Goal: Task Accomplishment & Management: Complete application form

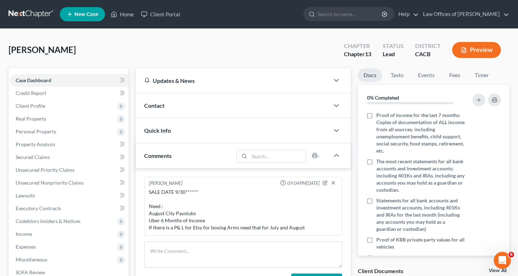
click at [81, 15] on span "New Case" at bounding box center [86, 14] width 24 height 5
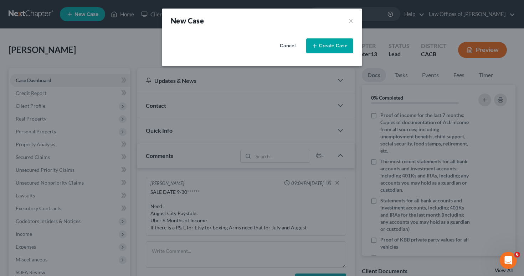
select select "7"
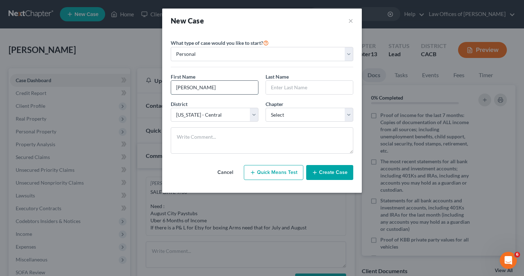
type input "[PERSON_NAME]"
type input "Lara De La Cruz"
select select "0"
click at [324, 171] on button "Create Case" at bounding box center [329, 172] width 47 height 15
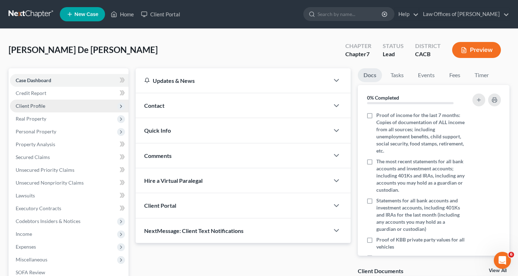
click at [50, 106] on span "Client Profile" at bounding box center [69, 106] width 119 height 13
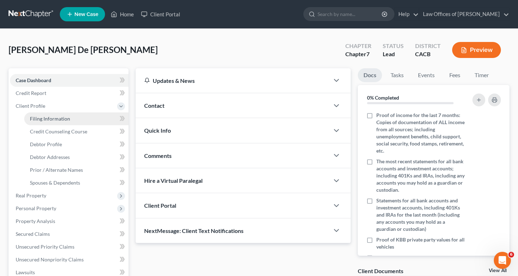
click at [52, 117] on span "Filing Information" at bounding box center [50, 119] width 40 height 6
select select "1"
select select "0"
select select "7"
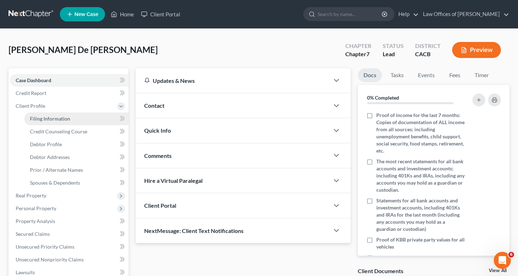
select select "4"
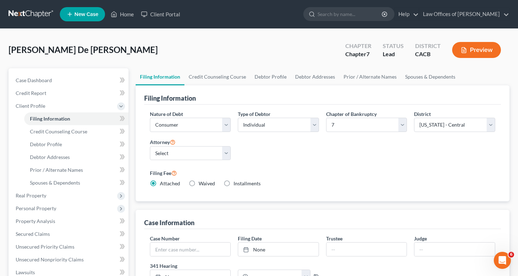
click at [180, 59] on div "[PERSON_NAME] De [PERSON_NAME] Upgraded Chapter Chapter 7 Status Lead District …" at bounding box center [259, 52] width 501 height 31
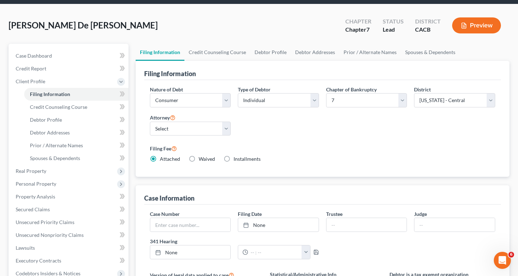
scroll to position [21, 0]
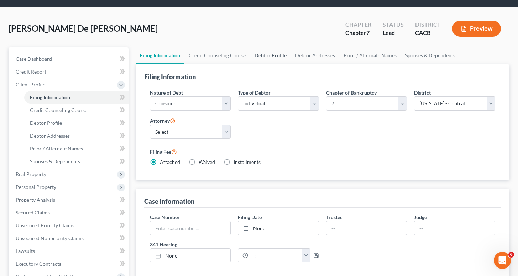
click at [279, 59] on link "Debtor Profile" at bounding box center [270, 55] width 41 height 17
select select "0"
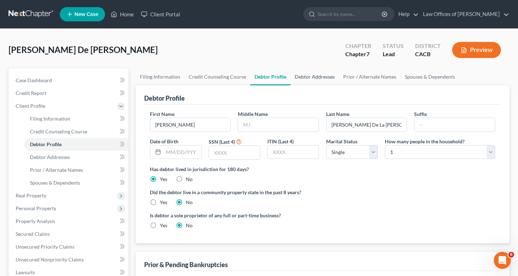
click at [308, 83] on link "Debtor Addresses" at bounding box center [315, 76] width 48 height 17
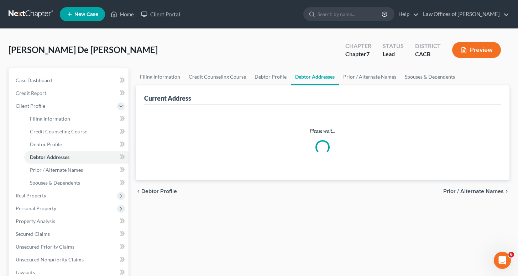
select select "0"
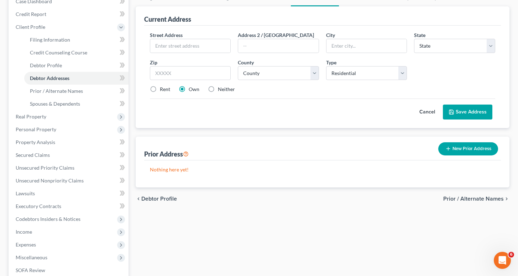
scroll to position [74, 0]
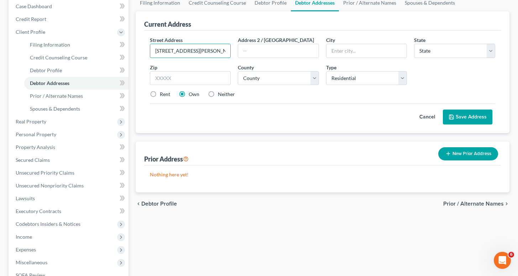
type input "16108 Tullock St"
type input "Fontana"
select select "4"
type input "92335"
select select "35"
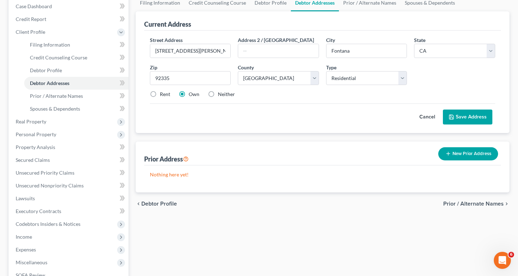
click at [160, 92] on label "Rent" at bounding box center [165, 94] width 10 height 7
click at [163, 92] on input "Rent" at bounding box center [165, 93] width 5 height 5
radio input "true"
click at [464, 113] on button "Save Address" at bounding box center [468, 117] width 50 height 15
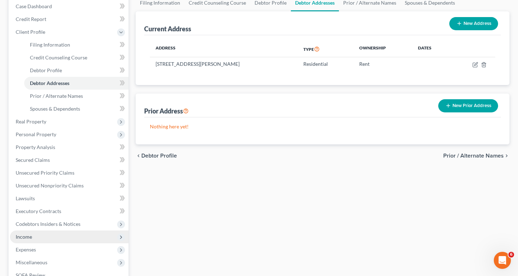
click at [26, 241] on span "Income" at bounding box center [69, 237] width 119 height 13
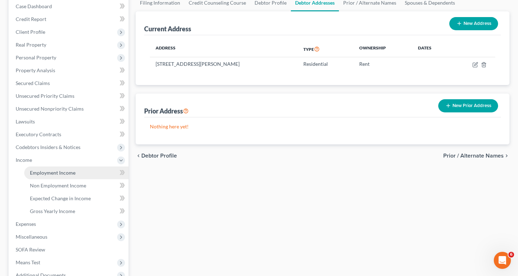
click at [71, 168] on link "Employment Income" at bounding box center [76, 173] width 104 height 13
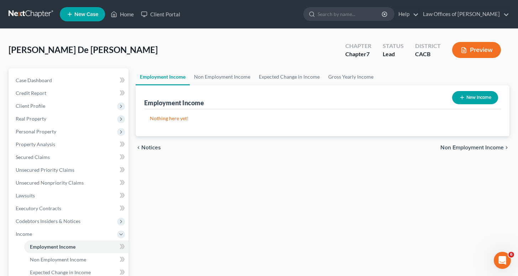
click at [473, 98] on button "New Income" at bounding box center [475, 97] width 46 height 13
select select "0"
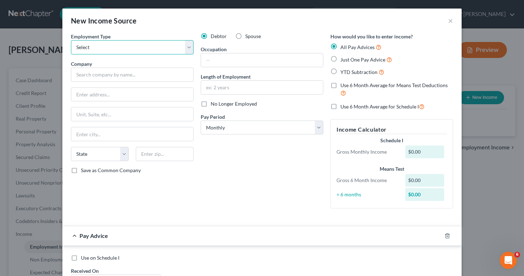
select select "0"
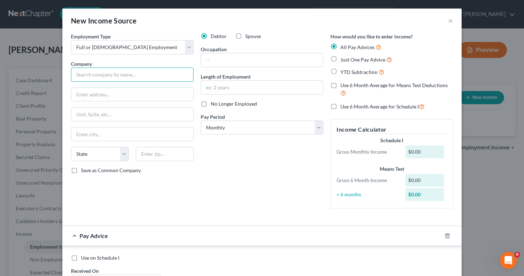
click at [95, 73] on input "text" at bounding box center [132, 75] width 123 height 14
type input "P"
type input "Forest Lawn"
type input "Planning Advisor"
type input "[STREET_ADDRESS]"
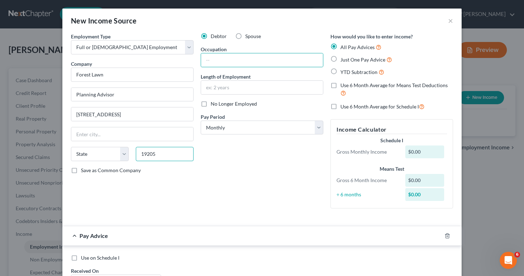
click at [156, 155] on input "19205" at bounding box center [165, 154] width 58 height 14
type input "91205"
type input "[GEOGRAPHIC_DATA]"
select select "4"
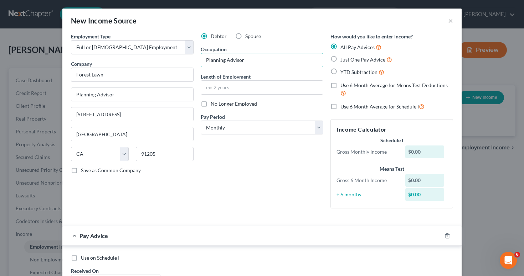
type input "Planning Advisor"
type input "7 Years 3 Months"
click at [340, 71] on label "YTD Subtraction" at bounding box center [362, 72] width 44 height 8
click at [343, 71] on input "YTD Subtraction" at bounding box center [345, 70] width 5 height 5
radio input "true"
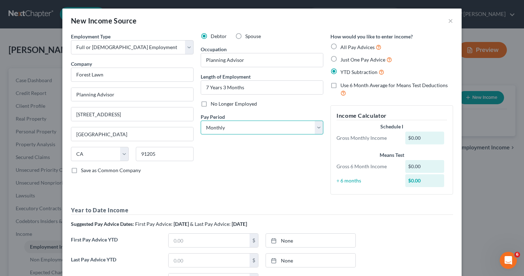
select select "2"
click at [238, 183] on div "Debtor Spouse Occupation Planning Advisor Length of Employment 7 Years 3 Months…" at bounding box center [262, 117] width 130 height 168
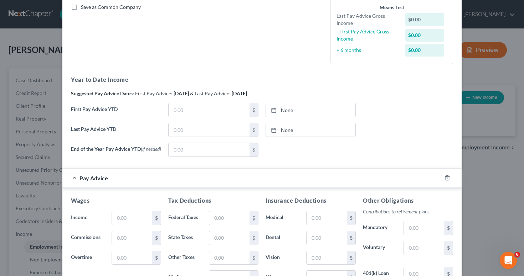
scroll to position [166, 0]
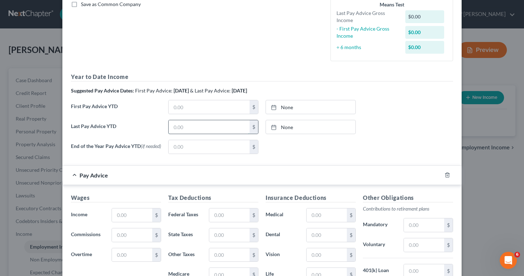
paste input "48,179.47"
type input "48,179.47"
click at [287, 126] on link "None" at bounding box center [310, 127] width 89 height 14
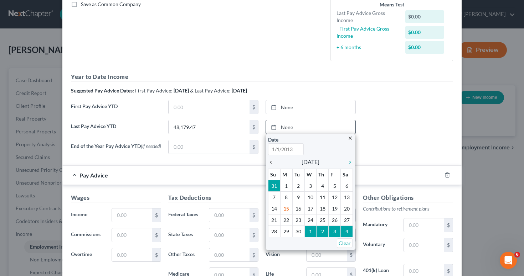
type input "9/15/2025"
click at [268, 160] on icon "chevron_left" at bounding box center [272, 163] width 9 height 6
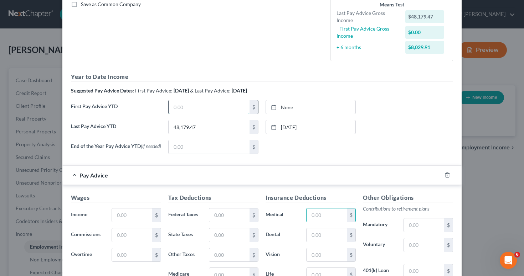
click at [176, 102] on input "text" at bounding box center [208, 107] width 81 height 14
paste input "24,346.18"
type input "24,346.18"
click at [285, 109] on link "None" at bounding box center [310, 107] width 89 height 14
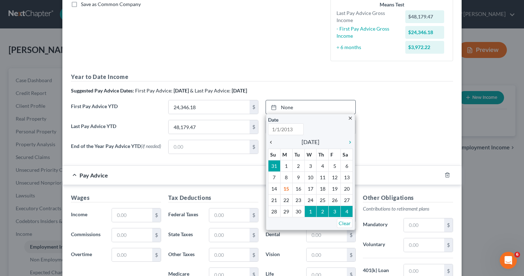
type input "9/15/2025"
click at [269, 139] on div "chevron_left" at bounding box center [272, 142] width 9 height 7
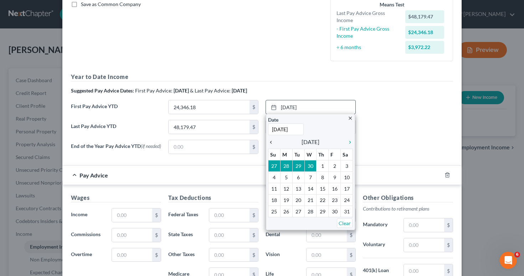
click at [269, 139] on div "chevron_left" at bounding box center [272, 142] width 9 height 7
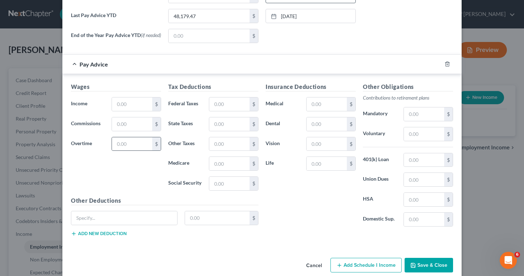
scroll to position [288, 0]
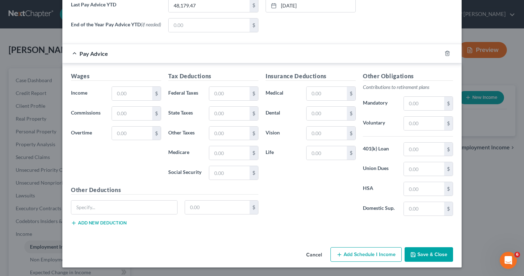
click at [426, 256] on button "Save & Close" at bounding box center [428, 255] width 48 height 15
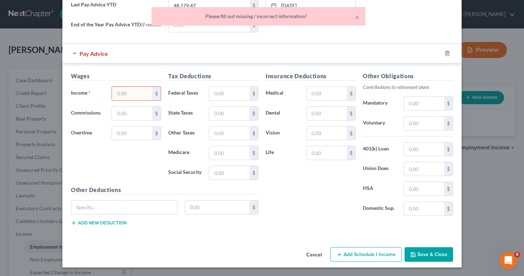
scroll to position [241, 0]
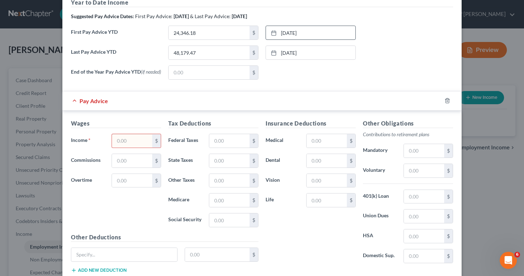
click at [143, 138] on input "text" at bounding box center [132, 141] width 40 height 14
type input "977.56"
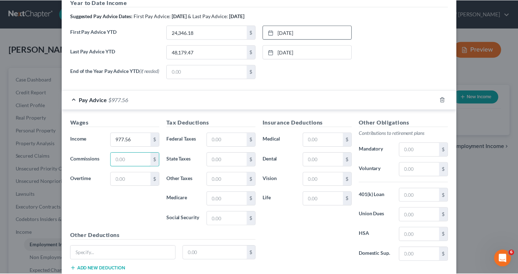
scroll to position [239, 0]
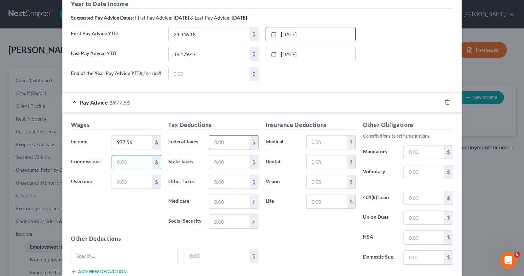
click at [221, 147] on input "text" at bounding box center [229, 143] width 40 height 14
type input "52.18"
click at [228, 202] on input "text" at bounding box center [229, 202] width 40 height 14
type input "12.20"
type input "10.06"
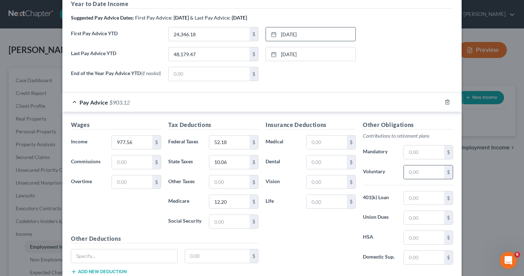
click at [420, 172] on input "text" at bounding box center [423, 173] width 40 height 14
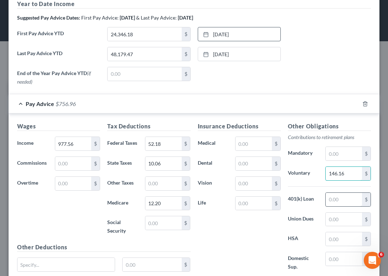
type input "146.16"
click at [334, 202] on input "text" at bounding box center [344, 200] width 36 height 14
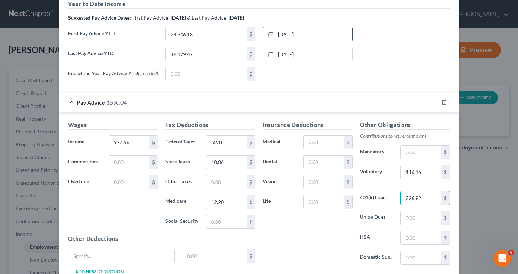
type input "226.92"
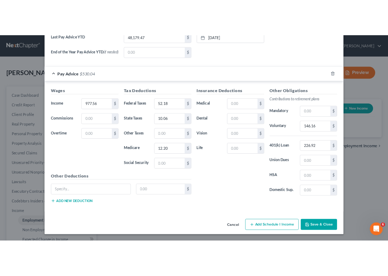
scroll to position [273, 0]
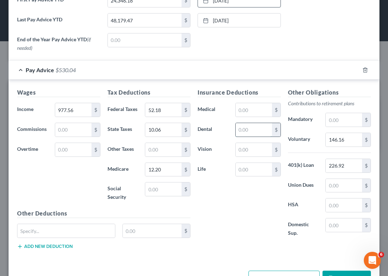
click at [254, 133] on input "text" at bounding box center [254, 130] width 36 height 14
type input "8.19"
click at [249, 107] on input "text" at bounding box center [254, 110] width 36 height 14
type input "70"
click at [252, 171] on input "text" at bounding box center [254, 170] width 36 height 14
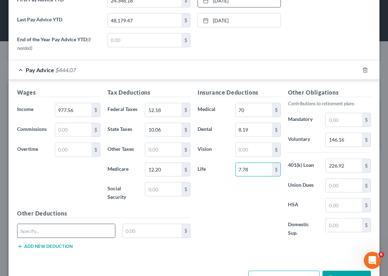
type input "7.78"
type input "ACCINS"
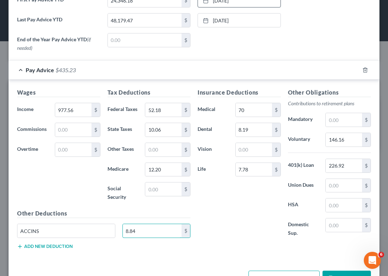
type input "8.84"
click at [53, 255] on div "Other Deductions ACCINS 8.84 $ Add new deduction" at bounding box center [104, 232] width 181 height 46
click at [51, 250] on button "Add new deduction" at bounding box center [45, 247] width 56 height 6
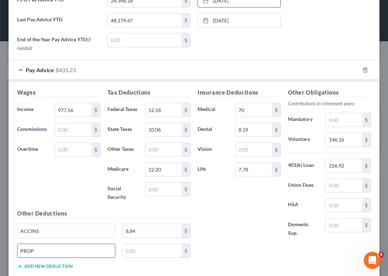
type input "PROP"
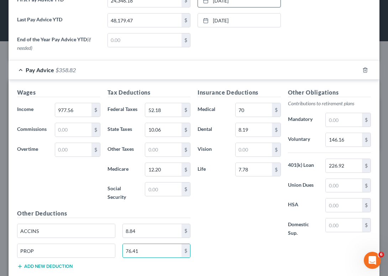
type input "76.41"
click at [55, 270] on button "Add new deduction" at bounding box center [45, 267] width 56 height 6
click at [244, 248] on div "Insurance Deductions Medical 70 $ Dental 8.19 $ Vision $ Life 7.78 $ Other Obli…" at bounding box center [284, 191] width 181 height 207
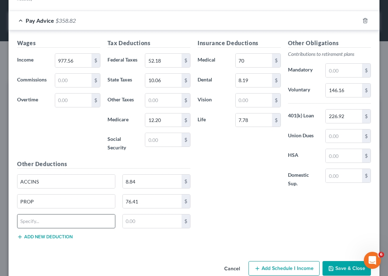
scroll to position [324, 0]
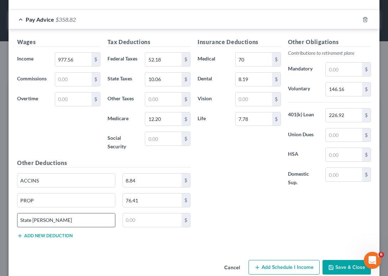
type input "State [PERSON_NAME]"
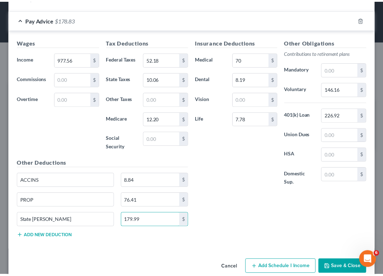
scroll to position [343, 0]
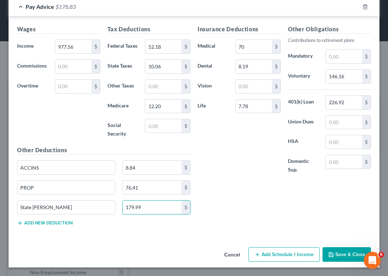
type input "179.99"
click at [335, 262] on div "Cancel Add Schedule I Income Save & Close" at bounding box center [194, 257] width 371 height 24
click at [336, 260] on button "Save & Close" at bounding box center [347, 255] width 48 height 15
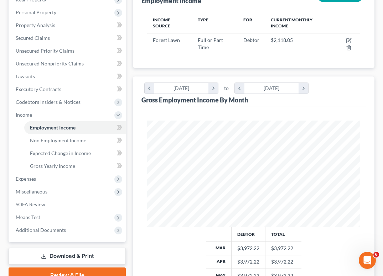
scroll to position [134, 0]
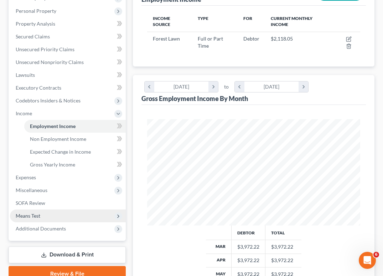
click at [39, 219] on span "Means Test" at bounding box center [28, 216] width 25 height 6
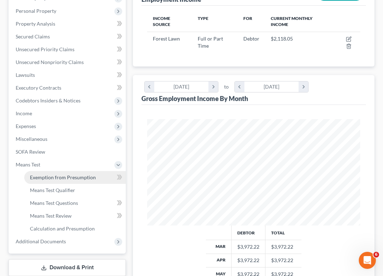
click at [62, 177] on span "Exemption from Presumption" at bounding box center [63, 178] width 66 height 6
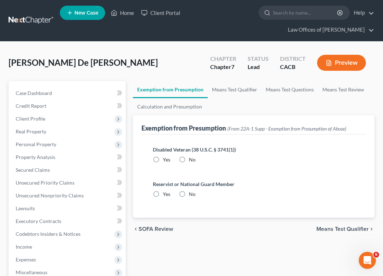
click at [189, 160] on label "No" at bounding box center [192, 159] width 7 height 7
click at [192, 160] on input "No" at bounding box center [194, 158] width 5 height 5
radio input "true"
click at [189, 193] on label "No" at bounding box center [192, 194] width 7 height 7
click at [192, 193] on input "No" at bounding box center [194, 193] width 5 height 5
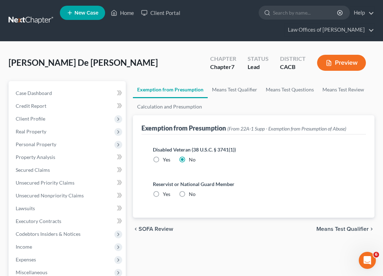
radio input "true"
click at [234, 88] on link "Means Test Qualifier" at bounding box center [235, 89] width 54 height 17
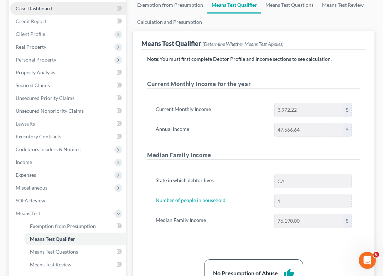
scroll to position [46, 0]
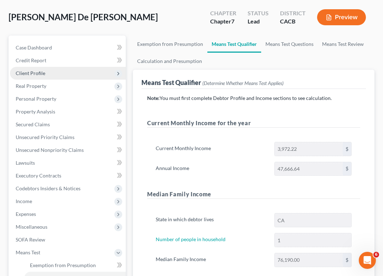
click at [29, 78] on span "Client Profile" at bounding box center [68, 73] width 116 height 13
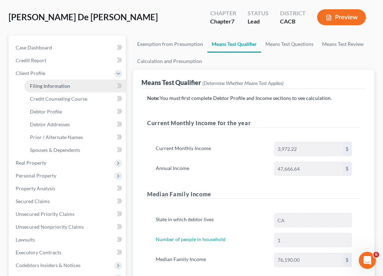
click at [46, 89] on link "Filing Information" at bounding box center [74, 86] width 101 height 13
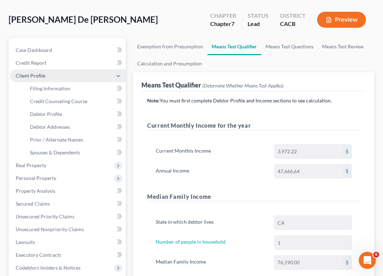
select select "1"
select select "0"
select select "7"
select select "0"
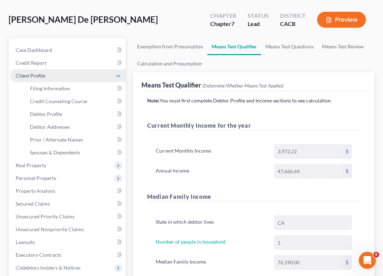
select select "4"
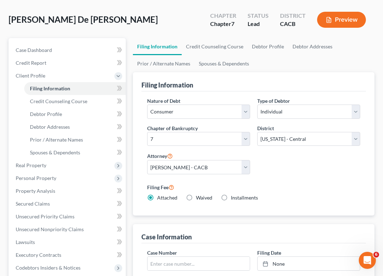
scroll to position [0, 0]
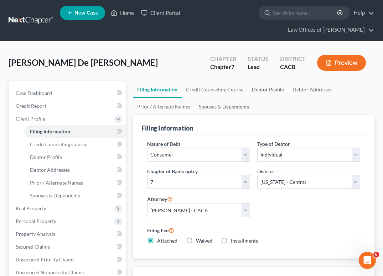
click at [267, 94] on link "Debtor Profile" at bounding box center [268, 89] width 41 height 17
select select "0"
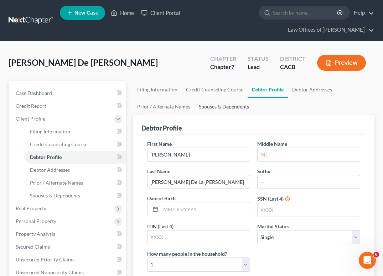
click at [234, 103] on link "Spouses & Dependents" at bounding box center [223, 106] width 59 height 17
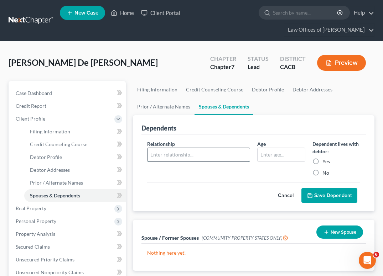
click at [171, 153] on input "text" at bounding box center [198, 155] width 102 height 14
type input "o"
type input "Son"
type input "17"
click at [322, 165] on label "Yes" at bounding box center [325, 161] width 7 height 7
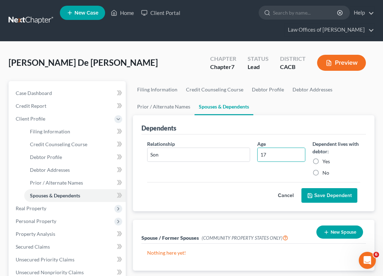
click at [325, 163] on input "Yes" at bounding box center [327, 160] width 5 height 5
radio input "true"
click at [324, 192] on button "Save Dependent" at bounding box center [329, 195] width 56 height 15
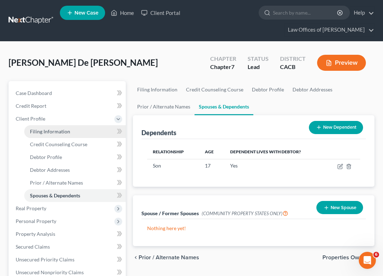
click at [46, 129] on span "Filing Information" at bounding box center [50, 132] width 40 height 6
select select "1"
select select "0"
select select "7"
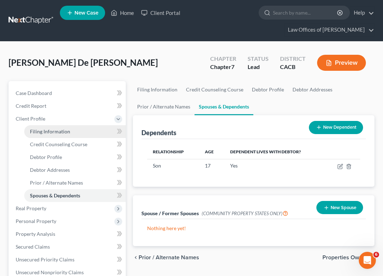
select select "0"
select select "4"
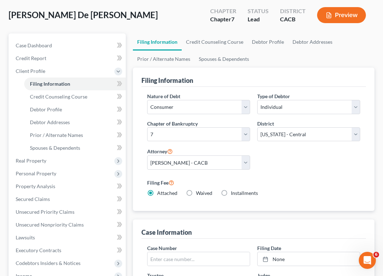
scroll to position [291, 0]
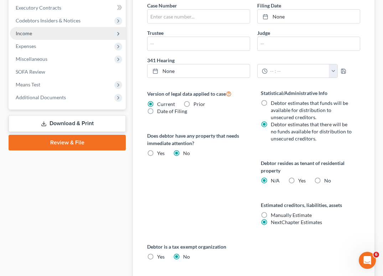
click at [35, 32] on span "Income" at bounding box center [68, 33] width 116 height 13
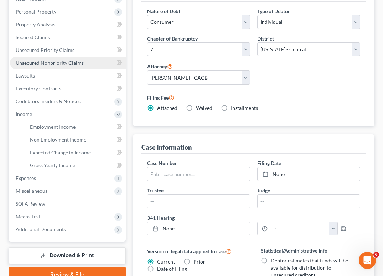
scroll to position [120, 0]
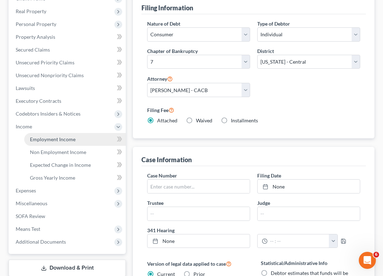
click at [64, 142] on span "Employment Income" at bounding box center [53, 139] width 46 height 6
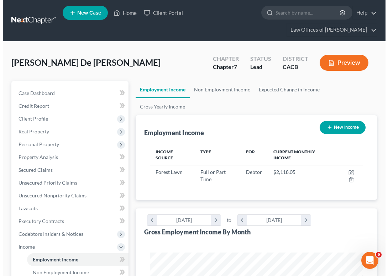
scroll to position [106, 227]
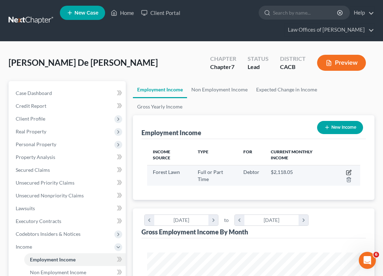
click at [350, 170] on icon "button" at bounding box center [349, 173] width 6 height 6
select select "0"
select select "4"
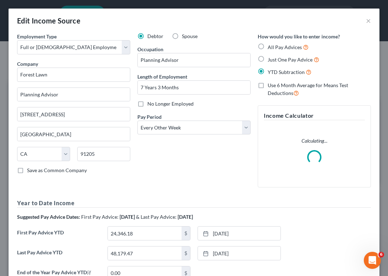
scroll to position [108, 231]
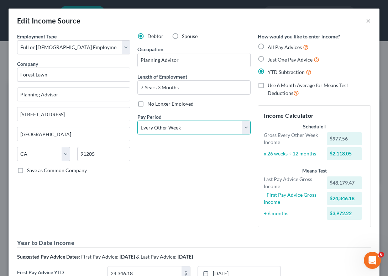
select select "1"
click at [175, 217] on div "Debtor Spouse Occupation Planning Advisor Length of Employment 7 Years 3 Months…" at bounding box center [194, 133] width 120 height 201
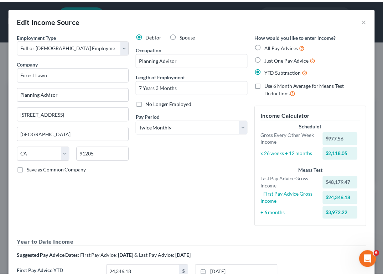
scroll to position [114, 0]
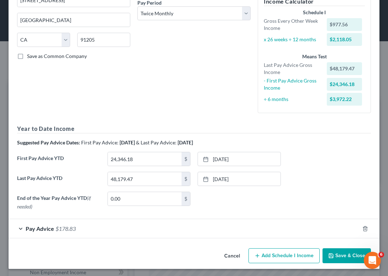
click at [344, 250] on button "Save & Close" at bounding box center [347, 256] width 48 height 15
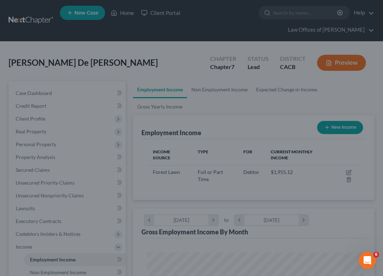
scroll to position [356022, 355901]
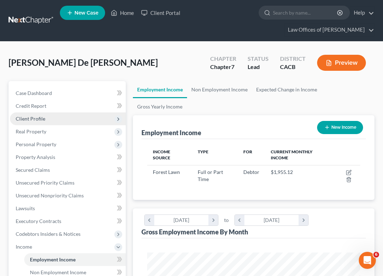
click at [55, 122] on span "Client Profile" at bounding box center [68, 119] width 116 height 13
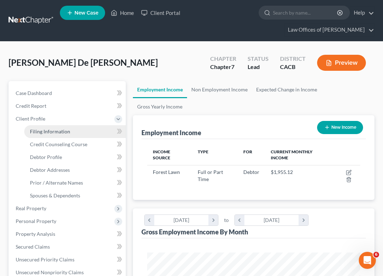
click at [64, 136] on link "Filing Information" at bounding box center [74, 131] width 101 height 13
select select "1"
select select "0"
select select "7"
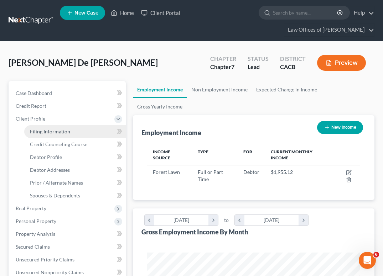
select select "0"
select select "4"
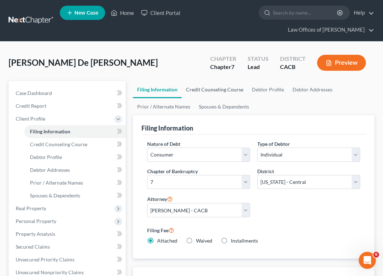
click at [197, 92] on link "Credit Counseling Course" at bounding box center [215, 89] width 66 height 17
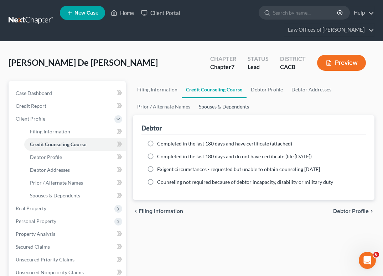
click at [229, 106] on link "Spouses & Dependents" at bounding box center [223, 106] width 59 height 17
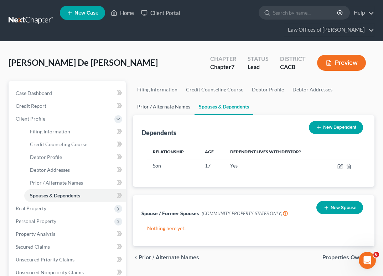
click at [162, 109] on link "Prior / Alternate Names" at bounding box center [164, 106] width 62 height 17
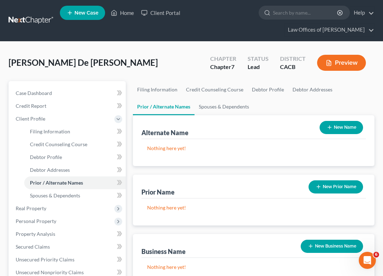
click at [345, 131] on button "New Name" at bounding box center [340, 127] width 43 height 13
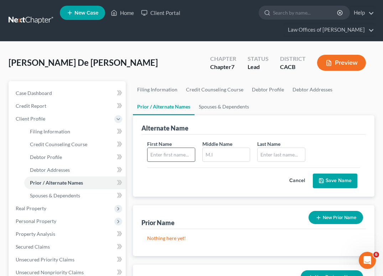
click at [181, 159] on input "text" at bounding box center [170, 155] width 47 height 14
type input "[PERSON_NAME]"
type input "Garcia"
click at [343, 177] on button "Save Name" at bounding box center [335, 181] width 45 height 15
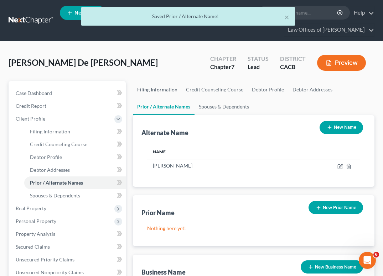
click at [158, 88] on link "Filing Information" at bounding box center [157, 89] width 49 height 17
select select "1"
select select "0"
select select "7"
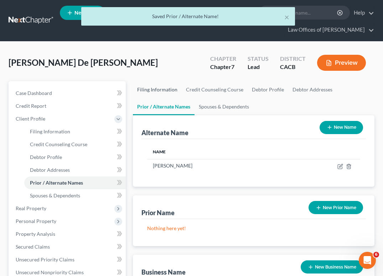
select select "0"
select select "4"
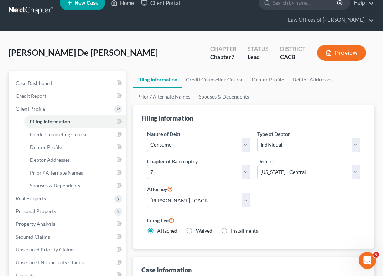
scroll to position [11, 0]
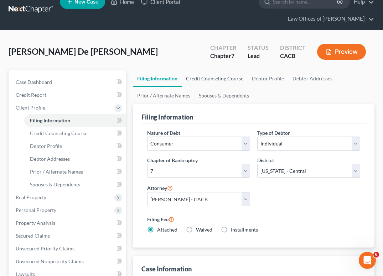
click at [210, 83] on link "Credit Counseling Course" at bounding box center [215, 78] width 66 height 17
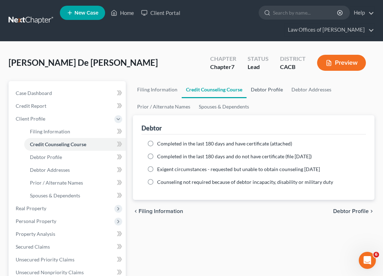
click at [256, 92] on link "Debtor Profile" at bounding box center [266, 89] width 41 height 17
select select "0"
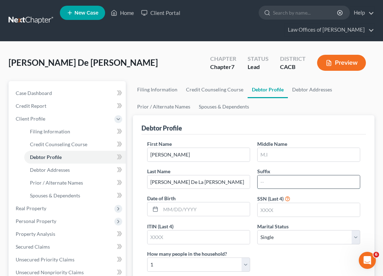
click at [298, 184] on input "text" at bounding box center [308, 183] width 102 height 14
click at [281, 218] on div "First Name Laura Middle Name Last Name Lara De La Cruz Suffix Date of Birth SSN…" at bounding box center [254, 208] width 220 height 137
click at [280, 208] on input "text" at bounding box center [308, 210] width 102 height 14
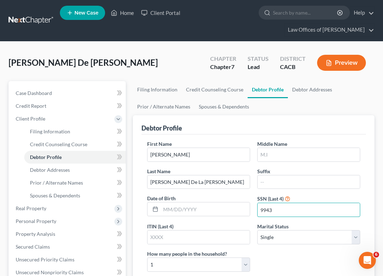
scroll to position [196, 0]
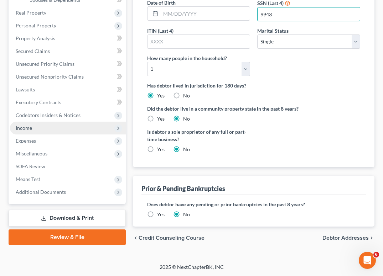
type input "9943"
click at [30, 128] on span "Income" at bounding box center [24, 128] width 16 height 6
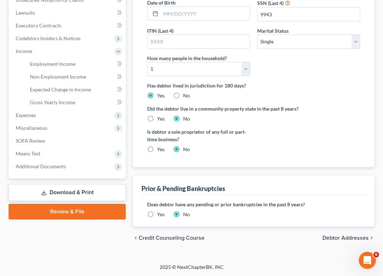
scroll to position [0, 0]
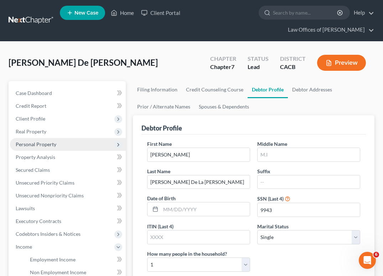
click at [41, 144] on span "Personal Property" at bounding box center [36, 144] width 41 height 6
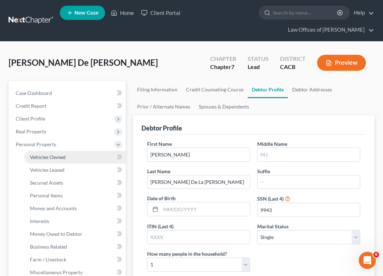
click at [49, 159] on span "Vehicles Owned" at bounding box center [48, 157] width 36 height 6
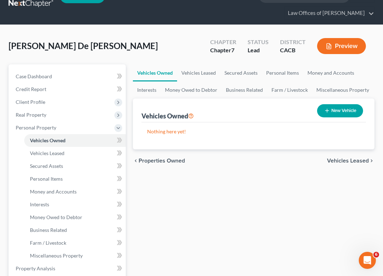
scroll to position [172, 0]
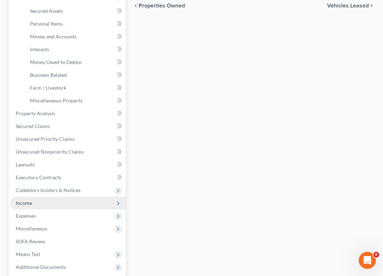
click at [38, 200] on span "Income" at bounding box center [68, 203] width 116 height 13
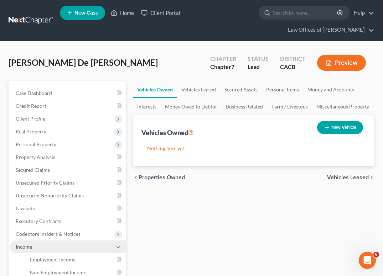
scroll to position [42, 0]
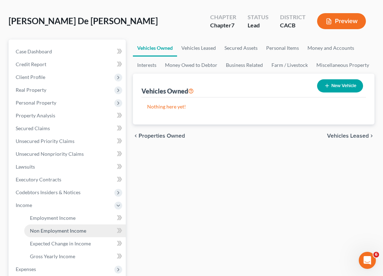
click at [65, 231] on span "Non Employment Income" at bounding box center [58, 231] width 56 height 6
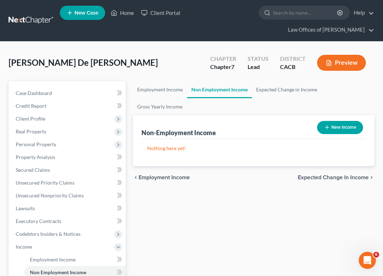
click at [335, 121] on button "New Income" at bounding box center [340, 127] width 46 height 13
select select "0"
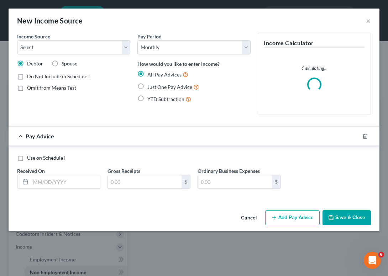
click at [60, 39] on div "Income Source * Select Unemployment Disability (from employer) Pension Retireme…" at bounding box center [73, 44] width 113 height 22
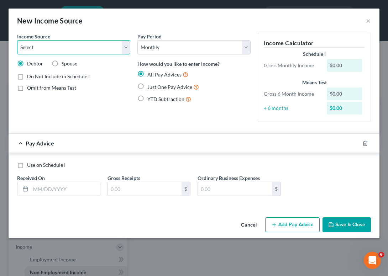
select select "7"
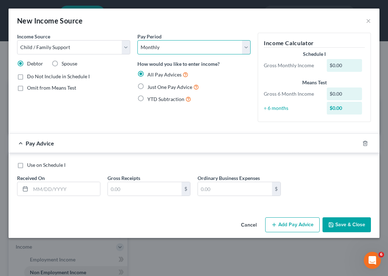
select select "3"
click at [103, 89] on div "Omit from Means Test" at bounding box center [73, 87] width 113 height 7
click at [147, 86] on label "Just One Pay Advice" at bounding box center [173, 87] width 52 height 8
click at [150, 86] on input "Just One Pay Advice" at bounding box center [152, 85] width 5 height 5
radio input "true"
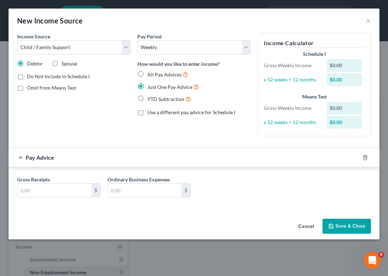
click at [44, 200] on div "Gross Receipts $ Ordinary Business Expenses $" at bounding box center [194, 189] width 361 height 27
click at [42, 189] on input "text" at bounding box center [54, 191] width 74 height 14
type input "361.84"
click at [347, 221] on button "Save & Close" at bounding box center [347, 226] width 48 height 15
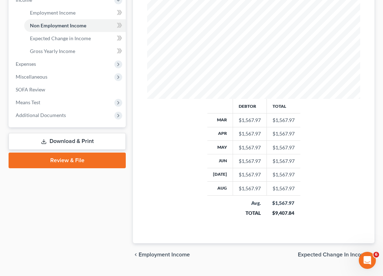
scroll to position [234, 0]
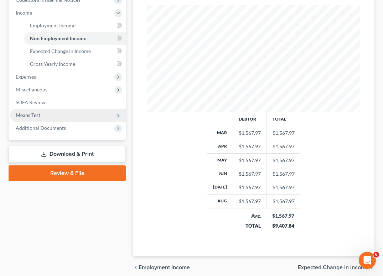
click at [41, 115] on span "Means Test" at bounding box center [68, 115] width 116 height 13
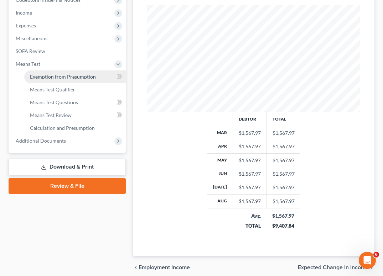
click at [57, 76] on span "Exemption from Presumption" at bounding box center [63, 77] width 66 height 6
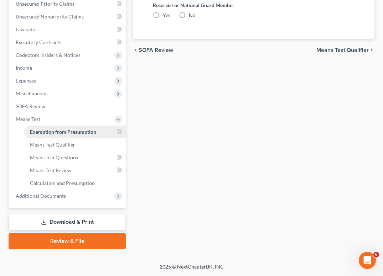
scroll to position [4, 0]
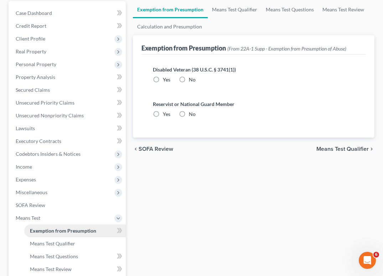
radio input "true"
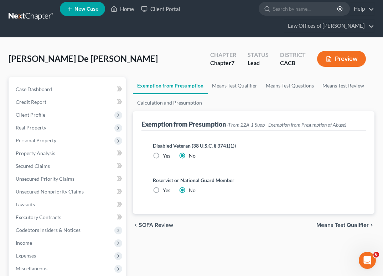
scroll to position [0, 0]
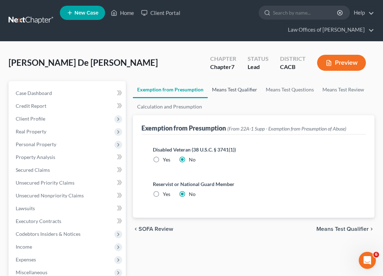
click at [233, 84] on link "Means Test Qualifier" at bounding box center [235, 89] width 54 height 17
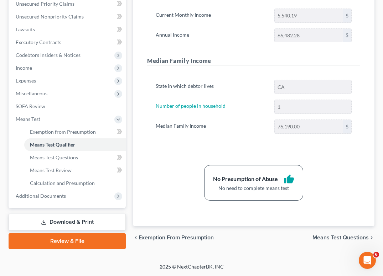
scroll to position [113, 0]
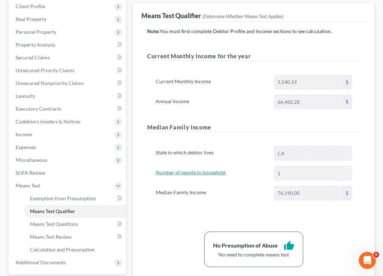
click at [199, 175] on link "Number of people in household" at bounding box center [191, 173] width 70 height 6
select select "0"
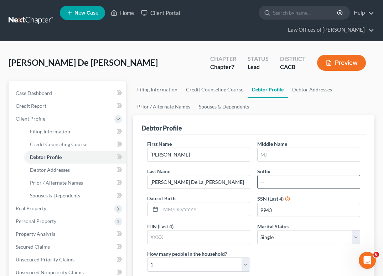
scroll to position [97, 0]
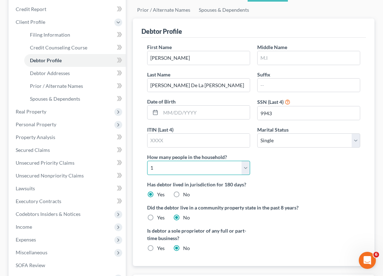
select select "1"
click at [228, 200] on ng-include "First Name Laura Middle Name Last Name Lara De La Cruz Suffix Date of Birth SSN…" at bounding box center [253, 150] width 213 height 214
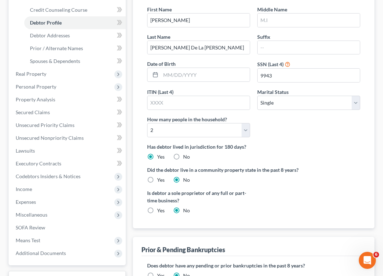
scroll to position [196, 0]
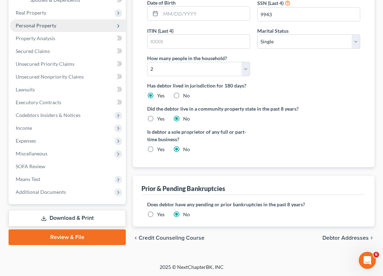
click at [55, 26] on span "Personal Property" at bounding box center [36, 25] width 41 height 6
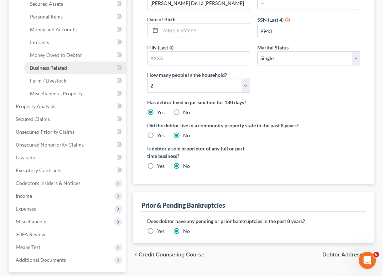
scroll to position [157, 0]
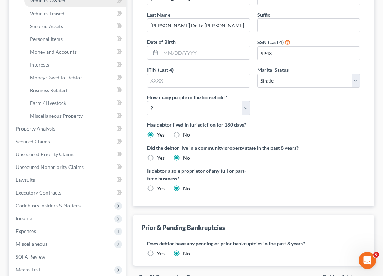
click at [69, 2] on link "Vehicles Owned" at bounding box center [74, 0] width 101 height 13
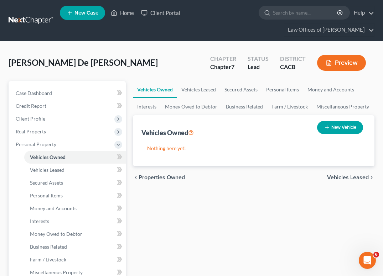
click at [341, 129] on button "New Vehicle" at bounding box center [340, 127] width 46 height 13
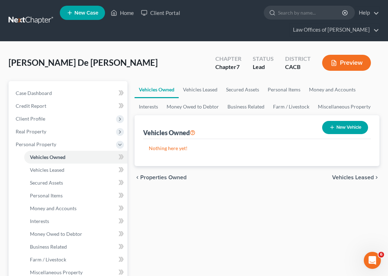
select select "0"
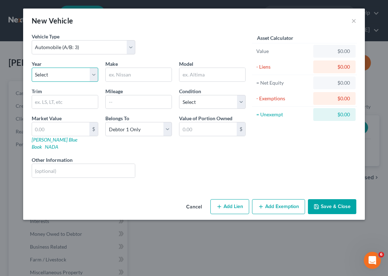
select select "10"
click at [117, 75] on input "text" at bounding box center [139, 75] width 66 height 14
type input "Subaru"
type input "Crosstrek"
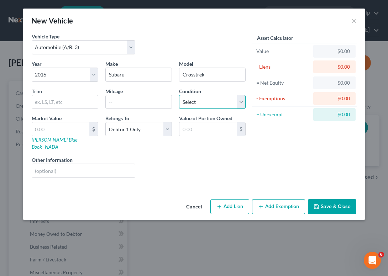
select select "2"
click at [322, 200] on button "Save & Close" at bounding box center [332, 206] width 48 height 15
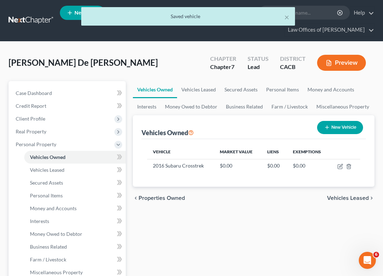
scroll to position [1, 0]
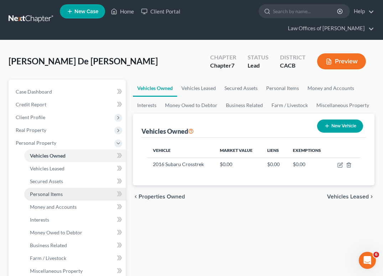
click at [61, 194] on span "Personal Items" at bounding box center [46, 194] width 33 height 6
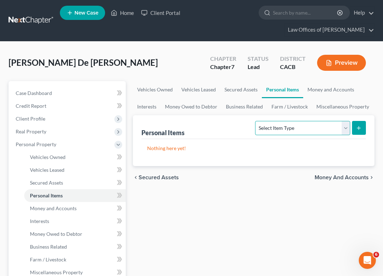
select select "clothing"
click at [362, 125] on button "submit" at bounding box center [359, 128] width 14 height 14
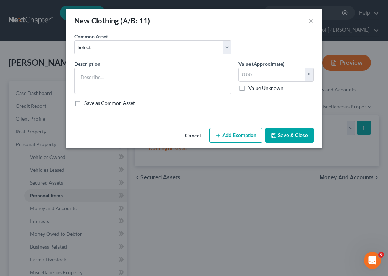
click at [154, 64] on div "Description *" at bounding box center [153, 77] width 164 height 34
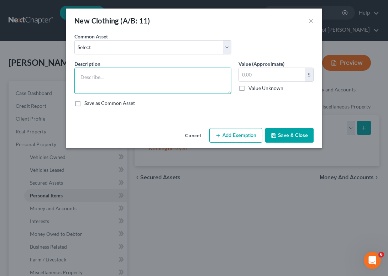
click at [154, 90] on textarea at bounding box center [152, 81] width 157 height 26
type textarea "Misc Clothing"
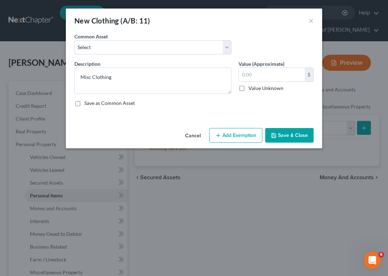
click at [300, 133] on button "Save & Close" at bounding box center [289, 135] width 48 height 15
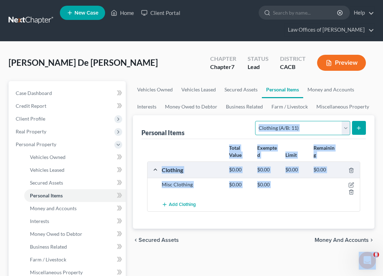
select select "electronics"
click at [354, 126] on button "submit" at bounding box center [359, 128] width 14 height 14
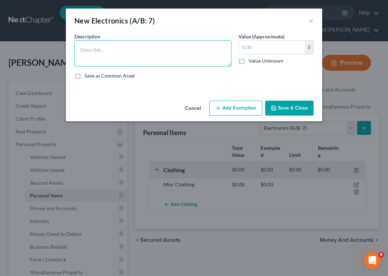
click at [133, 63] on textarea at bounding box center [152, 53] width 157 height 26
type textarea "Misc Electronics"
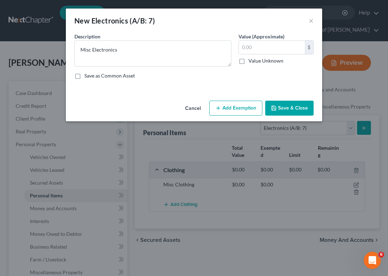
click at [308, 105] on button "Save & Close" at bounding box center [289, 108] width 48 height 15
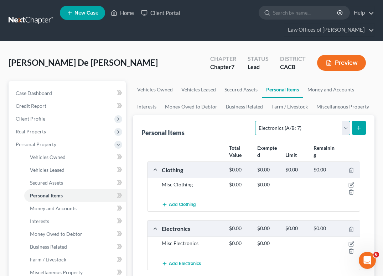
select select "household_goods"
click at [358, 130] on icon "submit" at bounding box center [359, 128] width 6 height 6
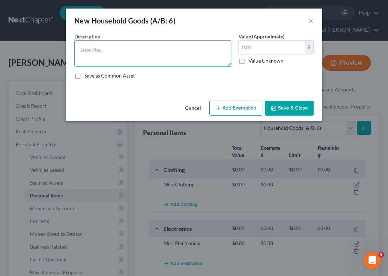
click at [158, 45] on textarea at bounding box center [152, 53] width 157 height 26
type textarea "Misc Household Goods and Furnishings"
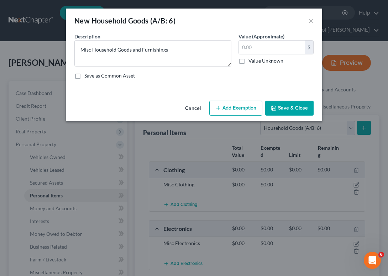
click at [286, 111] on button "Save & Close" at bounding box center [289, 108] width 48 height 15
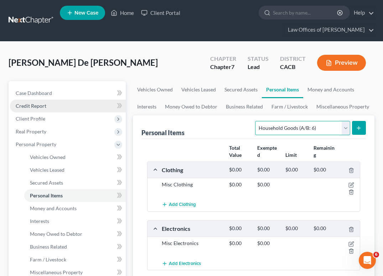
click at [316, 125] on select "Select Item Type Clothing (A/B: 11) Collectibles Of Value (A/B: 8) Electronics …" at bounding box center [302, 128] width 95 height 14
select select "firearms"
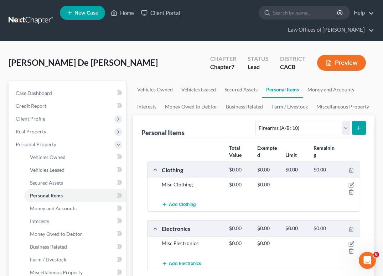
click at [352, 129] on button "submit" at bounding box center [359, 128] width 14 height 14
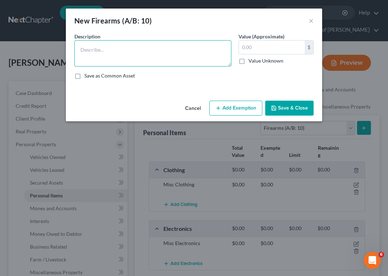
click at [100, 45] on textarea at bounding box center [152, 53] width 157 height 26
click at [98, 58] on textarea "1- 9mm 1-Shot Gun" at bounding box center [152, 53] width 157 height 26
type textarea "1- 9mm 1-Shotgun"
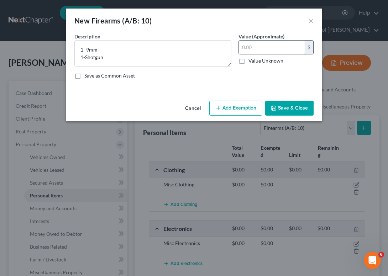
click at [255, 53] on input "text" at bounding box center [272, 48] width 66 height 14
type input "150"
click at [293, 105] on button "Save & Close" at bounding box center [289, 108] width 48 height 15
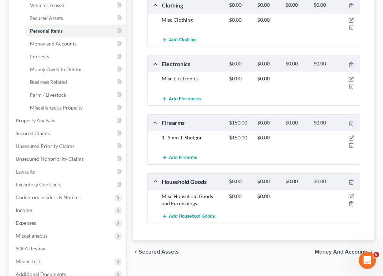
scroll to position [166, 0]
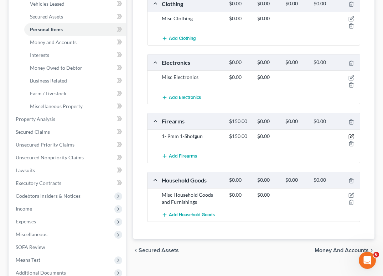
click at [351, 135] on icon "button" at bounding box center [351, 137] width 6 height 6
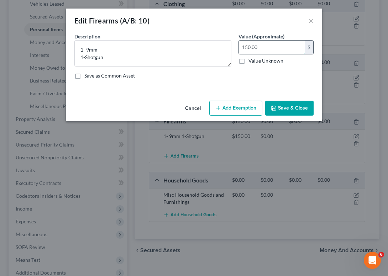
click at [266, 48] on input "150.00" at bounding box center [272, 48] width 66 height 14
type input "350"
click at [301, 112] on button "Save & Close" at bounding box center [289, 108] width 48 height 15
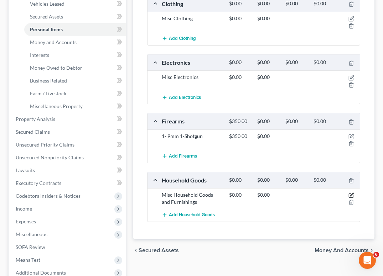
click at [353, 193] on icon "button" at bounding box center [351, 196] width 6 height 6
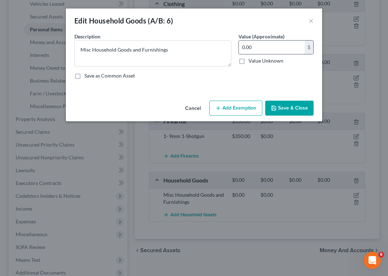
click at [258, 51] on input "0.00" at bounding box center [272, 48] width 66 height 14
type input "500"
click at [285, 101] on button "Save & Close" at bounding box center [289, 108] width 48 height 15
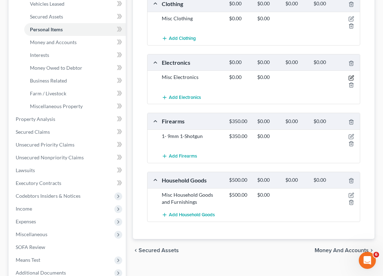
click at [353, 75] on icon "button" at bounding box center [351, 76] width 3 height 3
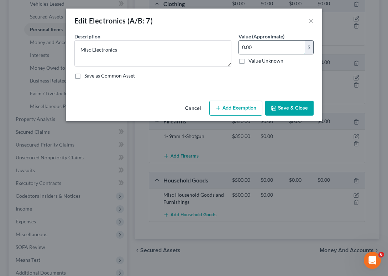
click at [264, 48] on input "0.00" at bounding box center [272, 48] width 66 height 14
type input "1,500"
click at [292, 104] on button "Save & Close" at bounding box center [289, 108] width 48 height 15
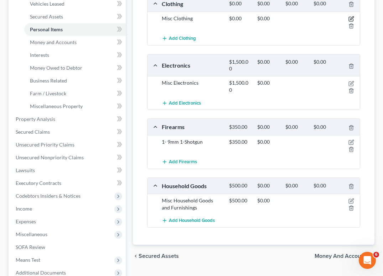
click at [351, 16] on icon "button" at bounding box center [351, 19] width 6 height 6
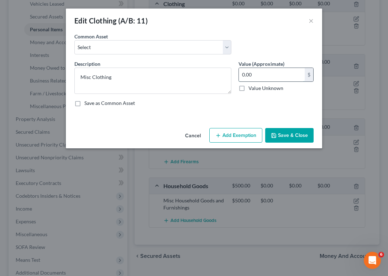
click at [275, 73] on input "0.00" at bounding box center [272, 75] width 66 height 14
type input "3,000"
click at [282, 137] on button "Save & Close" at bounding box center [289, 135] width 48 height 15
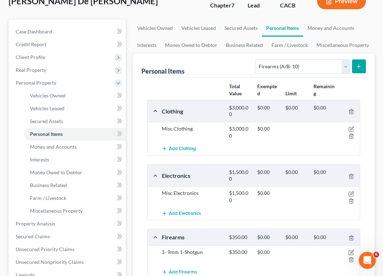
scroll to position [58, 0]
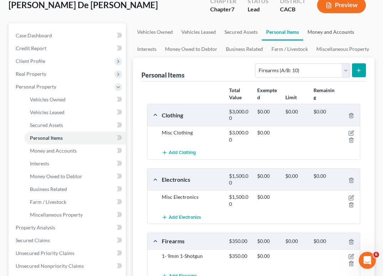
click at [334, 29] on link "Money and Accounts" at bounding box center [330, 32] width 55 height 17
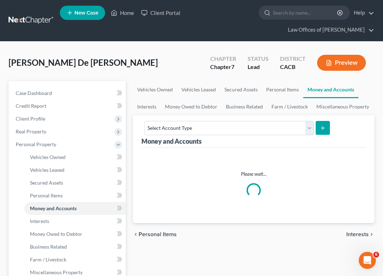
click at [321, 127] on icon "submit" at bounding box center [323, 128] width 6 height 6
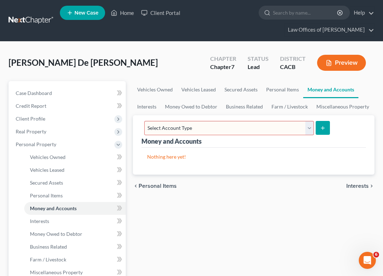
select select "cash_on_hand"
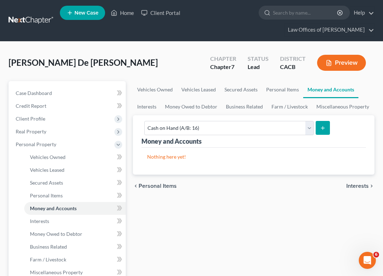
click at [323, 126] on icon "submit" at bounding box center [323, 128] width 6 height 6
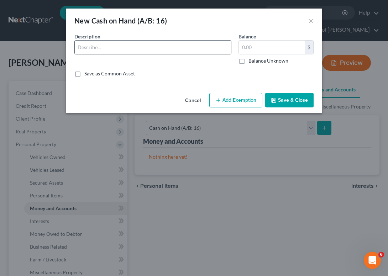
click at [125, 42] on input "text" at bounding box center [153, 48] width 156 height 14
type input "c"
type input "Cash on hand"
click at [291, 42] on input "text" at bounding box center [272, 48] width 66 height 14
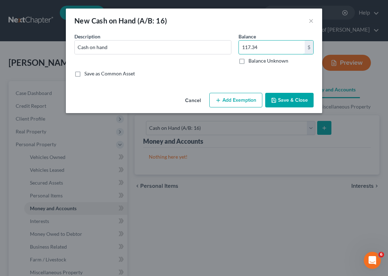
type input "117.34"
click at [302, 93] on button "Save & Close" at bounding box center [289, 100] width 48 height 15
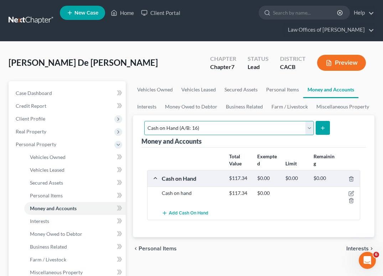
select select "checking"
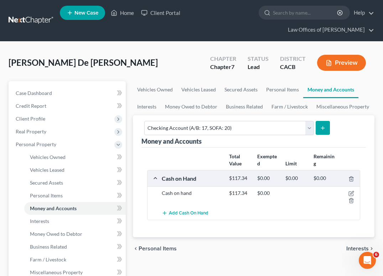
click at [316, 120] on div "Select Account Type Brokerage (A/B: 18, SOFA: 20) Cash on Hand (A/B: 16) Certif…" at bounding box center [235, 127] width 188 height 19
click at [318, 125] on button "submit" at bounding box center [323, 128] width 14 height 14
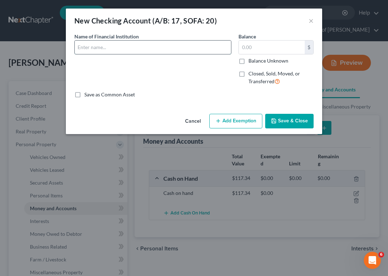
click at [163, 51] on input "text" at bounding box center [153, 48] width 156 height 14
type input "P"
type input "Chase"
click at [281, 123] on button "Save & Close" at bounding box center [289, 121] width 48 height 15
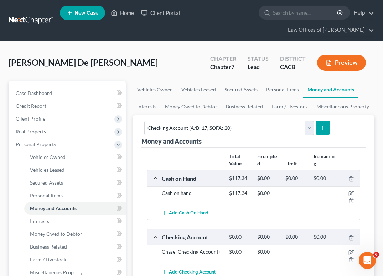
click at [319, 135] on button "submit" at bounding box center [323, 128] width 14 height 14
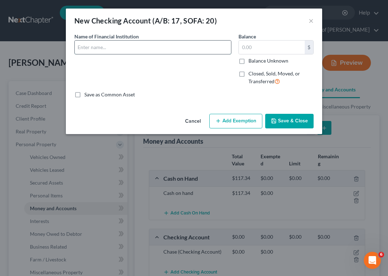
click at [183, 45] on input "text" at bounding box center [153, 48] width 156 height 14
type input "Schools First Federal Credit Union"
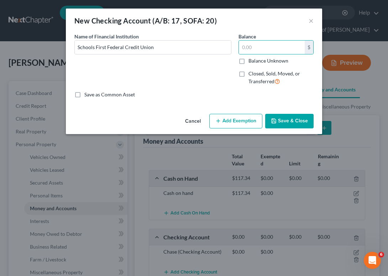
click at [301, 123] on button "Save & Close" at bounding box center [289, 121] width 48 height 15
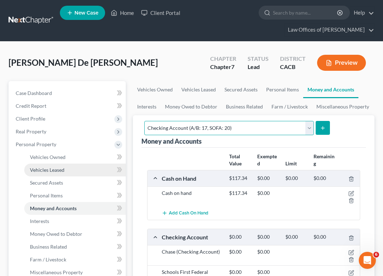
click at [305, 129] on select "Select Account Type Brokerage (A/B: 18, SOFA: 20) Cash on Hand (A/B: 16) Certif…" at bounding box center [229, 128] width 170 height 14
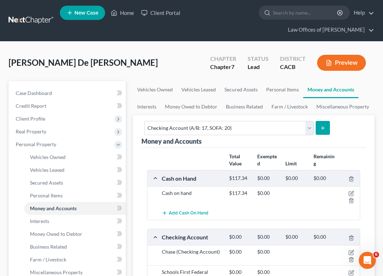
click at [320, 131] on button "submit" at bounding box center [323, 128] width 14 height 14
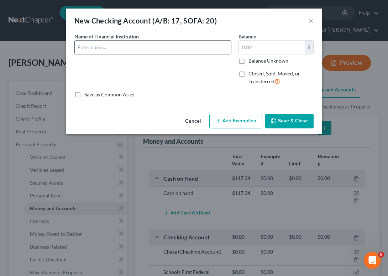
click at [108, 49] on input "text" at bounding box center [153, 48] width 156 height 14
type input "s"
type input "SOFI"
click at [292, 124] on button "Save & Close" at bounding box center [289, 121] width 48 height 15
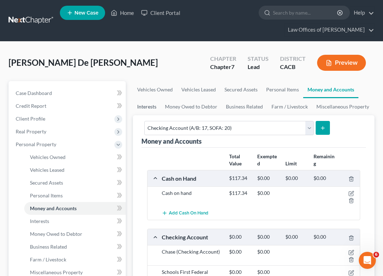
click at [144, 108] on link "Interests" at bounding box center [147, 106] width 28 height 17
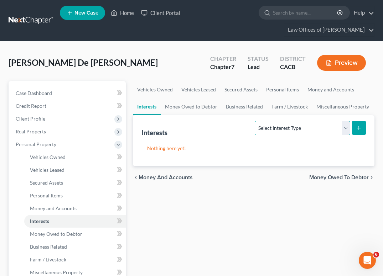
select select "401k"
click at [367, 124] on div "Interests Select Interest Type 401K (A/B: 21) Annuity (A/B: 23) Bond (A/B: 18) …" at bounding box center [253, 140] width 241 height 51
click at [357, 129] on icon "submit" at bounding box center [359, 128] width 6 height 6
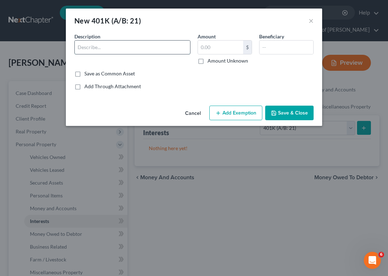
click at [91, 49] on input "text" at bounding box center [132, 48] width 115 height 14
type input "T-[PERSON_NAME] Price 401K"
click at [272, 47] on input "text" at bounding box center [287, 48] width 54 height 14
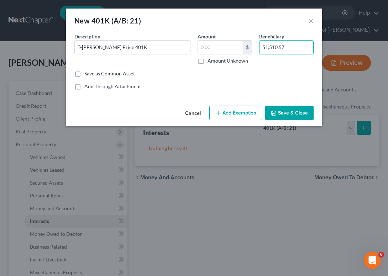
type input "51,510.57"
click at [305, 111] on button "Save & Close" at bounding box center [289, 113] width 48 height 15
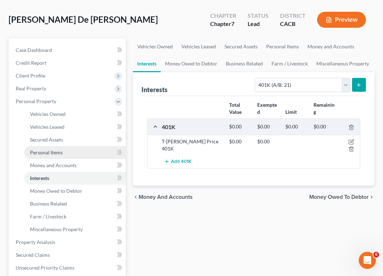
scroll to position [175, 0]
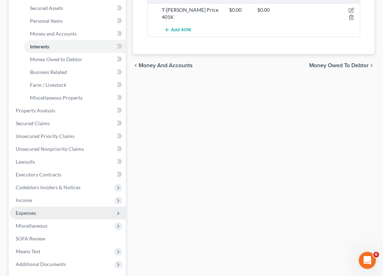
click at [36, 212] on span "Expenses" at bounding box center [68, 213] width 116 height 13
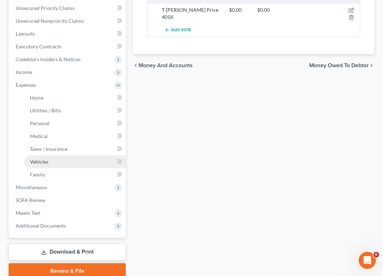
click at [59, 166] on link "Vehicles" at bounding box center [74, 162] width 101 height 13
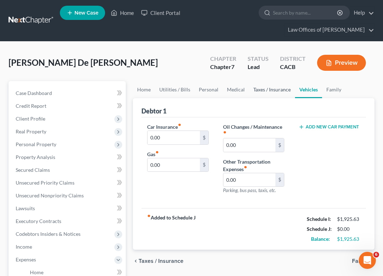
click at [272, 87] on link "Taxes / Insurance" at bounding box center [272, 89] width 46 height 17
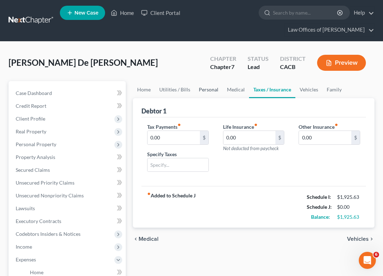
click at [212, 90] on link "Personal" at bounding box center [208, 89] width 28 height 17
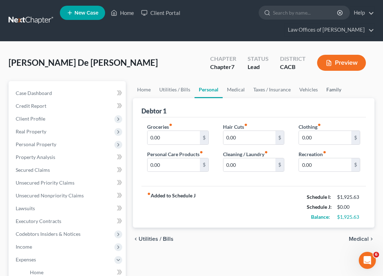
click at [325, 91] on link "Family" at bounding box center [334, 89] width 24 height 17
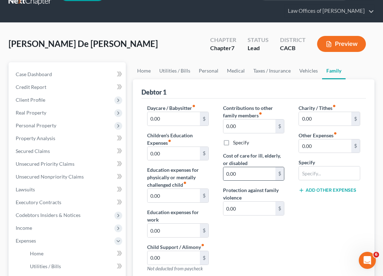
scroll to position [29, 0]
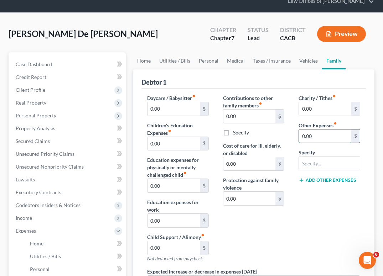
click at [329, 135] on input "0.00" at bounding box center [325, 137] width 52 height 14
click at [329, 137] on input "0.00" at bounding box center [325, 137] width 52 height 14
type input "0"
type input "49"
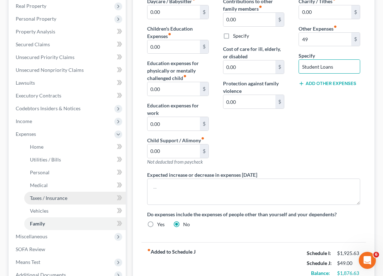
scroll to position [138, 0]
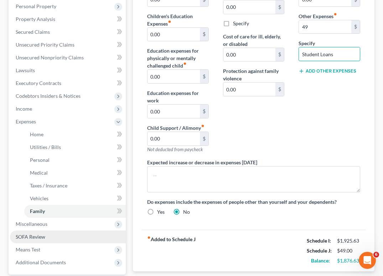
type input "Student Loans"
click at [24, 238] on span "SOFA Review" at bounding box center [31, 237] width 30 height 6
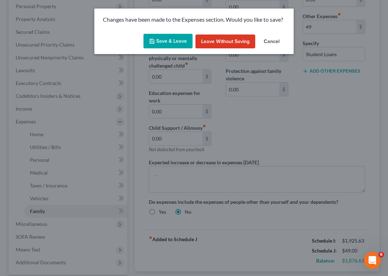
click at [153, 42] on icon "button" at bounding box center [152, 41] width 6 height 6
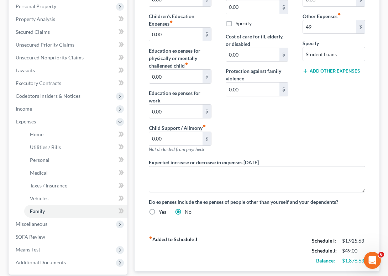
type input "49.00"
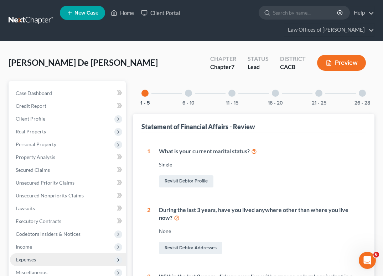
scroll to position [31, 0]
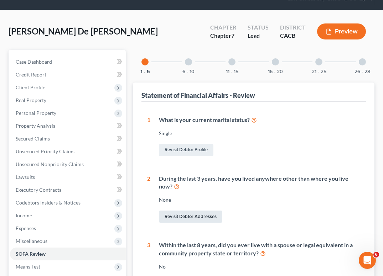
click at [182, 222] on link "Revisit Debtor Addresses" at bounding box center [190, 217] width 63 height 12
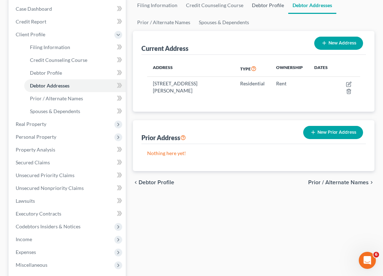
scroll to position [4, 0]
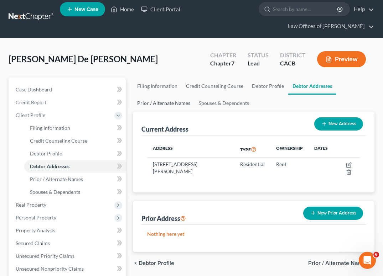
click at [155, 104] on link "Prior / Alternate Names" at bounding box center [164, 103] width 62 height 17
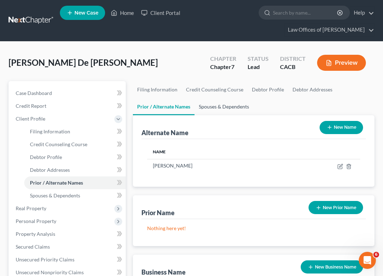
click at [235, 110] on link "Spouses & Dependents" at bounding box center [223, 106] width 59 height 17
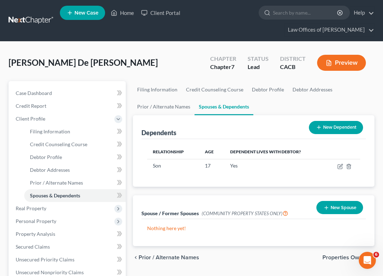
scroll to position [15, 0]
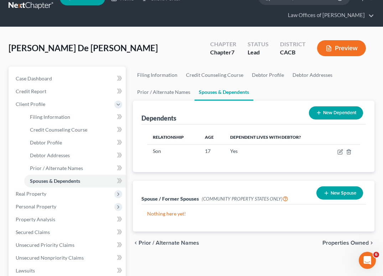
click at [334, 197] on button "New Spouse" at bounding box center [339, 193] width 47 height 13
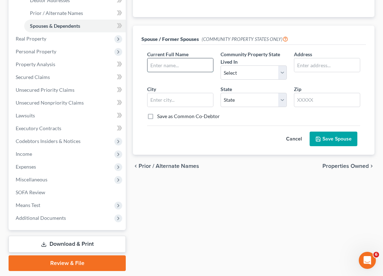
scroll to position [168, 0]
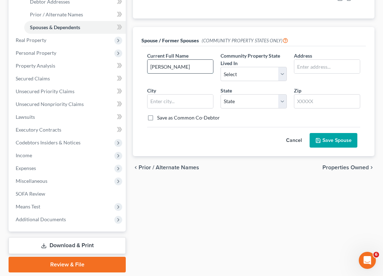
type input "Steve Ochoa Perez"
click at [331, 145] on button "Save Spouse" at bounding box center [333, 140] width 48 height 15
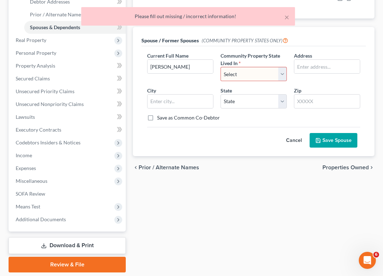
select select "1"
click at [326, 139] on button "Save Spouse" at bounding box center [333, 140] width 48 height 15
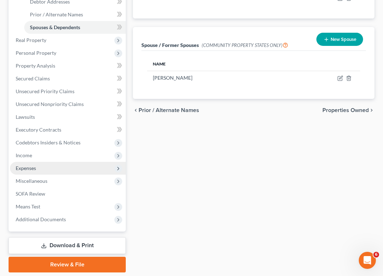
click at [33, 168] on span "Expenses" at bounding box center [26, 168] width 20 height 6
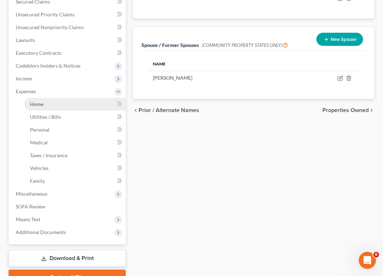
click at [35, 107] on span "Home" at bounding box center [37, 104] width 14 height 6
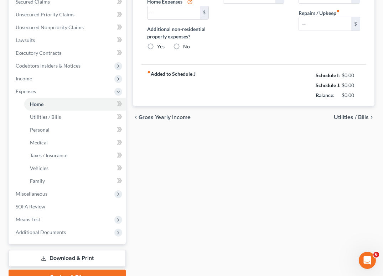
type input "0.00"
radio input "true"
type input "0.00"
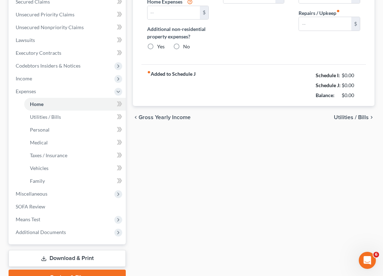
type input "0.00"
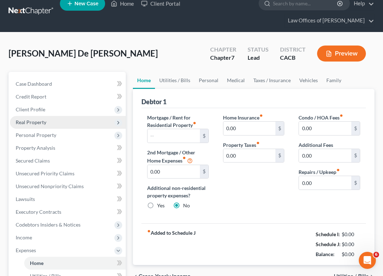
click at [35, 107] on ul "Case Dashboard Payments Invoices Payments Payments Credit Report Client Profile" at bounding box center [68, 238] width 116 height 321
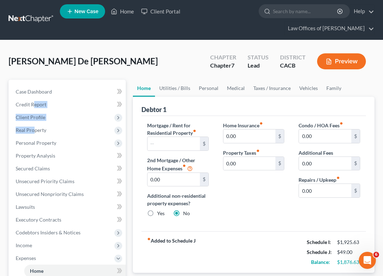
scroll to position [53, 0]
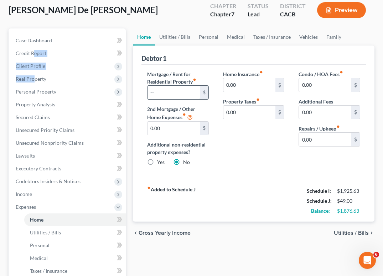
click at [172, 90] on input "text" at bounding box center [173, 93] width 52 height 14
type input "3,000"
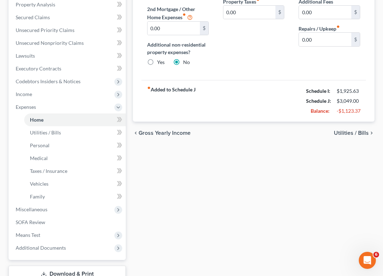
scroll to position [89, 0]
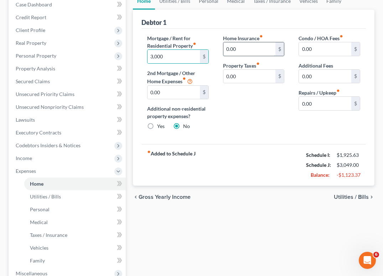
click at [246, 52] on input "0.00" at bounding box center [249, 49] width 52 height 14
type input "250"
click at [176, 4] on link "Utilities / Bills" at bounding box center [175, 1] width 40 height 17
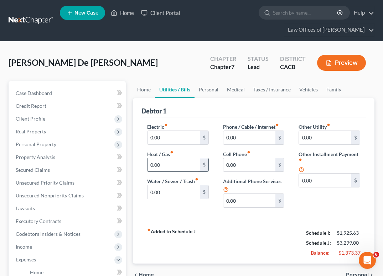
scroll to position [17, 0]
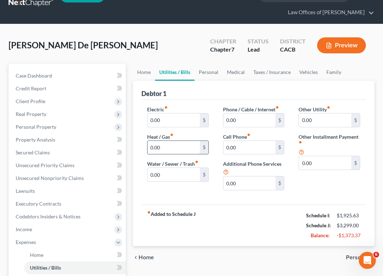
click at [177, 145] on input "0.00" at bounding box center [173, 148] width 52 height 14
click at [178, 145] on input "0.00" at bounding box center [173, 148] width 52 height 14
type input "275"
click at [181, 127] on div "0.00 $" at bounding box center [178, 120] width 62 height 14
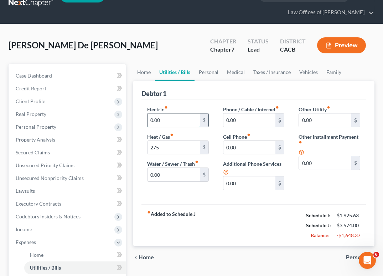
click at [177, 122] on input "0.00" at bounding box center [173, 121] width 52 height 14
type input "275"
click at [179, 171] on input "0.00" at bounding box center [173, 175] width 52 height 14
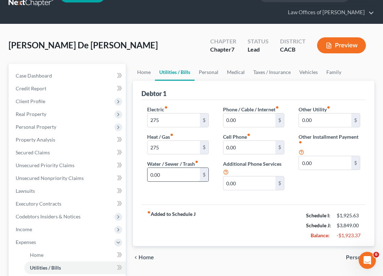
click at [179, 171] on input "0.00" at bounding box center [173, 175] width 52 height 14
type input "100"
click at [252, 155] on div "Phone / Cable / Internet fiber_manual_record 0.00 $ Cell Phone fiber_manual_rec…" at bounding box center [254, 151] width 76 height 90
click at [249, 147] on input "0.00" at bounding box center [249, 148] width 52 height 14
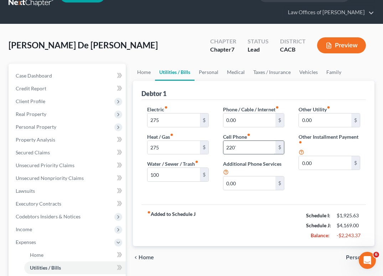
type input "220"
click at [328, 71] on link "Family" at bounding box center [334, 72] width 24 height 17
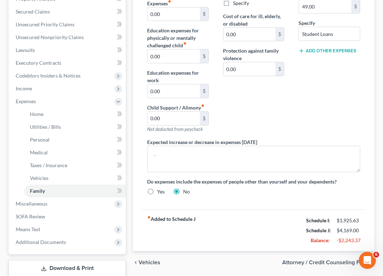
scroll to position [157, 0]
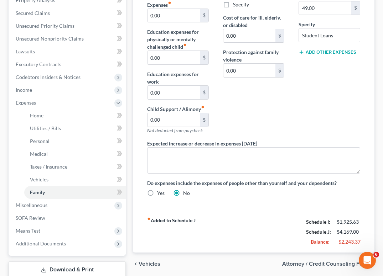
click at [318, 53] on button "Add Other Expenses" at bounding box center [327, 53] width 58 height 6
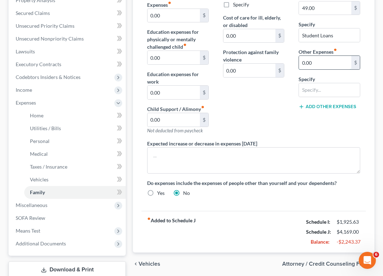
click at [314, 63] on input "0.00" at bounding box center [325, 63] width 52 height 14
type input "0"
type input "15.99"
type input "Netflix"
click at [332, 108] on button "Add Other Expenses" at bounding box center [327, 107] width 58 height 6
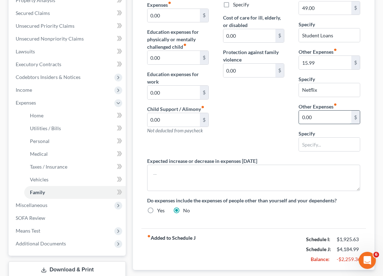
click at [311, 116] on input "0.00" at bounding box center [325, 118] width 52 height 14
type input "8.25"
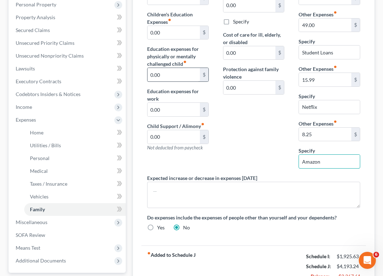
scroll to position [131, 0]
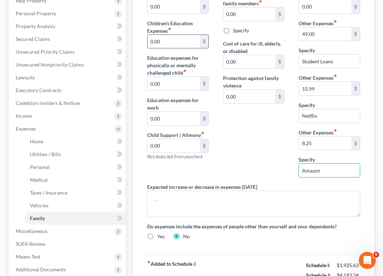
type input "Amazon"
click at [177, 44] on input "0.00" at bounding box center [173, 42] width 52 height 14
type input "150"
click at [282, 157] on div "Contributions to other family members fiber_manual_record 0.00 $ Specify Cost o…" at bounding box center [254, 87] width 76 height 191
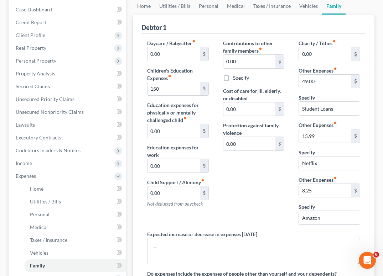
scroll to position [69, 0]
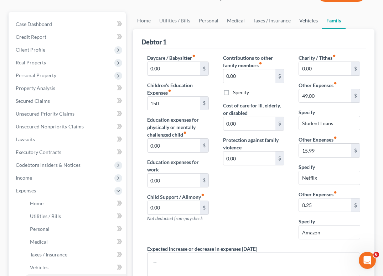
click at [310, 23] on link "Vehicles" at bounding box center [308, 20] width 27 height 17
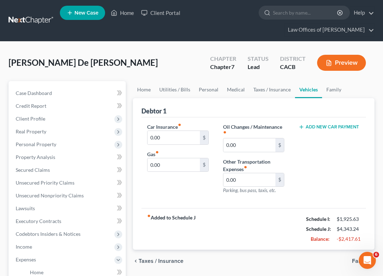
scroll to position [26, 0]
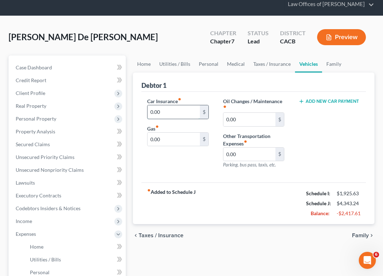
click at [181, 114] on input "0.00" at bounding box center [173, 112] width 52 height 14
click at [181, 115] on input "0.00" at bounding box center [173, 112] width 52 height 14
type input "580"
click at [165, 141] on input "0.00" at bounding box center [173, 140] width 52 height 14
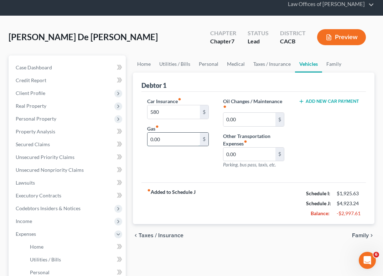
click at [165, 141] on input "0.00" at bounding box center [173, 140] width 52 height 14
type input "200"
click at [179, 65] on link "Utilities / Bills" at bounding box center [175, 64] width 40 height 17
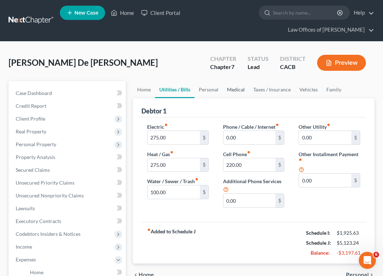
click at [235, 90] on link "Medical" at bounding box center [236, 89] width 26 height 17
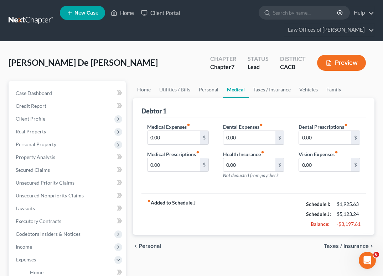
scroll to position [16, 0]
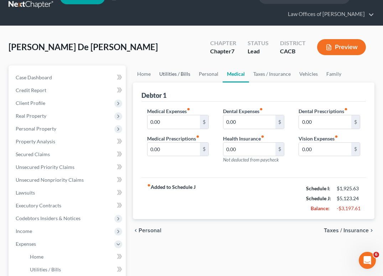
click at [170, 74] on link "Utilities / Bills" at bounding box center [175, 74] width 40 height 17
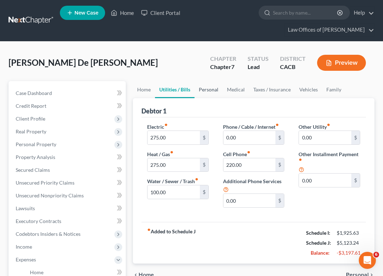
click at [198, 84] on link "Personal" at bounding box center [208, 89] width 28 height 17
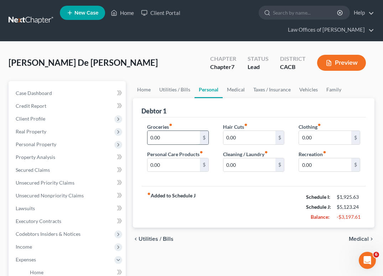
click at [185, 136] on input "0.00" at bounding box center [173, 138] width 52 height 14
type input "863"
click at [269, 167] on input "0.00" at bounding box center [249, 165] width 52 height 14
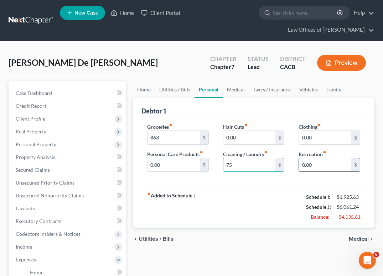
type input "75"
click at [314, 166] on input "0.00" at bounding box center [325, 165] width 52 height 14
type input "200"
click at [177, 164] on input "0.00" at bounding box center [173, 165] width 52 height 14
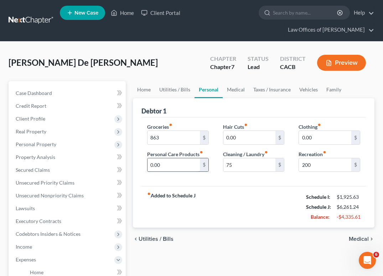
click at [177, 164] on input "0.00" at bounding box center [173, 165] width 52 height 14
type input "91"
click at [317, 139] on input "0.00" at bounding box center [325, 138] width 52 height 14
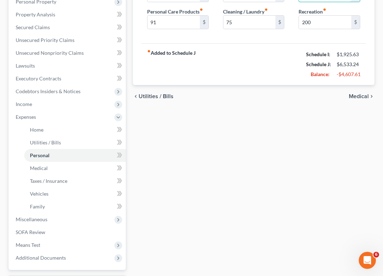
scroll to position [157, 0]
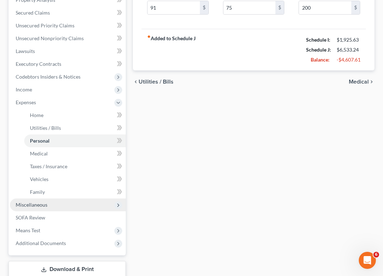
type input "181"
click at [40, 210] on span "Miscellaneous" at bounding box center [68, 205] width 116 height 13
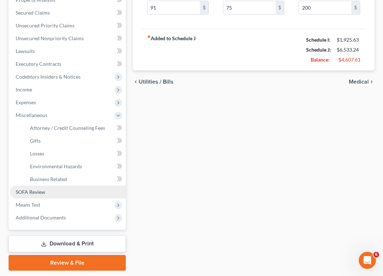
click at [40, 190] on span "SOFA Review" at bounding box center [31, 192] width 30 height 6
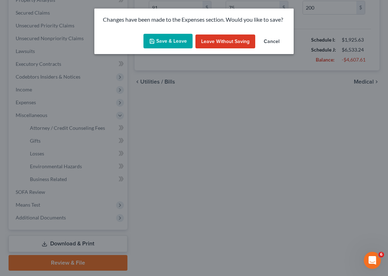
click at [160, 40] on button "Save & Leave" at bounding box center [168, 41] width 49 height 15
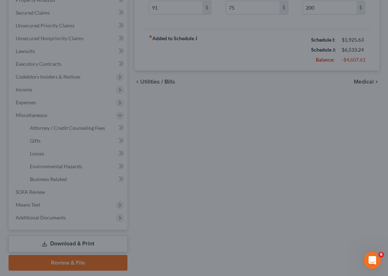
type input "863.00"
type input "91.00"
type input "75.00"
type input "181.00"
type input "200.00"
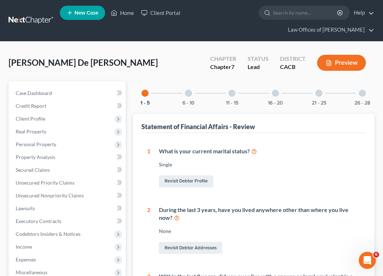
click at [279, 167] on div "Single" at bounding box center [259, 164] width 201 height 7
click at [203, 184] on link "Revisit Debtor Profile" at bounding box center [186, 182] width 54 height 12
select select "0"
select select "1"
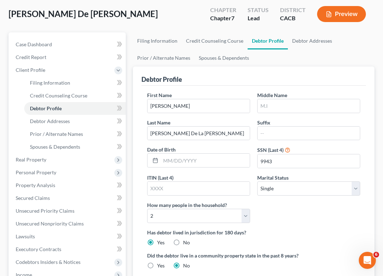
scroll to position [95, 0]
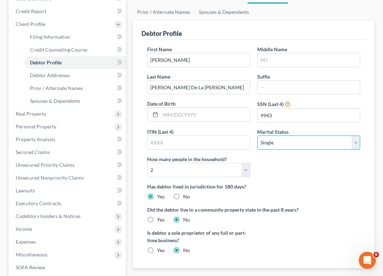
select select "3"
click at [293, 176] on div "First Name Laura Middle Name Last Name Lara De La Cruz Suffix Date of Birth SSN…" at bounding box center [254, 114] width 220 height 137
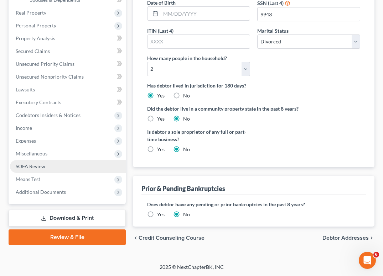
click at [41, 171] on link "SOFA Review" at bounding box center [68, 166] width 116 height 13
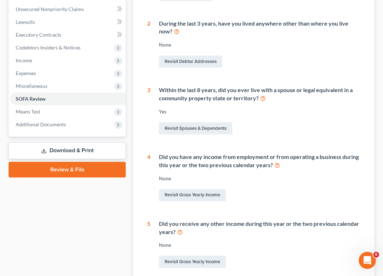
scroll to position [236, 0]
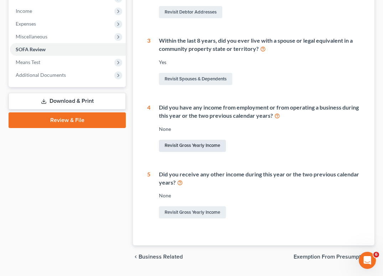
click at [189, 146] on link "Revisit Gross Yearly Income" at bounding box center [192, 146] width 67 height 12
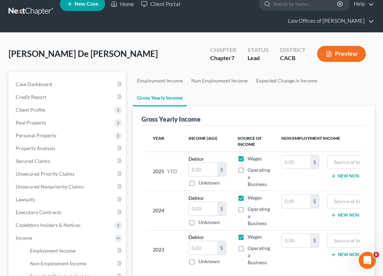
scroll to position [79, 0]
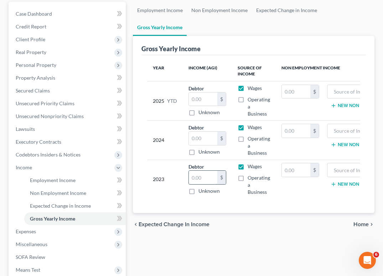
click at [203, 171] on input "text" at bounding box center [203, 178] width 28 height 14
type input "62,334"
click at [195, 132] on input "text" at bounding box center [203, 139] width 28 height 14
type input "77,351"
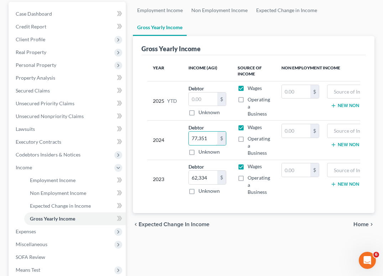
scroll to position [108, 0]
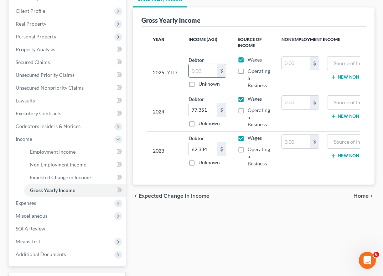
click at [206, 64] on input "text" at bounding box center [203, 71] width 28 height 14
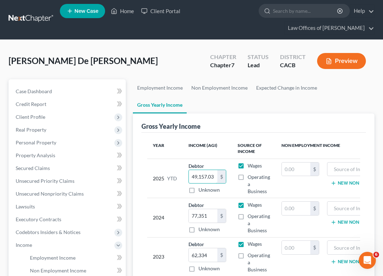
scroll to position [0, 0]
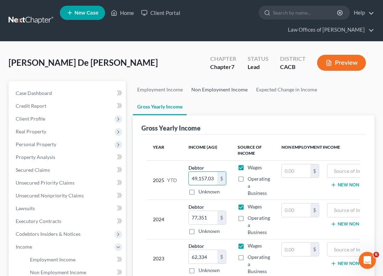
type input "49,157.03"
click at [217, 92] on link "Non Employment Income" at bounding box center [219, 89] width 65 height 17
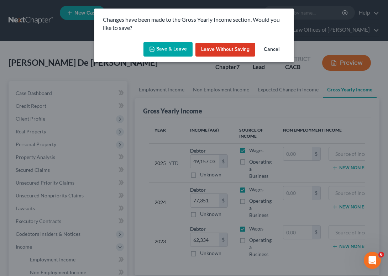
click at [151, 48] on icon "button" at bounding box center [152, 49] width 6 height 6
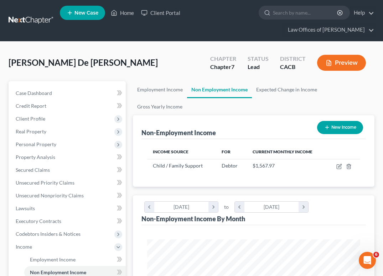
scroll to position [106, 227]
click at [187, 98] on link "Gross Yearly Income" at bounding box center [160, 106] width 54 height 17
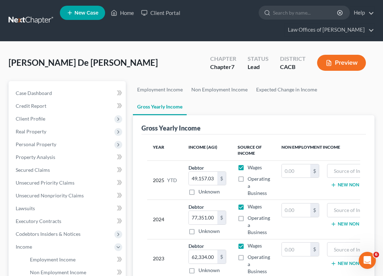
scroll to position [11, 0]
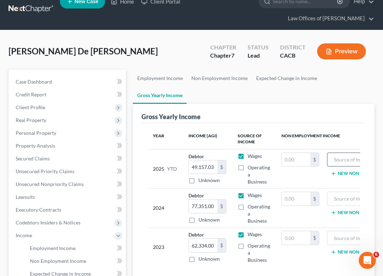
click at [352, 153] on input "text" at bounding box center [363, 160] width 64 height 14
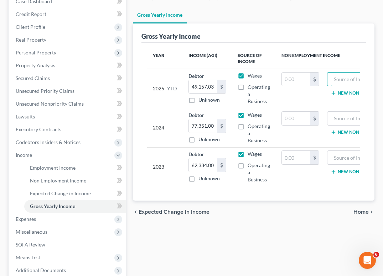
scroll to position [166, 0]
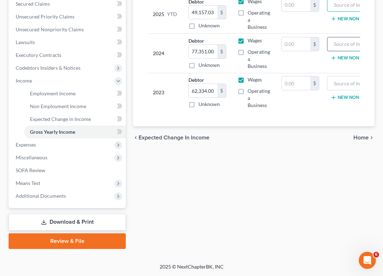
click at [338, 37] on input "text" at bounding box center [363, 44] width 64 height 14
type input "18815.64"
click at [297, 37] on input "text" at bounding box center [296, 44] width 28 height 14
drag, startPoint x: 356, startPoint y: 26, endPoint x: 315, endPoint y: 25, distance: 41.3
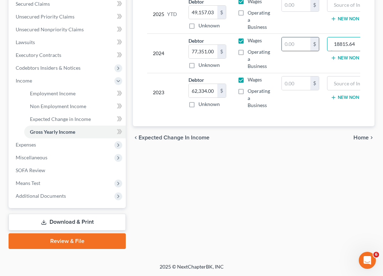
click at [315, 34] on tr "2024 Debtor 77,351.00 $ Unknown Balance Undetermined 77,351.00 $ Unknown Wages …" at bounding box center [281, 53] width 269 height 39
click at [298, 37] on input "text" at bounding box center [296, 44] width 28 height 14
paste input "18815.64"
type input "18815.64"
click at [337, 37] on input "18815.64" at bounding box center [363, 44] width 64 height 14
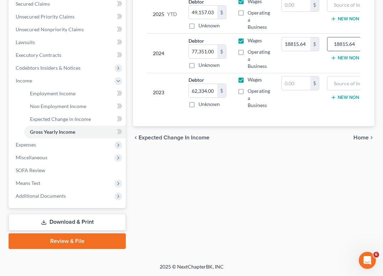
click at [337, 37] on input "18815.64" at bounding box center [363, 44] width 64 height 14
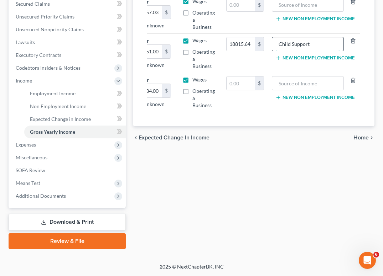
type input "Child Support"
click at [306, 37] on input "Child Support" at bounding box center [308, 44] width 64 height 14
click at [300, 37] on input "Child Support" at bounding box center [308, 44] width 64 height 14
click at [242, 77] on input "text" at bounding box center [240, 84] width 28 height 14
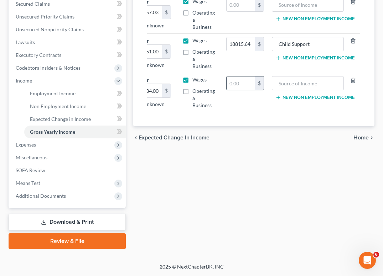
paste input "18815.64"
type input "18815.64"
click at [284, 77] on input "text" at bounding box center [308, 84] width 64 height 14
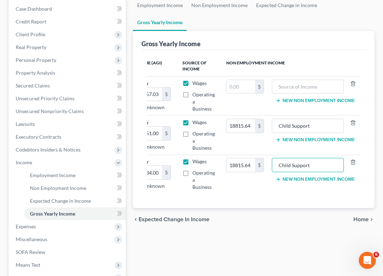
scroll to position [85, 0]
type input "Child Support"
click at [241, 80] on input "text" at bounding box center [240, 87] width 28 height 14
type input "14,111.73"
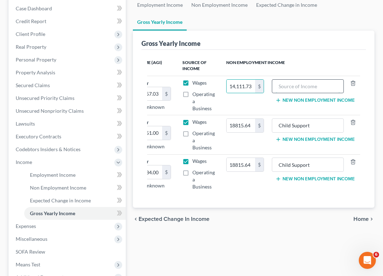
click at [305, 80] on input "text" at bounding box center [308, 87] width 64 height 14
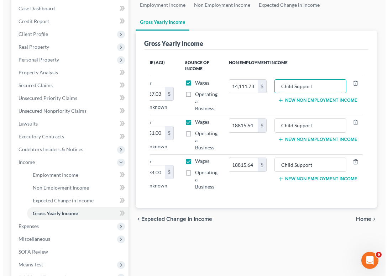
scroll to position [149, 0]
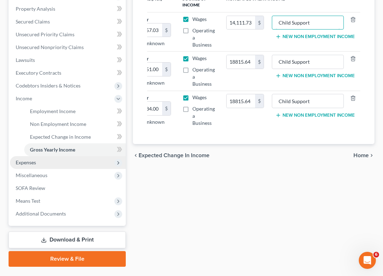
type input "Child Support"
click at [41, 165] on span "Expenses" at bounding box center [68, 162] width 116 height 13
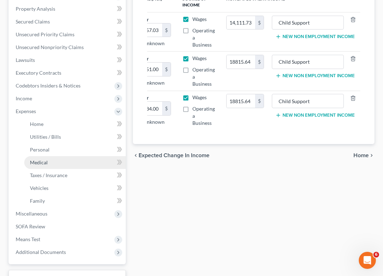
click at [49, 160] on link "Medical" at bounding box center [74, 162] width 101 height 13
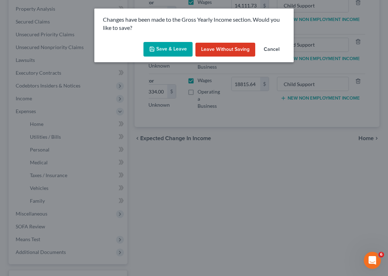
click at [170, 50] on button "Save & Leave" at bounding box center [168, 49] width 49 height 15
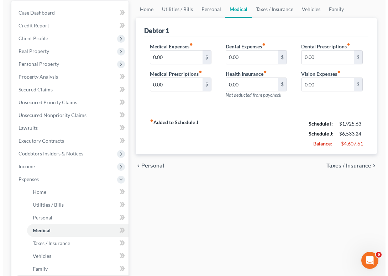
scroll to position [205, 0]
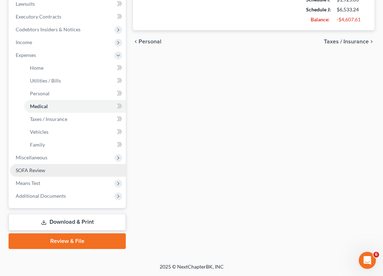
click at [72, 169] on link "SOFA Review" at bounding box center [68, 170] width 116 height 13
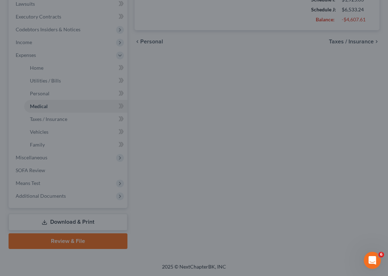
click at [81, 127] on div at bounding box center [194, 138] width 388 height 276
click at [53, 166] on div at bounding box center [194, 138] width 388 height 276
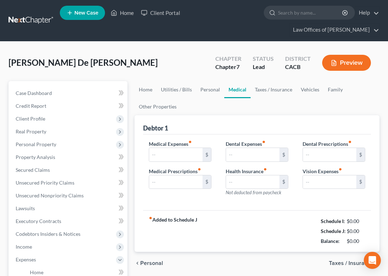
type input "0.00"
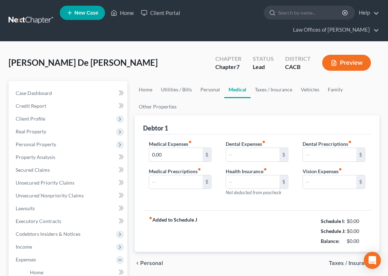
type input "0.00"
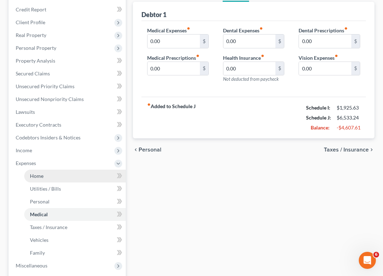
scroll to position [150, 0]
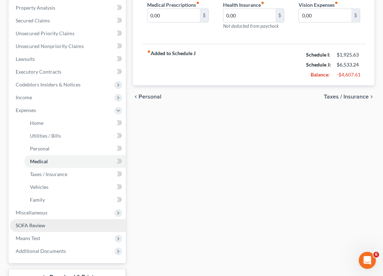
click at [38, 223] on span "SOFA Review" at bounding box center [31, 226] width 30 height 6
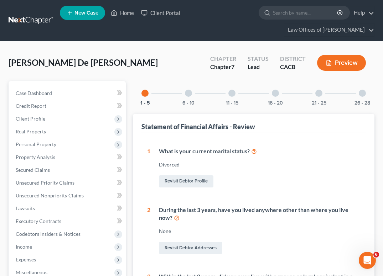
click at [278, 92] on div at bounding box center [275, 93] width 7 height 7
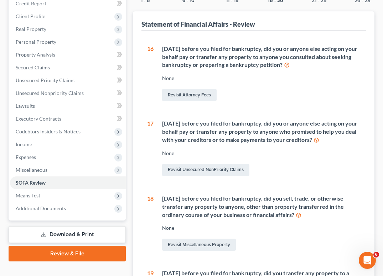
scroll to position [39, 0]
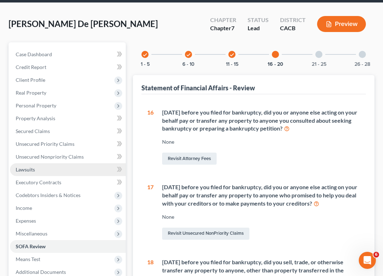
click at [19, 168] on span "Lawsuits" at bounding box center [25, 170] width 19 height 6
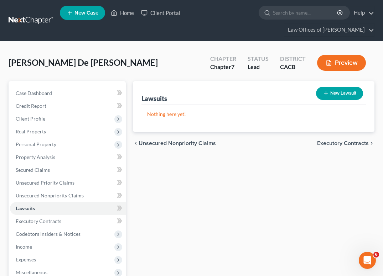
click at [346, 93] on button "New Lawsuit" at bounding box center [339, 93] width 47 height 13
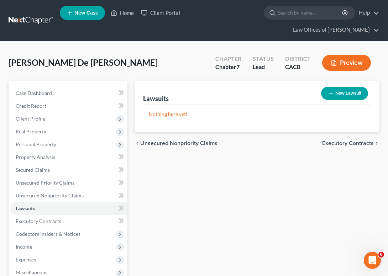
select select "0"
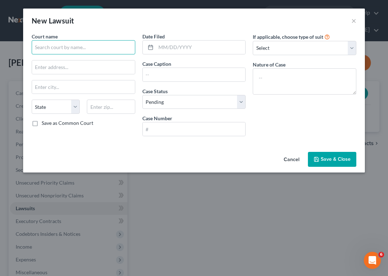
click at [92, 45] on input "text" at bounding box center [84, 47] width 104 height 14
click at [89, 45] on input "text" at bounding box center [84, 47] width 104 height 14
type input "S"
type input "Superior Court of [US_STATE] County of [GEOGRAPHIC_DATA]"
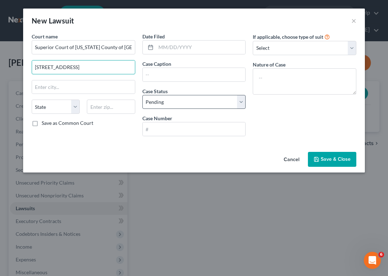
type input "[STREET_ADDRESS]"
type input "95814"
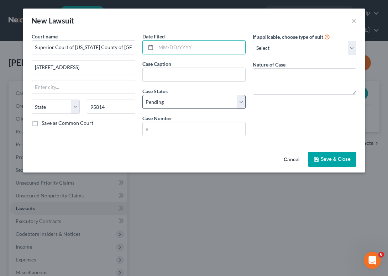
type input "[GEOGRAPHIC_DATA]"
select select "4"
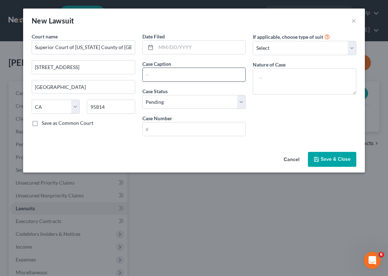
click at [187, 73] on input "text" at bounding box center [194, 75] width 103 height 14
click at [175, 131] on input "text" at bounding box center [194, 130] width 103 height 14
paste input "23ED032127"
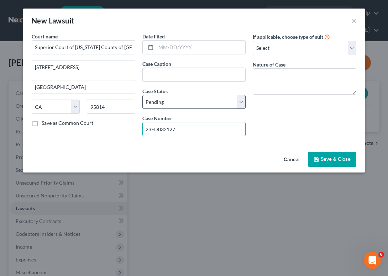
type input "23ED032127"
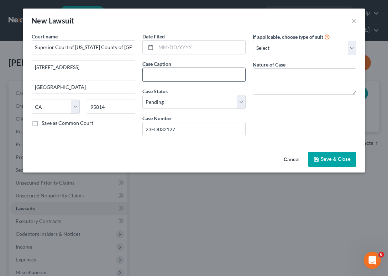
click at [159, 74] on input "text" at bounding box center [194, 75] width 103 height 14
type input "State of [US_STATE], Employment Development Department vs [PERSON_NAME] De La […"
click at [291, 39] on label "If applicable, choose type of suit" at bounding box center [288, 36] width 71 height 7
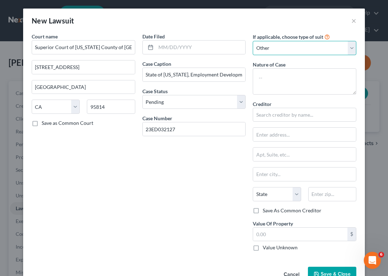
select select "1"
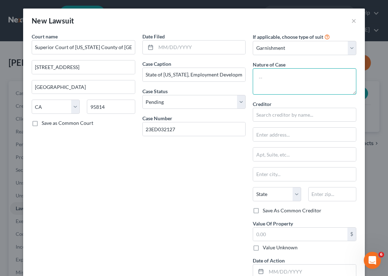
click at [272, 89] on textarea at bounding box center [305, 81] width 104 height 26
type textarea "Complaint for Money"
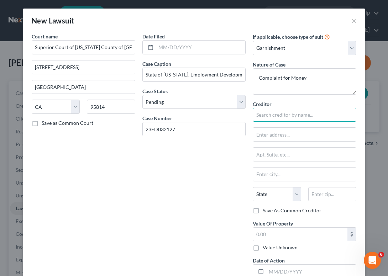
click at [264, 110] on input "text" at bounding box center [305, 115] width 104 height 14
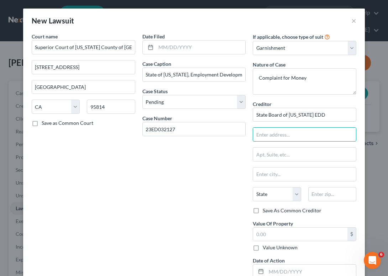
type input "State Board of [US_STATE] EDD"
type input "Benefit Overpayment Collection Section, MIC 91"
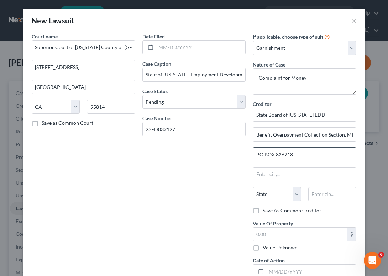
type input "PO BOX 826218"
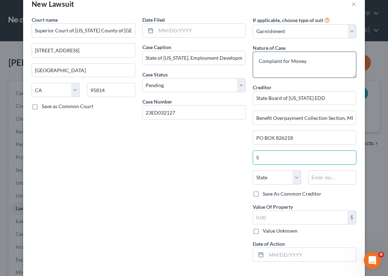
scroll to position [28, 0]
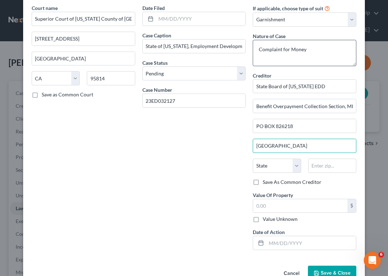
type input "[GEOGRAPHIC_DATA]"
select select "4"
type input "94230"
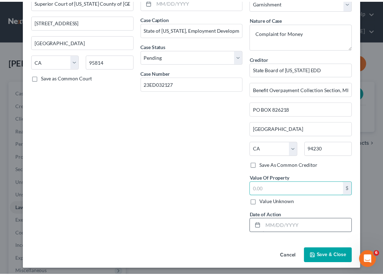
scroll to position [47, 0]
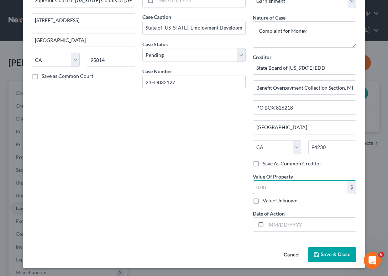
click at [263, 202] on label "Value Unknown" at bounding box center [280, 200] width 35 height 7
click at [266, 202] on input "Value Unknown" at bounding box center [268, 199] width 5 height 5
checkbox input "true"
type input "0.00"
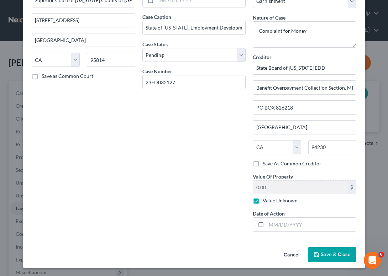
click at [263, 163] on label "Save As Common Creditor" at bounding box center [292, 163] width 59 height 7
click at [266, 163] on input "Save As Common Creditor" at bounding box center [268, 162] width 5 height 5
checkbox input "true"
click at [336, 257] on span "Save & Close" at bounding box center [336, 255] width 30 height 6
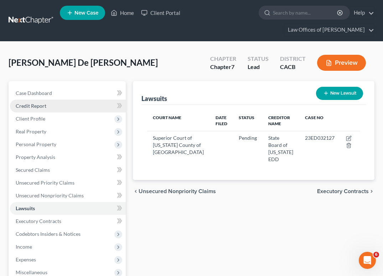
click at [32, 109] on link "Credit Report" at bounding box center [68, 106] width 116 height 13
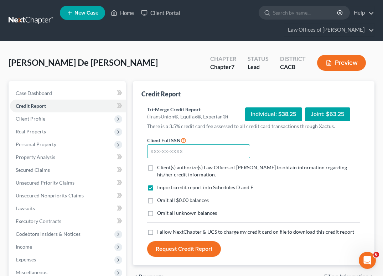
click at [170, 151] on input "text" at bounding box center [198, 152] width 103 height 14
click at [157, 168] on label "Client(s) authorize(s) Law Offices of [PERSON_NAME] to obtain information regar…" at bounding box center [258, 171] width 203 height 14
click at [160, 168] on input "Client(s) authorize(s) Law Offices of [PERSON_NAME] to obtain information regar…" at bounding box center [162, 166] width 5 height 5
checkbox input "true"
click at [157, 200] on label "Omit all $0.00 balances" at bounding box center [183, 200] width 52 height 7
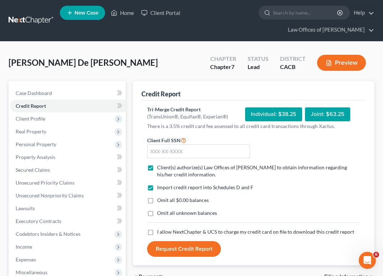
click at [160, 200] on input "Omit all $0.00 balances" at bounding box center [162, 199] width 5 height 5
checkbox input "true"
click at [157, 214] on label "Omit all unknown balances" at bounding box center [187, 213] width 60 height 7
click at [160, 214] on input "Omit all unknown balances" at bounding box center [162, 212] width 5 height 5
checkbox input "true"
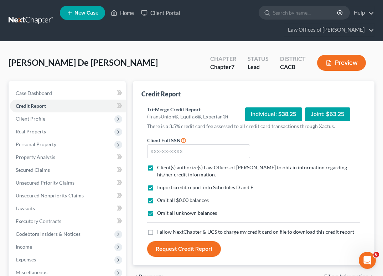
click at [157, 231] on label "I allow NextChapter & UCS to charge my credit card on file to download this cre…" at bounding box center [255, 232] width 197 height 7
click at [160, 231] on input "I allow NextChapter & UCS to charge my credit card on file to download this cre…" at bounding box center [162, 231] width 5 height 5
checkbox input "true"
click at [215, 147] on input "text" at bounding box center [198, 152] width 103 height 14
type input "626-40-9943"
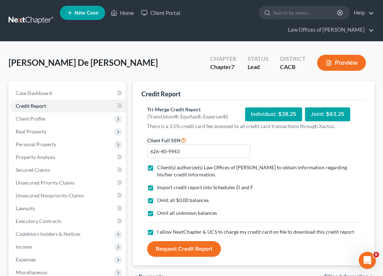
click at [181, 248] on button "Request Credit Report" at bounding box center [184, 249] width 74 height 16
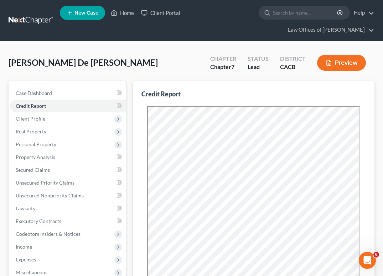
click at [107, 69] on div "[PERSON_NAME] De [PERSON_NAME] Upgraded Chapter Chapter 7 Status Lead District …" at bounding box center [192, 65] width 366 height 31
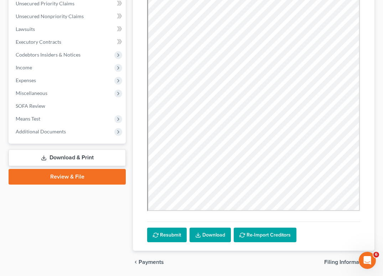
scroll to position [190, 0]
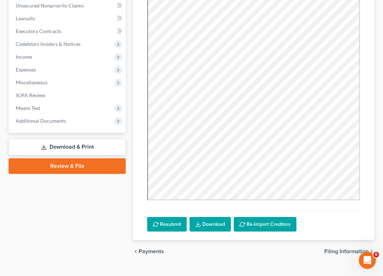
click at [211, 227] on link "Download" at bounding box center [209, 224] width 41 height 15
click at [118, 246] on div "Case Dashboard Payments Invoices Payments Payments Credit Report Client Profile" at bounding box center [67, 77] width 124 height 373
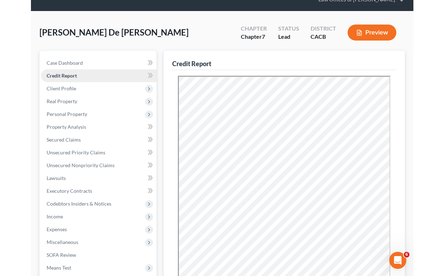
scroll to position [0, 0]
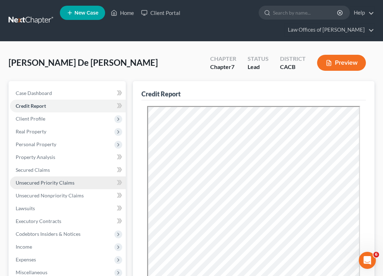
click at [50, 183] on span "Unsecured Priority Claims" at bounding box center [45, 183] width 59 height 6
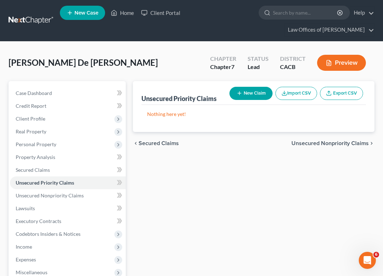
click at [246, 92] on button "New Claim" at bounding box center [250, 93] width 43 height 13
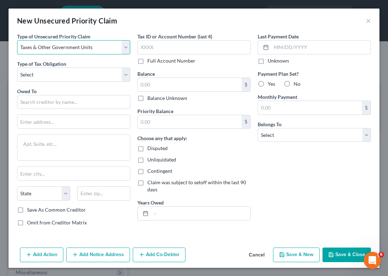
select select "9"
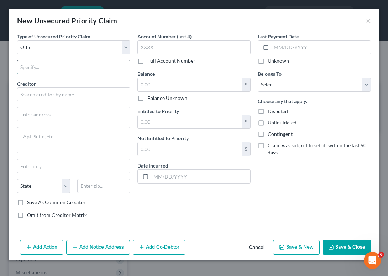
click at [45, 71] on input "text" at bounding box center [73, 68] width 113 height 14
type input "F"
drag, startPoint x: 85, startPoint y: 64, endPoint x: -25, endPoint y: 49, distance: 111.2
click at [0, 49] on html "Home New Case Client Portal Law Offices of [PERSON_NAME] [EMAIL_ADDRESS][DOMAIN…" at bounding box center [194, 195] width 388 height 391
type input "NOTICE ONLY"
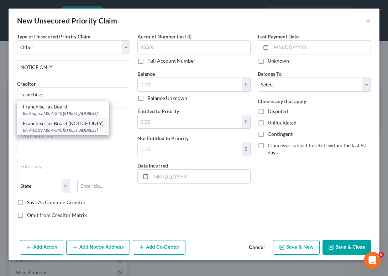
click at [72, 133] on div "Bankruptcy MS: A-340 [STREET_ADDRESS]" at bounding box center [63, 130] width 81 height 6
type input "Franchise Tax Board (NOTICE ONLY)"
type input "Bankruptcy MS: A-340"
type textarea "PO Box 2952"
type input "[GEOGRAPHIC_DATA]"
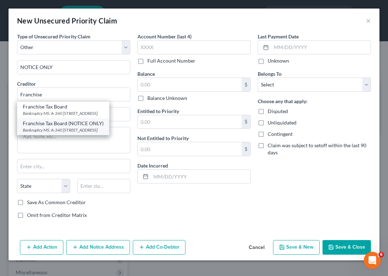
select select "4"
type input "95812"
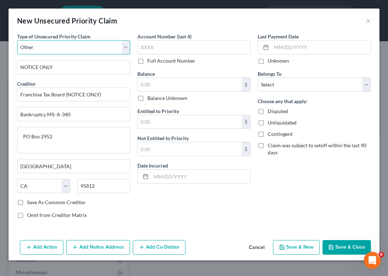
select select "0"
select select "4"
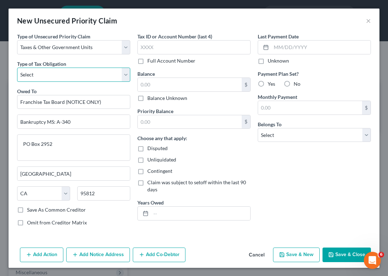
select select "2"
click at [339, 256] on button "Save & Close" at bounding box center [347, 255] width 48 height 15
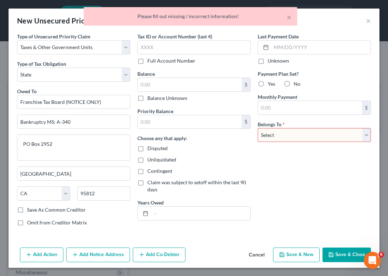
select select "0"
click at [328, 250] on button "Save & Close" at bounding box center [347, 255] width 48 height 15
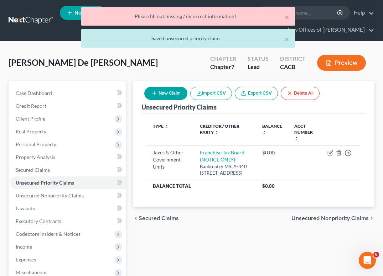
click at [165, 95] on button "New Claim" at bounding box center [165, 93] width 43 height 13
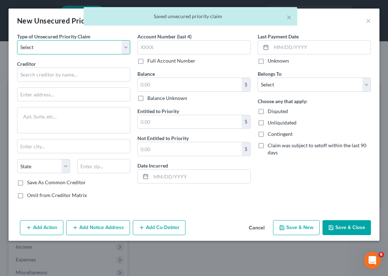
select select "0"
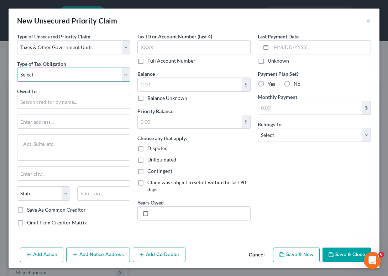
select select "0"
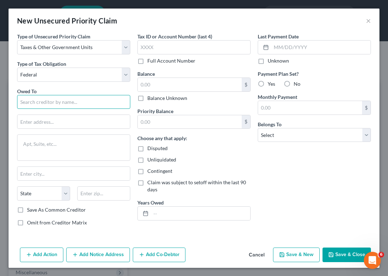
click at [43, 100] on input "text" at bounding box center [73, 102] width 113 height 14
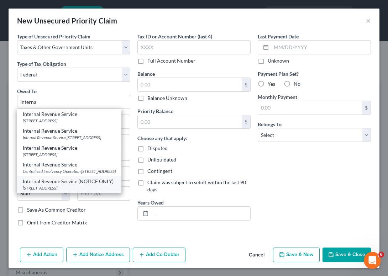
click at [98, 185] on div "Internal Revenue Service (NOTICE ONLY)" at bounding box center [69, 181] width 93 height 7
type input "Internal Revenue Service (NOTICE ONLY)"
type input "PO Box 7346"
type input "[GEOGRAPHIC_DATA]"
select select "39"
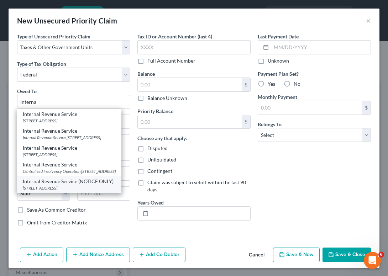
type input "19101"
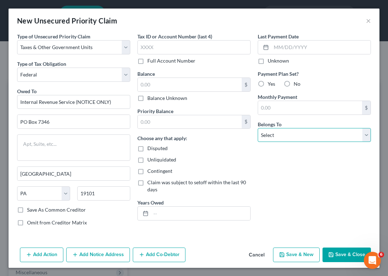
select select "0"
click at [351, 261] on button "Save & Close" at bounding box center [347, 255] width 48 height 15
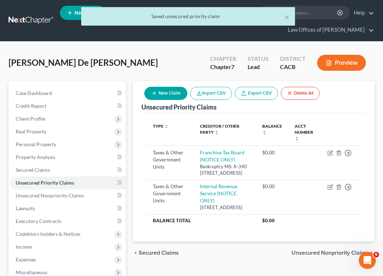
click at [158, 93] on button "New Claim" at bounding box center [165, 93] width 43 height 13
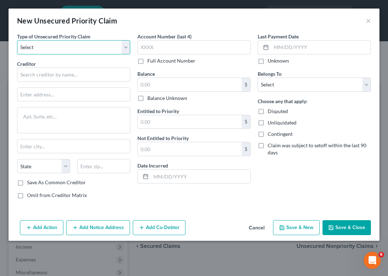
select select "9"
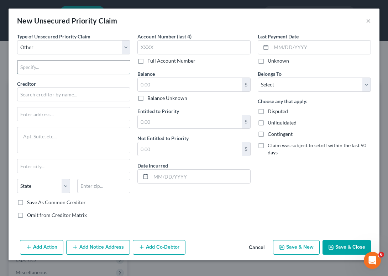
click at [56, 73] on input "text" at bounding box center [73, 68] width 113 height 14
type input "E"
type input "D"
click at [63, 67] on input "EDD" at bounding box center [73, 68] width 113 height 14
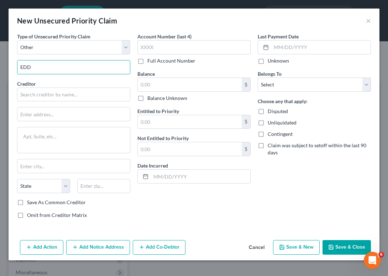
click at [63, 67] on input "EDD" at bounding box center [73, 68] width 113 height 14
type input "State of [US_STATE], EDD"
drag, startPoint x: 86, startPoint y: 67, endPoint x: 7, endPoint y: 64, distance: 79.5
click at [7, 64] on div "New Unsecured Priority Claim × Type of Unsecured Priority Claim * Select Taxes …" at bounding box center [194, 138] width 388 height 276
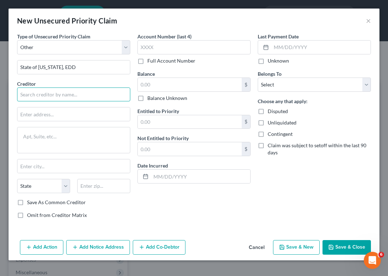
click at [35, 101] on input "text" at bounding box center [73, 95] width 113 height 14
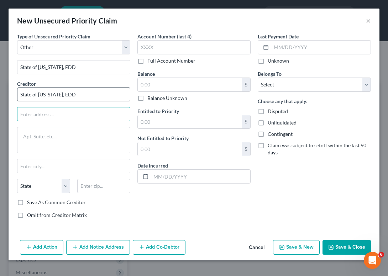
type input "State of [US_STATE], EDD"
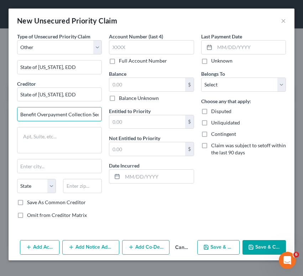
type input "Benefit Overpayment Collection Section, MIC 91"
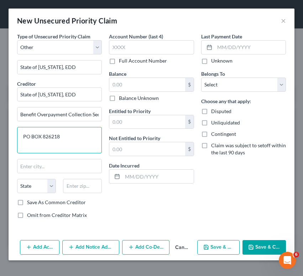
type textarea "PO BOX 826218"
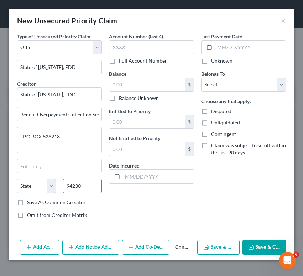
type input "94230"
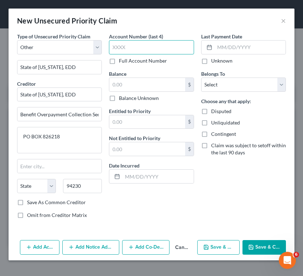
type input "[GEOGRAPHIC_DATA]"
select select "4"
type input "2127"
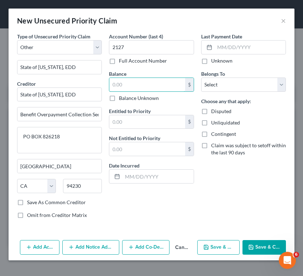
click at [118, 87] on input "text" at bounding box center [146, 85] width 75 height 14
type input "26,778.41"
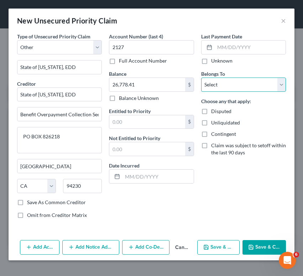
select select "0"
click at [261, 252] on button "Save & Close" at bounding box center [264, 247] width 43 height 15
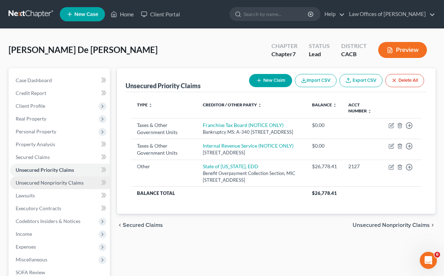
click at [61, 187] on link "Unsecured Nonpriority Claims" at bounding box center [60, 183] width 100 height 13
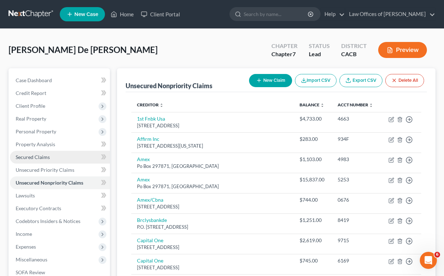
click at [42, 159] on span "Secured Claims" at bounding box center [33, 157] width 34 height 6
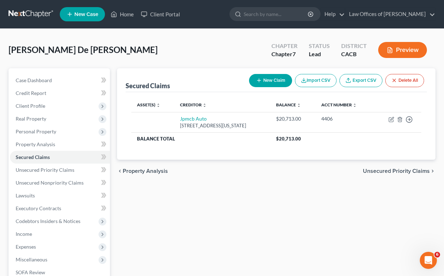
click at [183, 251] on div "Secured Claims New Claim Import CSV Export CSV Delete All Asset(s) expand_more …" at bounding box center [277, 209] width 326 height 283
click at [42, 128] on span "Personal Property" at bounding box center [60, 131] width 100 height 13
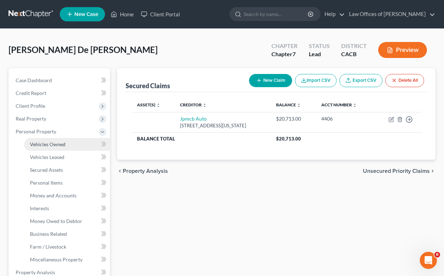
click at [40, 144] on span "Vehicles Owned" at bounding box center [48, 144] width 36 height 6
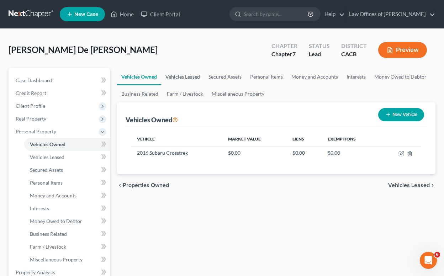
click at [177, 80] on link "Vehicles Leased" at bounding box center [182, 76] width 43 height 17
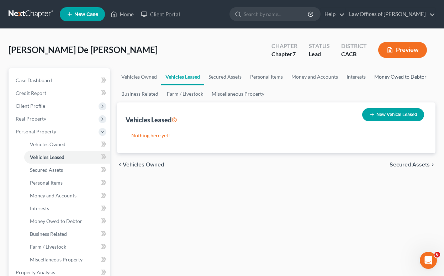
click at [388, 75] on link "Money Owed to Debtor" at bounding box center [400, 76] width 61 height 17
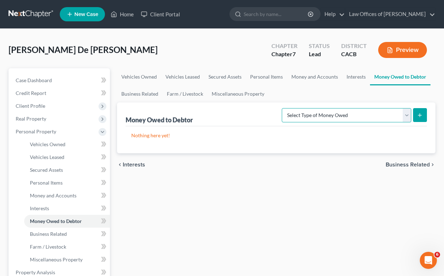
select select "claims_against_third_parties"
click at [388, 113] on button "submit" at bounding box center [420, 115] width 14 height 14
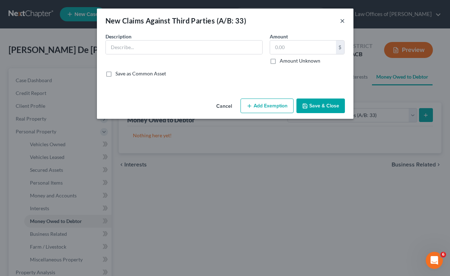
click at [340, 19] on button "×" at bounding box center [342, 20] width 5 height 9
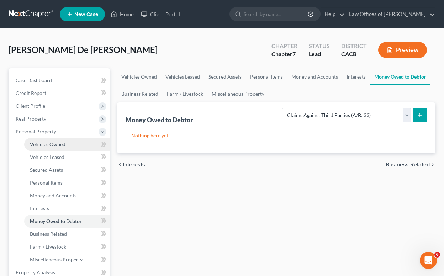
click at [53, 146] on span "Vehicles Owned" at bounding box center [48, 144] width 36 height 6
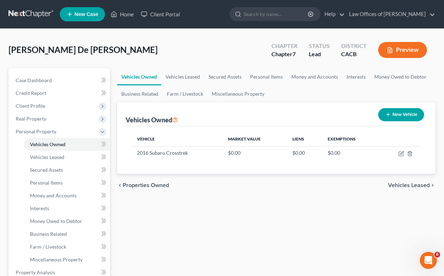
click at [388, 111] on button "New Vehicle" at bounding box center [402, 114] width 46 height 13
select select "0"
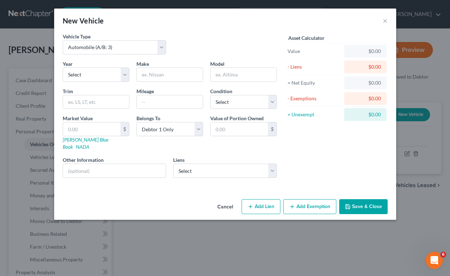
click at [103, 67] on div "Year Select 2026 2025 2024 2023 2022 2021 2020 2019 2018 2017 2016 2015 2014 20…" at bounding box center [96, 71] width 74 height 22
click at [158, 74] on input "text" at bounding box center [170, 75] width 66 height 14
type input "Audi"
type input "Etron"
select select "6"
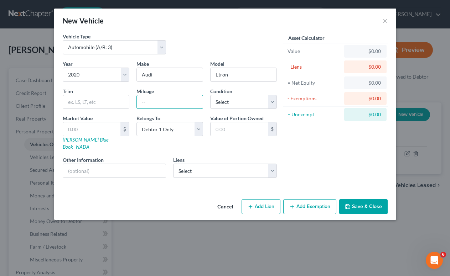
click at [146, 102] on input "text" at bounding box center [170, 102] width 66 height 14
select select "2"
select select "19"
select select "0"
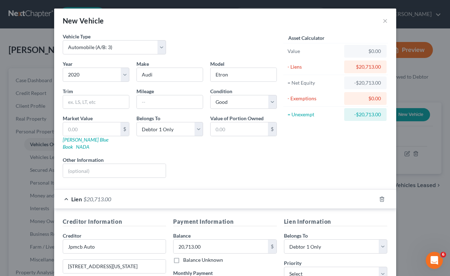
click at [239, 166] on div "Liens Select" at bounding box center [225, 167] width 111 height 22
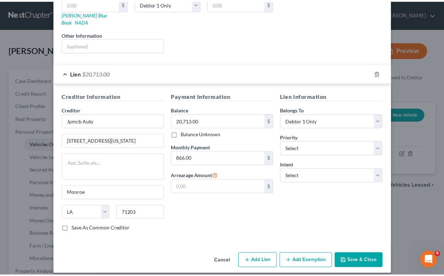
scroll to position [125, 0]
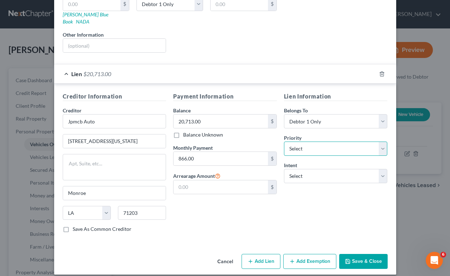
select select "0"
select select "2"
click at [360, 260] on button "Save & Close" at bounding box center [363, 261] width 48 height 15
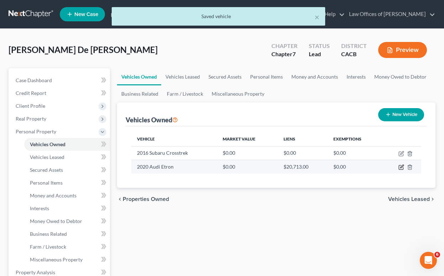
click at [388, 170] on icon "button" at bounding box center [402, 168] width 6 height 6
select select "0"
select select "6"
select select "2"
select select "0"
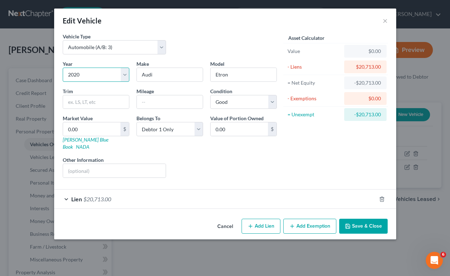
select select "5"
click at [162, 102] on input "text" at bounding box center [170, 102] width 66 height 14
type input "120,107"
click at [366, 219] on button "Save & Close" at bounding box center [363, 226] width 48 height 15
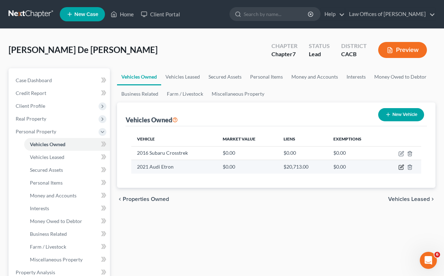
click at [388, 167] on icon "button" at bounding box center [402, 168] width 6 height 6
select select "0"
select select "5"
select select "2"
select select "0"
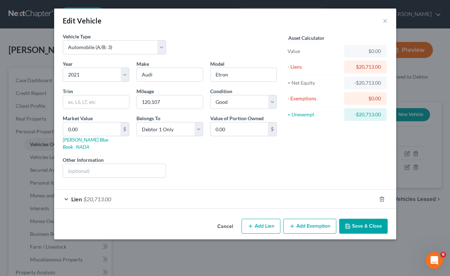
click at [103, 127] on input "0.00" at bounding box center [91, 130] width 57 height 14
type input "1"
type input "1.00"
type input "11"
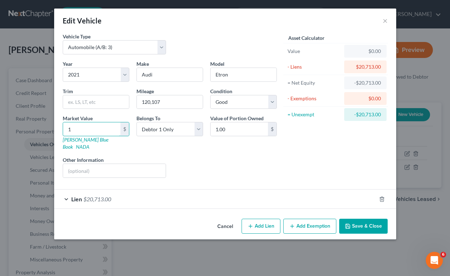
type input "11.00"
type input "113"
type input "113.00"
type input "1137"
type input "1,137.00"
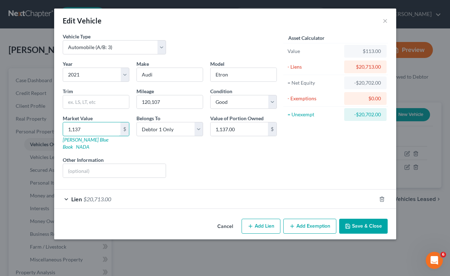
type input "1,1378"
type input "11,378.00"
type input "11,378"
click at [379, 225] on button "Save & Close" at bounding box center [363, 226] width 48 height 15
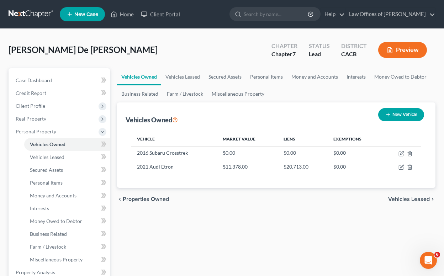
click at [189, 242] on div "Vehicles Owned Vehicles Leased Secured Assets Personal Items Money and Accounts…" at bounding box center [277, 273] width 326 height 411
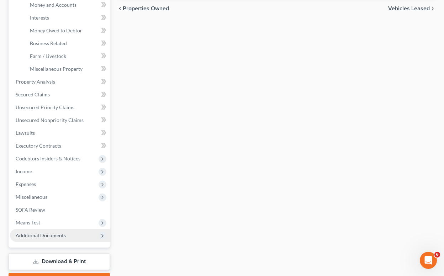
scroll to position [191, 0]
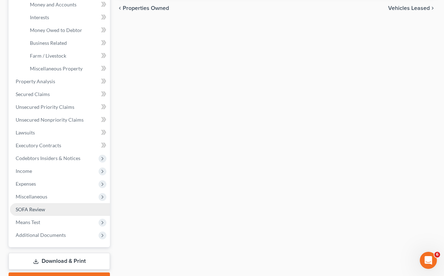
click at [43, 206] on link "SOFA Review" at bounding box center [60, 209] width 100 height 13
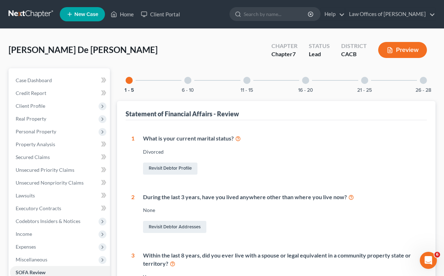
click at [189, 87] on div "6 - 10" at bounding box center [188, 80] width 24 height 24
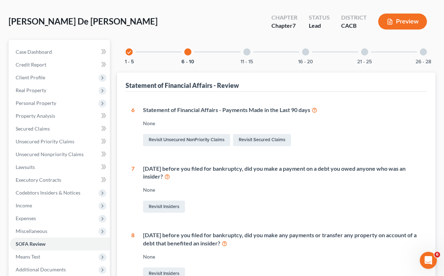
scroll to position [29, 0]
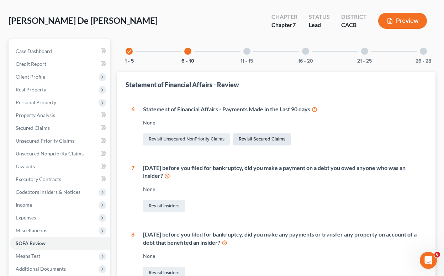
click at [256, 142] on link "Revisit Secured Claims" at bounding box center [262, 140] width 58 height 12
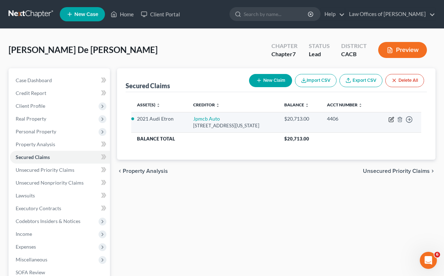
click at [388, 122] on icon "button" at bounding box center [391, 120] width 4 height 4
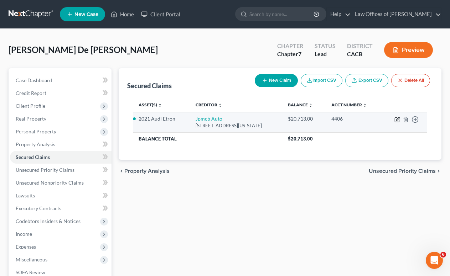
select select "19"
select select "2"
select select "0"
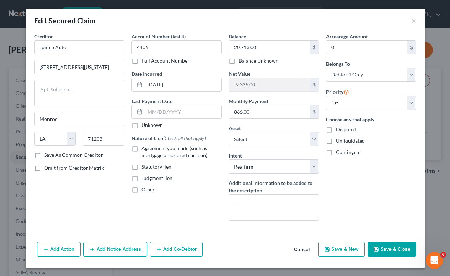
click at [141, 150] on label "Agreement you made (such as mortgage or secured car loan)" at bounding box center [181, 152] width 80 height 14
click at [144, 150] on input "Agreement you made (such as mortgage or secured car loan)" at bounding box center [146, 147] width 5 height 5
checkbox input "true"
click at [85, 156] on label "Save As Common Creditor" at bounding box center [73, 155] width 59 height 7
click at [52, 156] on input "Save As Common Creditor" at bounding box center [49, 154] width 5 height 5
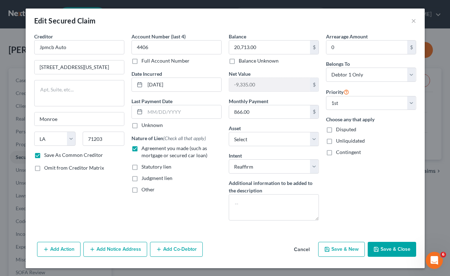
click at [388, 246] on button "Save & Close" at bounding box center [392, 249] width 48 height 15
checkbox input "false"
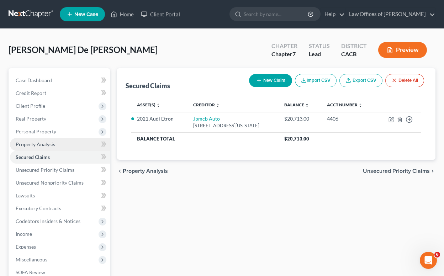
click at [25, 140] on link "Property Analysis" at bounding box center [60, 144] width 100 height 13
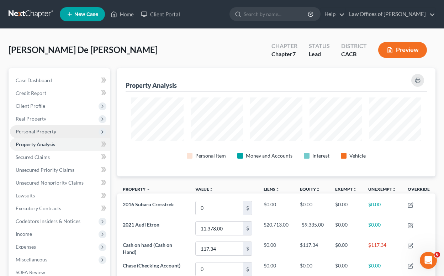
scroll to position [108, 319]
click at [32, 137] on span "Personal Property" at bounding box center [60, 131] width 100 height 13
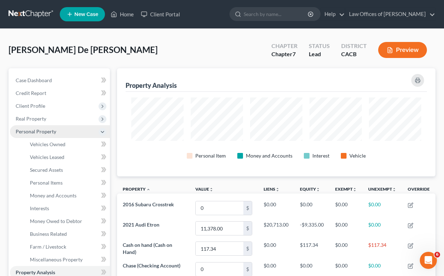
click at [51, 137] on span "Personal Property" at bounding box center [60, 131] width 100 height 13
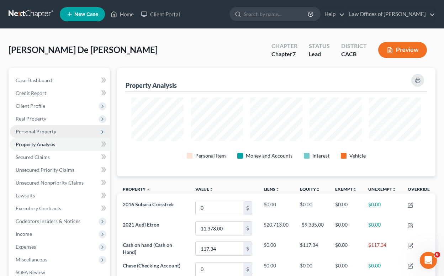
click at [48, 132] on span "Personal Property" at bounding box center [36, 132] width 41 height 6
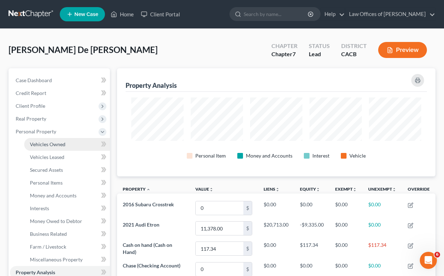
click at [46, 140] on link "Vehicles Owned" at bounding box center [67, 144] width 86 height 13
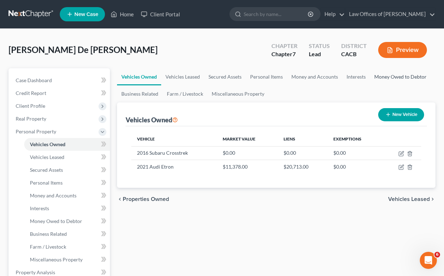
click at [388, 78] on link "Money Owed to Debtor" at bounding box center [400, 76] width 61 height 17
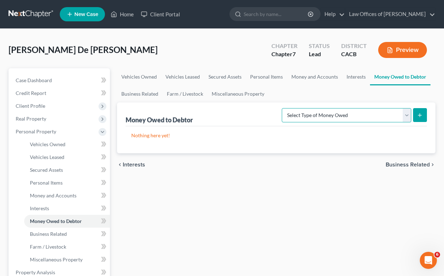
select select "claims_against_third_parties"
click at [388, 119] on button "submit" at bounding box center [420, 115] width 14 height 14
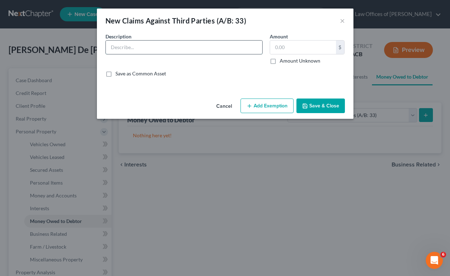
click at [142, 43] on input "text" at bounding box center [184, 48] width 156 height 14
type input "First Service Residential [US_STATE], LLC"
click at [316, 106] on button "Save & Close" at bounding box center [320, 106] width 48 height 15
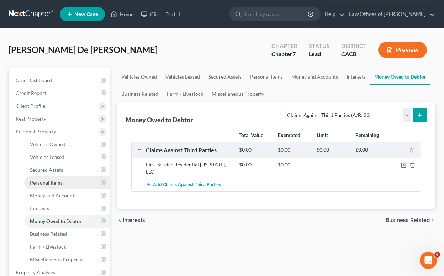
click at [57, 181] on span "Personal Items" at bounding box center [46, 183] width 33 height 6
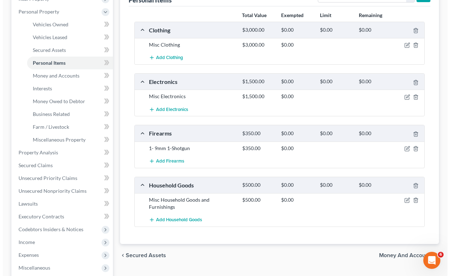
scroll to position [121, 0]
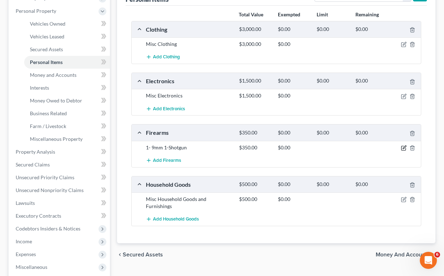
click at [388, 149] on icon "button" at bounding box center [404, 148] width 4 height 4
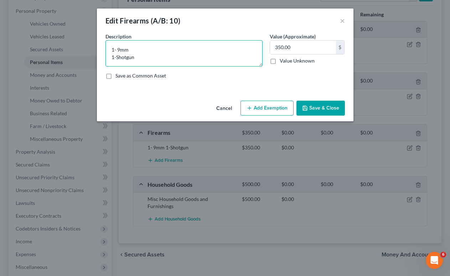
click at [129, 49] on textarea "1- 9mm 1-Shotgun" at bounding box center [183, 53] width 157 height 26
click at [144, 59] on textarea "1- Glock G 19 1-Shotgun" at bounding box center [183, 53] width 157 height 26
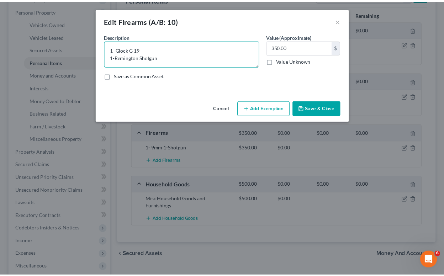
scroll to position [1, 0]
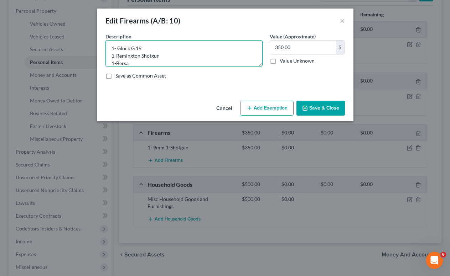
type textarea "1- Glock G 19 1-Remington Shotgun 1-Bersa"
click at [328, 111] on button "Save & Close" at bounding box center [320, 108] width 48 height 15
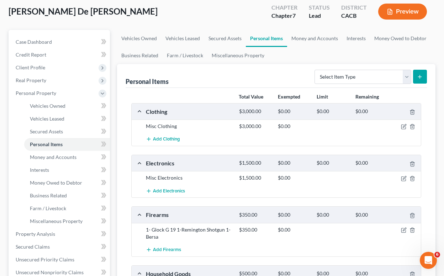
scroll to position [33, 0]
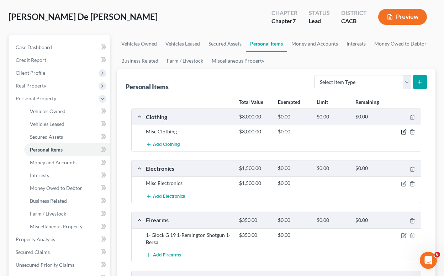
click at [388, 129] on icon "button" at bounding box center [404, 132] width 6 height 6
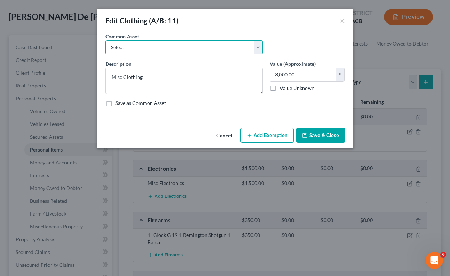
select select "0"
type textarea "Misc clothing"
type input "300.00"
click at [277, 133] on button "Add Exemption" at bounding box center [266, 135] width 53 height 15
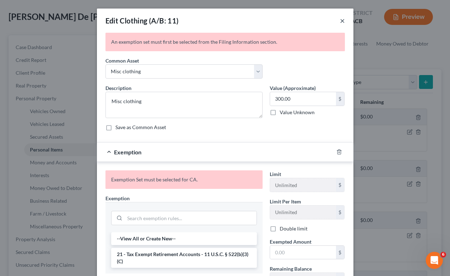
click at [340, 19] on button "×" at bounding box center [342, 20] width 5 height 9
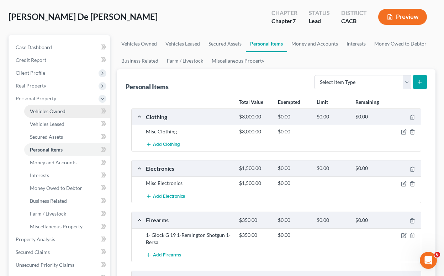
click at [57, 114] on span "Vehicles Owned" at bounding box center [48, 111] width 36 height 6
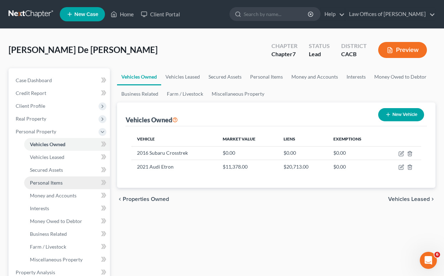
click at [64, 181] on link "Personal Items" at bounding box center [67, 183] width 86 height 13
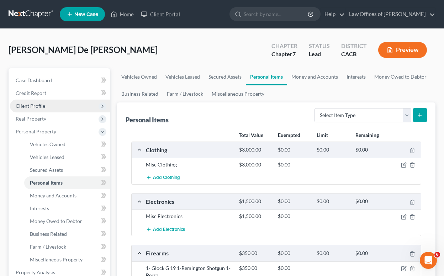
click at [38, 108] on span "Client Profile" at bounding box center [31, 106] width 30 height 6
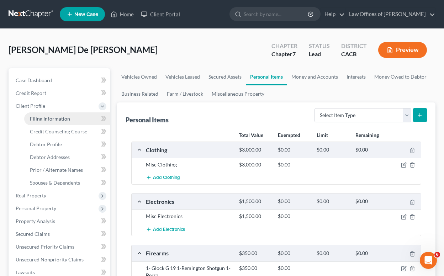
click at [50, 122] on link "Filing Information" at bounding box center [67, 119] width 86 height 13
select select "1"
select select "0"
select select "7"
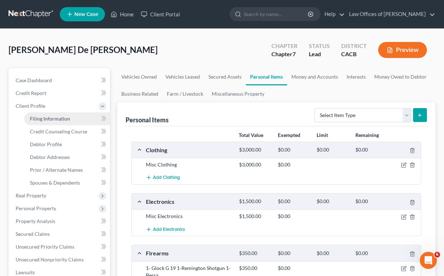
select select "0"
select select "4"
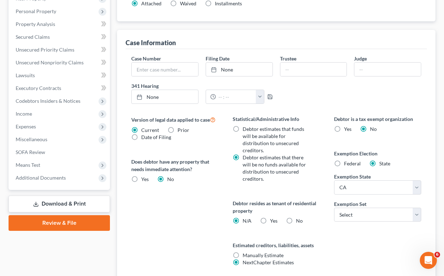
scroll to position [197, 0]
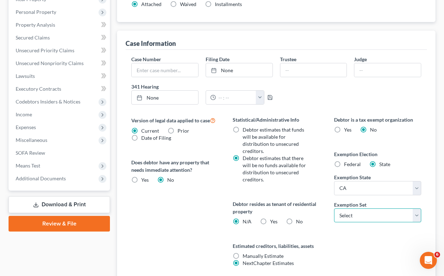
select select "0"
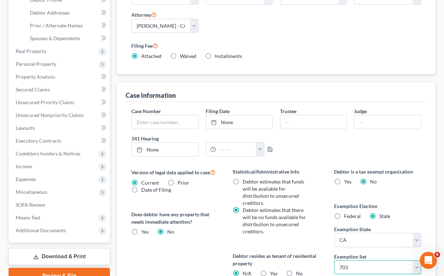
scroll to position [145, 0]
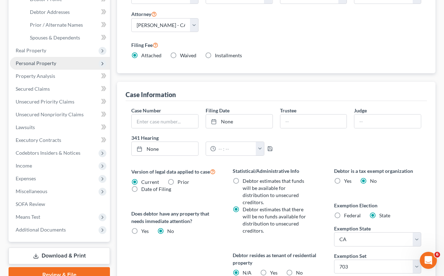
click at [41, 60] on span "Personal Property" at bounding box center [36, 63] width 41 height 6
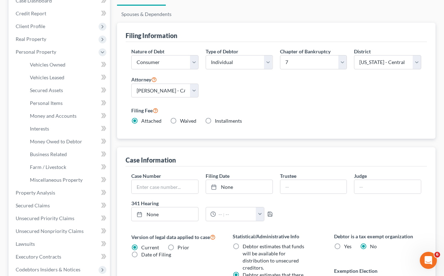
scroll to position [77, 0]
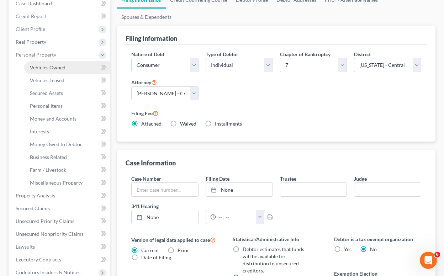
click at [62, 70] on span "Vehicles Owned" at bounding box center [48, 67] width 36 height 6
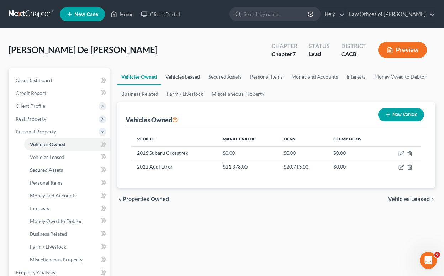
click at [185, 81] on link "Vehicles Leased" at bounding box center [182, 76] width 43 height 17
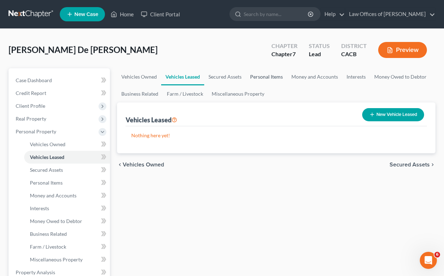
click at [262, 82] on link "Personal Items" at bounding box center [266, 76] width 41 height 17
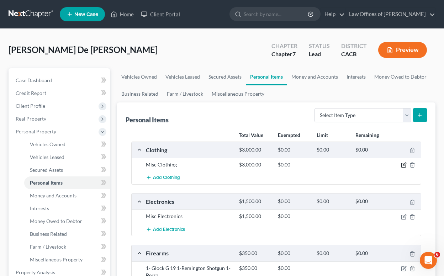
click at [388, 164] on icon "button" at bounding box center [404, 165] width 6 height 6
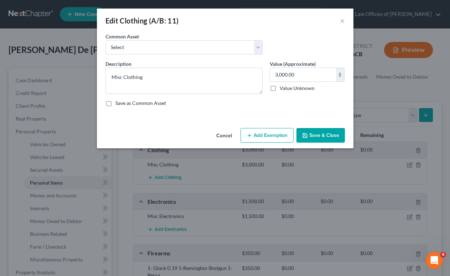
click at [269, 130] on button "Add Exemption" at bounding box center [266, 135] width 53 height 15
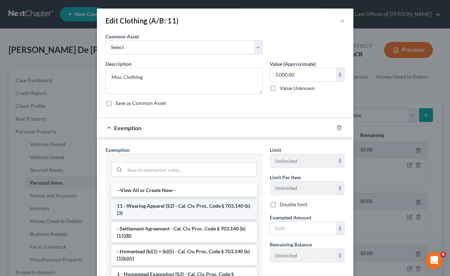
click at [140, 212] on li "11 - Wearing Apparel (S2) - Cal. Civ. Proc. Code § 703.140 (b)(3)" at bounding box center [184, 210] width 146 height 20
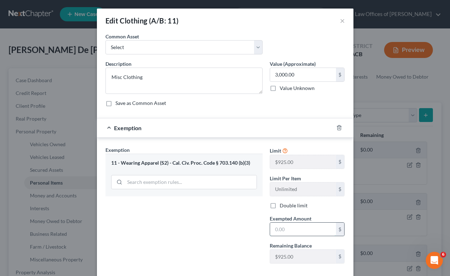
click at [304, 227] on input "text" at bounding box center [303, 230] width 66 height 14
type input "3,000"
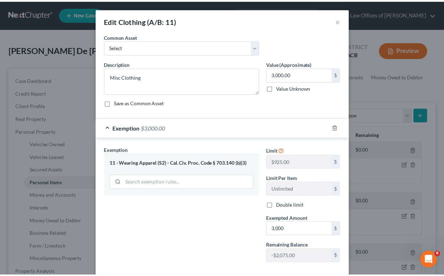
scroll to position [38, 0]
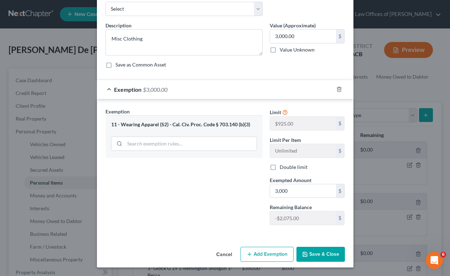
click at [323, 254] on button "Save & Close" at bounding box center [320, 254] width 48 height 15
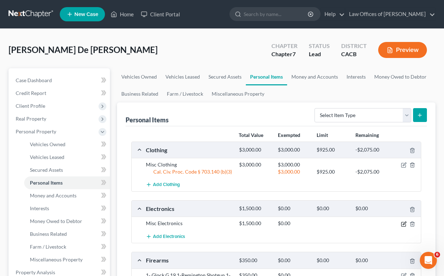
click at [388, 226] on icon "button" at bounding box center [404, 225] width 6 height 6
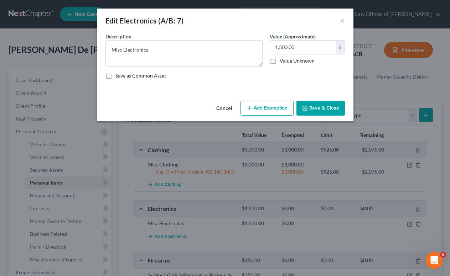
click at [273, 109] on button "Add Exemption" at bounding box center [266, 108] width 53 height 15
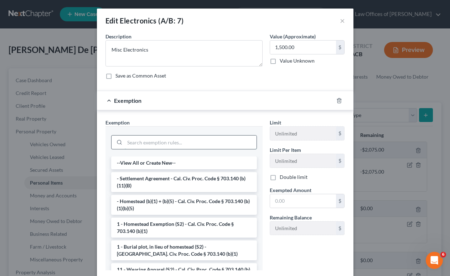
click at [161, 146] on input "search" at bounding box center [191, 143] width 132 height 14
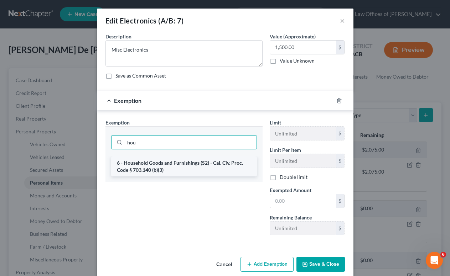
type input "hou"
click at [167, 169] on li "6 - Household Goods and Furnishings (S2) - Cal. Civ. Proc. Code § 703.140 (b)(3)" at bounding box center [184, 167] width 146 height 20
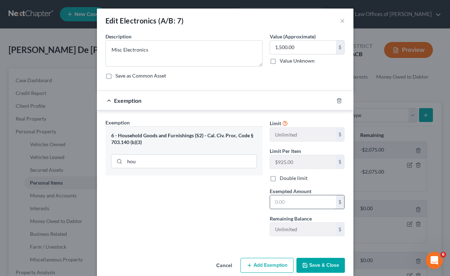
click at [292, 205] on input "text" at bounding box center [303, 203] width 66 height 14
type input "1,500"
click at [319, 261] on button "Save & Close" at bounding box center [320, 265] width 48 height 15
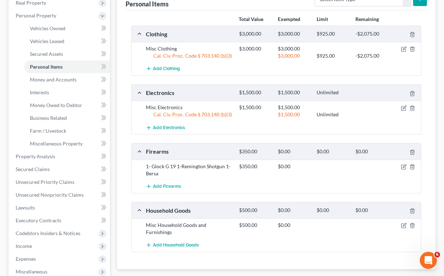
scroll to position [119, 0]
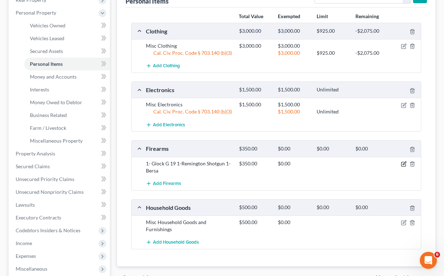
click at [388, 162] on icon "button" at bounding box center [404, 164] width 4 height 4
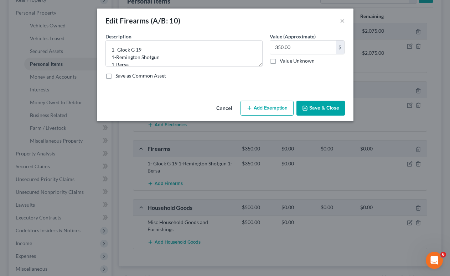
click at [260, 114] on button "Add Exemption" at bounding box center [266, 108] width 53 height 15
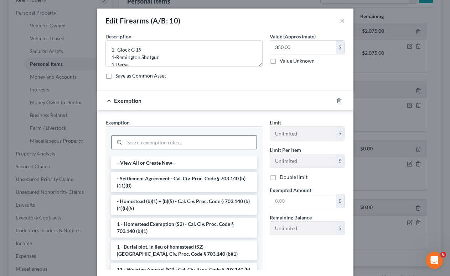
click at [153, 145] on input "search" at bounding box center [191, 143] width 132 height 14
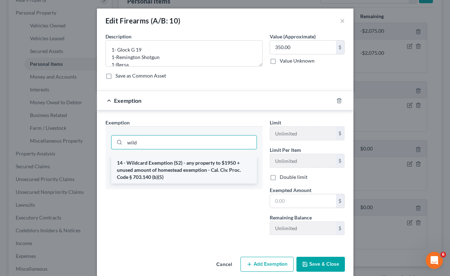
type input "wild"
click at [155, 176] on li "14 - Wildcard Exemption (S2) - any property to $1950 + unused amount of homeste…" at bounding box center [184, 170] width 146 height 27
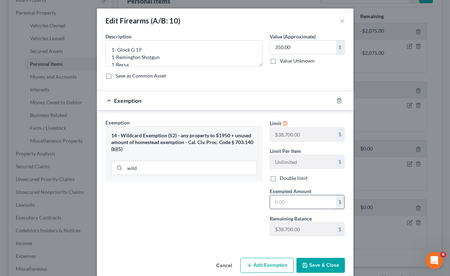
click at [290, 198] on input "text" at bounding box center [303, 203] width 66 height 14
type input "350"
click at [310, 265] on button "Save & Close" at bounding box center [320, 265] width 48 height 15
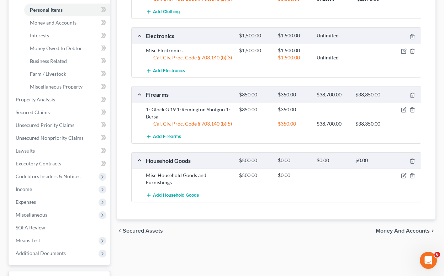
scroll to position [185, 0]
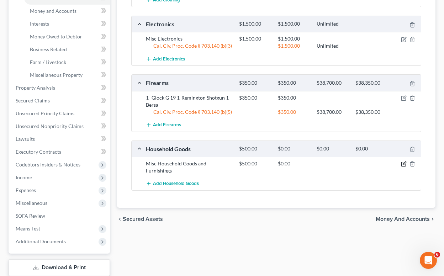
click at [388, 164] on icon "button" at bounding box center [404, 164] width 6 height 6
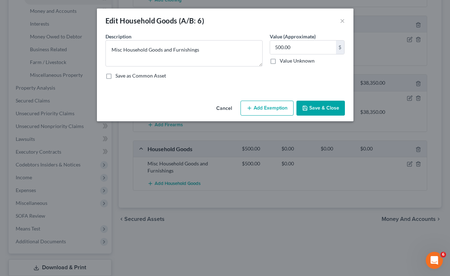
click at [265, 113] on button "Add Exemption" at bounding box center [266, 108] width 53 height 15
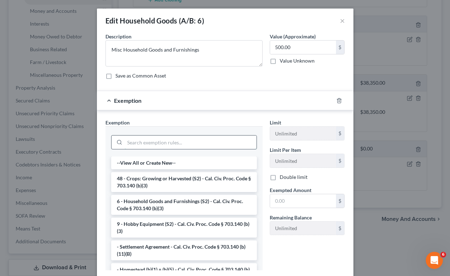
click at [174, 140] on input "search" at bounding box center [191, 143] width 132 height 14
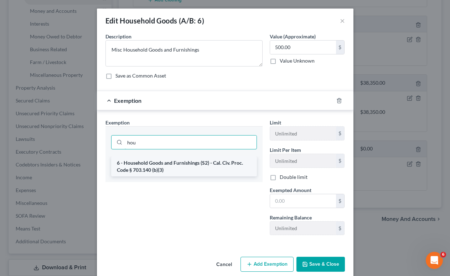
type input "hou"
click at [174, 166] on li "6 - Household Goods and Furnishings (S2) - Cal. Civ. Proc. Code § 703.140 (b)(3)" at bounding box center [184, 167] width 146 height 20
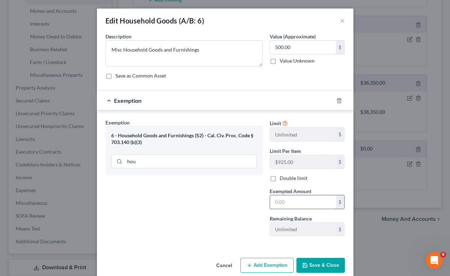
click at [314, 201] on input "text" at bounding box center [303, 203] width 66 height 14
type input "500"
click at [322, 262] on button "Save & Close" at bounding box center [320, 265] width 48 height 15
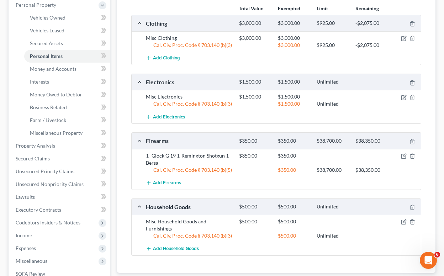
scroll to position [0, 0]
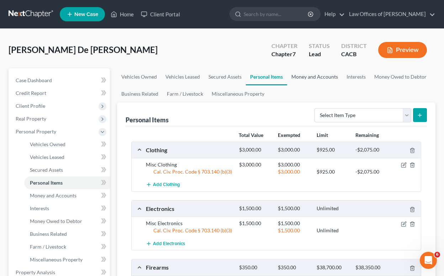
click at [311, 80] on link "Money and Accounts" at bounding box center [314, 76] width 55 height 17
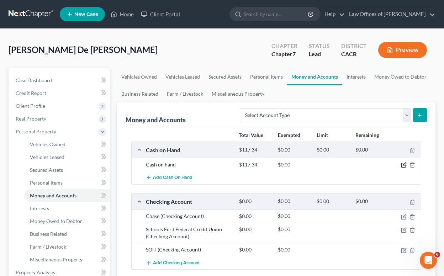
click at [388, 165] on icon "button" at bounding box center [404, 165] width 6 height 6
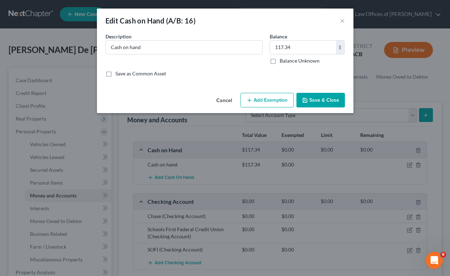
click at [266, 99] on button "Add Exemption" at bounding box center [266, 100] width 53 height 15
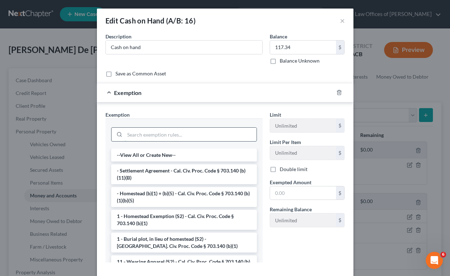
click at [171, 139] on input "search" at bounding box center [191, 135] width 132 height 14
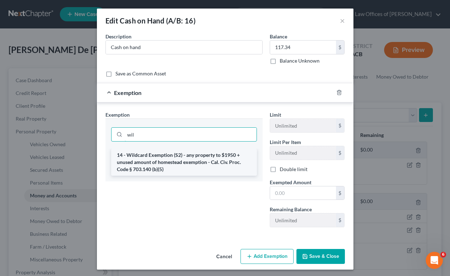
type input "wil"
click at [157, 172] on li "14 - Wildcard Exemption (S2) - any property to $1950 + unused amount of homeste…" at bounding box center [184, 162] width 146 height 27
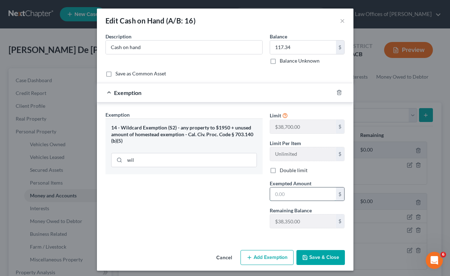
click at [296, 191] on input "text" at bounding box center [303, 195] width 66 height 14
type input "117.34"
click at [312, 253] on button "Save & Close" at bounding box center [320, 257] width 48 height 15
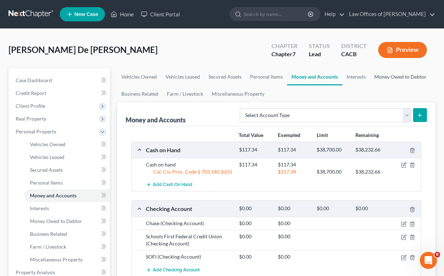
click at [381, 75] on link "Money Owed to Debtor" at bounding box center [400, 76] width 61 height 17
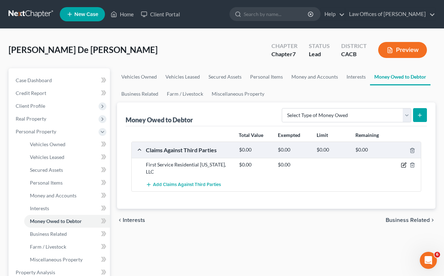
click at [388, 167] on icon "button" at bounding box center [404, 165] width 4 height 4
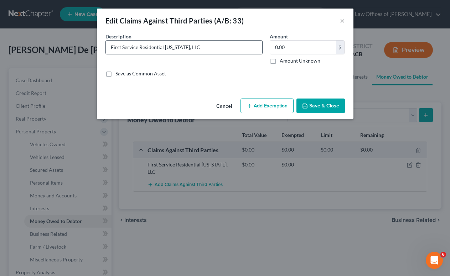
click at [227, 46] on input "First Service Residential [US_STATE], LLC" at bounding box center [184, 48] width 156 height 14
click at [160, 50] on input "First Service Residential [US_STATE], LLC- Landlord Tenant debtor has retained …" at bounding box center [184, 48] width 156 height 14
drag, startPoint x: 126, startPoint y: 48, endPoint x: 9, endPoint y: 47, distance: 117.2
click at [9, 47] on div "Edit Claims Against Third Parties (A/B: 33) × An exemption set must first be se…" at bounding box center [225, 138] width 450 height 276
click at [209, 53] on input "First Service Residential [US_STATE], LLC- Landlord Tenant debtor has retained …" at bounding box center [184, 48] width 156 height 14
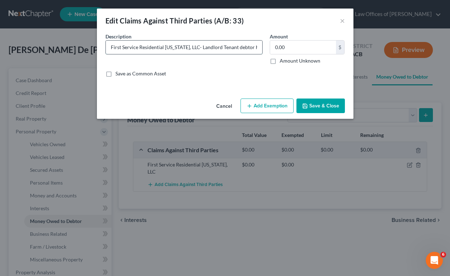
drag, startPoint x: 199, startPoint y: 47, endPoint x: 236, endPoint y: 49, distance: 37.5
click at [236, 49] on input "First Service Residential [US_STATE], LLC- Landlord Tenant debtor has retained …" at bounding box center [184, 48] width 156 height 14
drag, startPoint x: 234, startPoint y: 48, endPoint x: 0, endPoint y: 48, distance: 234.0
click at [0, 48] on div "Edit Claims Against Third Parties (A/B: 33) × An exemption set must first be se…" at bounding box center [225, 138] width 450 height 276
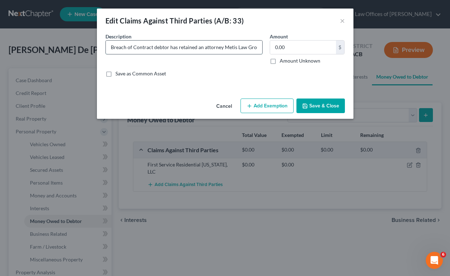
click at [220, 48] on input "Breach of Contract debtor has retained an attorney Metis Law Group, LLP a lawsu…" at bounding box center [184, 48] width 156 height 14
paste input "The debtor, represented by attorney Metis Law Group, LLP, has filed a lawsuit f…"
type input "The debtor, represented by attorney Metis Law Group, LLP, has filed a lawsuit f…"
click at [320, 107] on button "Save & Close" at bounding box center [320, 106] width 48 height 15
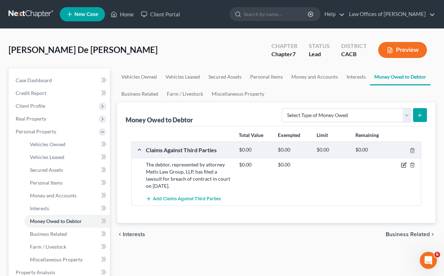
click at [388, 166] on icon "button" at bounding box center [404, 164] width 3 height 3
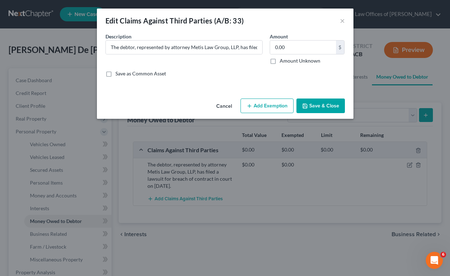
click at [280, 62] on label "Amount Unknown" at bounding box center [300, 60] width 41 height 7
click at [282, 62] on input "Amount Unknown" at bounding box center [284, 59] width 5 height 5
checkbox input "true"
click at [310, 110] on button "Save & Close" at bounding box center [320, 106] width 48 height 15
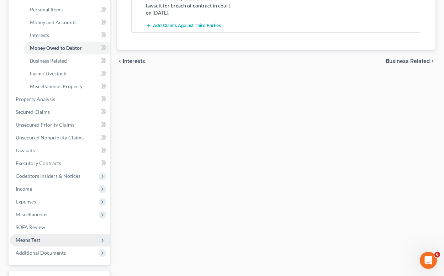
scroll to position [230, 0]
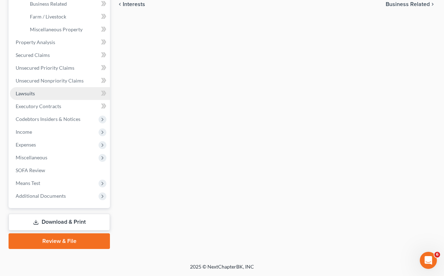
click at [31, 98] on link "Lawsuits" at bounding box center [60, 93] width 100 height 13
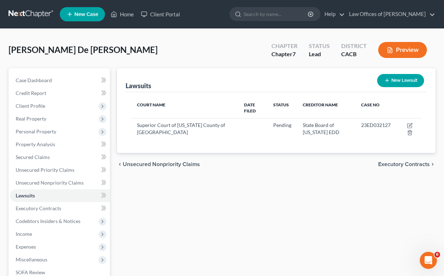
click at [388, 80] on button "New Lawsuit" at bounding box center [400, 80] width 47 height 13
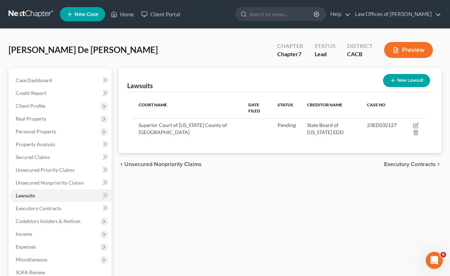
select select "0"
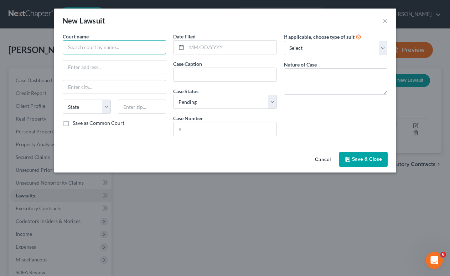
click at [122, 43] on input "text" at bounding box center [115, 47] width 104 height 14
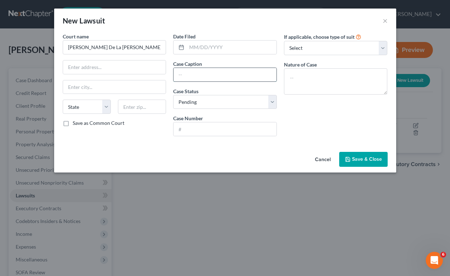
click at [208, 80] on input "text" at bounding box center [224, 75] width 103 height 14
type input "[PERSON_NAME] De La [PERSON_NAME] an"
paste input "[PERSON_NAME] De La [PERSON_NAME] an"
click at [249, 78] on input "[PERSON_NAME] De La [PERSON_NAME] an individual [PERSON_NAME] an Individual vs …" at bounding box center [224, 75] width 103 height 14
drag, startPoint x: 224, startPoint y: 74, endPoint x: 290, endPoint y: 82, distance: 66.1
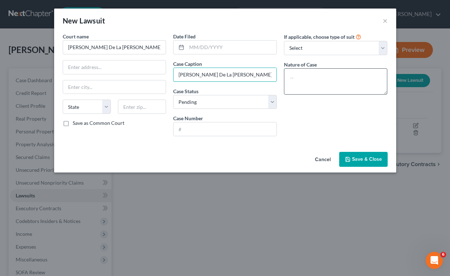
click at [290, 82] on div "Court name * [PERSON_NAME] De La [PERSON_NAME] an State [US_STATE] AK AR AZ CA …" at bounding box center [225, 87] width 332 height 109
paste input "[PERSON_NAME], trustee of the [PERSON_NAME] REVOCABLE TRUST; [PERSON_NAME], an …"
type input "[PERSON_NAME] De La [PERSON_NAME] an individual [PERSON_NAME] an Individual vs …"
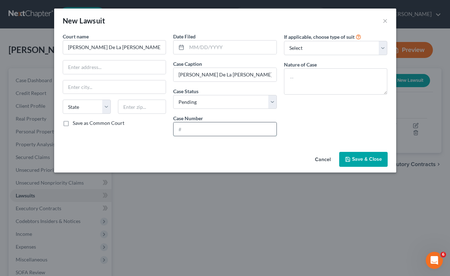
click at [237, 126] on input "text" at bounding box center [224, 130] width 103 height 14
paste input "&,956"
type input "&"
type input "CIVRS2502509"
click at [114, 74] on div at bounding box center [115, 67] width 104 height 14
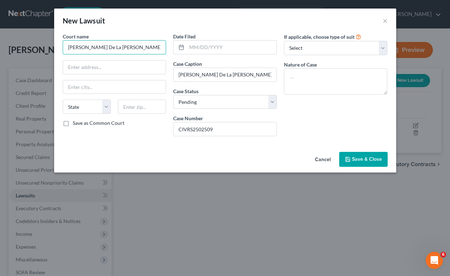
drag, startPoint x: 139, startPoint y: 52, endPoint x: -1, endPoint y: 33, distance: 141.6
click at [0, 33] on html "Home New Case Client Portal Law Offices of [PERSON_NAME] [EMAIL_ADDRESS][DOMAIN…" at bounding box center [225, 189] width 450 height 379
click at [161, 50] on input "Superior Court of [US_STATE] County of [GEOGRAPHIC_DATA]" at bounding box center [115, 47] width 104 height 14
click at [112, 48] on input "Superior Court of [US_STATE] County of [GEOGRAPHIC_DATA]" at bounding box center [115, 47] width 104 height 14
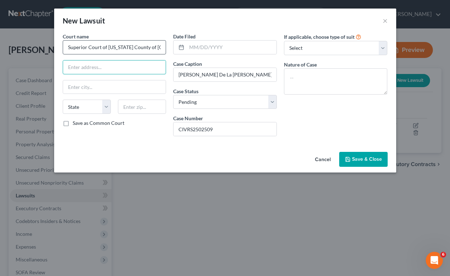
type input "Superior Court of [US_STATE] County of [GEOGRAPHIC_DATA] [GEOGRAPHIC_DATA]"
type input "[STREET_ADDRESS]"
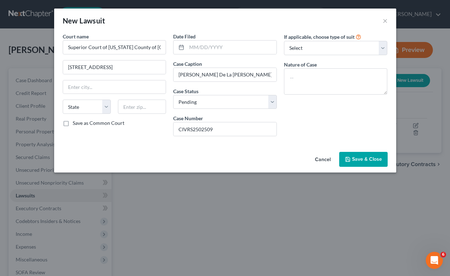
click at [136, 115] on div "State [US_STATE] AK AR AZ CA CO CT DE DC [GEOGRAPHIC_DATA] [GEOGRAPHIC_DATA] GU…" at bounding box center [114, 110] width 111 height 20
type input "91730"
type input "[GEOGRAPHIC_DATA]"
select select "4"
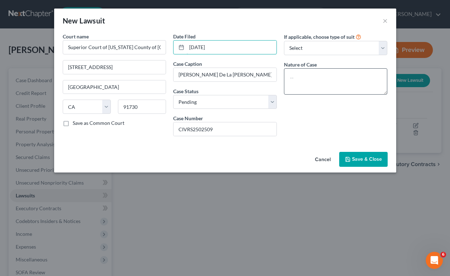
paste input "COMPLAINT FOR DAMAGES: 1) Breach of Contract 2) Breach of Implied Warranty of H…"
type input "05/09/25COMPLAINT FOR DAMAGES: 1) Breach of Contract 2) Breach of Implied Warra…"
type input "[DATE]"
click at [335, 79] on textarea at bounding box center [336, 81] width 104 height 26
paste textarea "COMPLAINT FOR DAMAGES: 1) Breach of Contract 2) Breach of Implied Warranty of H…"
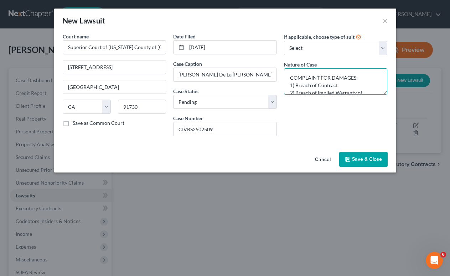
scroll to position [60, 0]
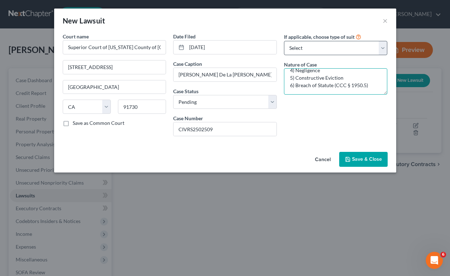
type textarea "COMPLAINT FOR DAMAGES: 1) Breach of Contract 2) Breach of Implied Warranty of H…"
select select "4"
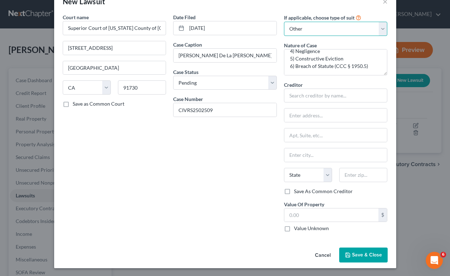
scroll to position [20, 0]
click at [352, 259] on button "Save & Close" at bounding box center [363, 255] width 48 height 15
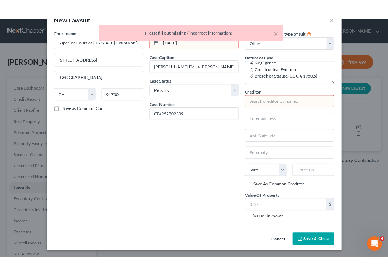
scroll to position [33, 0]
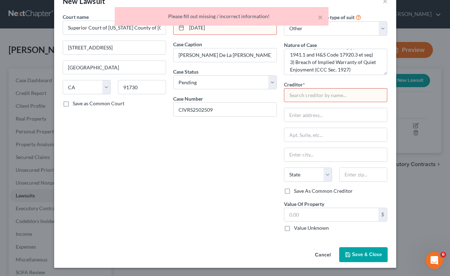
click at [332, 28] on div "× Please fill out missing / incorrect information!" at bounding box center [221, 18] width 450 height 22
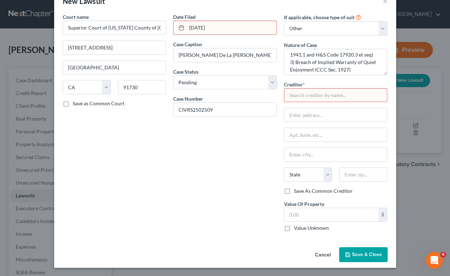
click at [303, 94] on input "text" at bounding box center [336, 95] width 104 height 14
click at [294, 228] on label "Value Unknown" at bounding box center [311, 228] width 35 height 7
click at [297, 228] on input "Value Unknown" at bounding box center [299, 227] width 5 height 5
checkbox input "true"
type input "0.00"
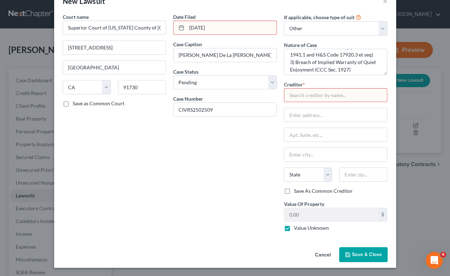
click at [352, 255] on span "Save & Close" at bounding box center [367, 255] width 30 height 6
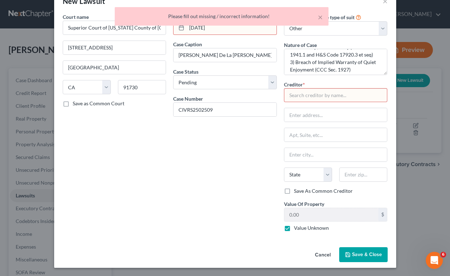
click at [239, 32] on input "[DATE]" at bounding box center [232, 28] width 90 height 14
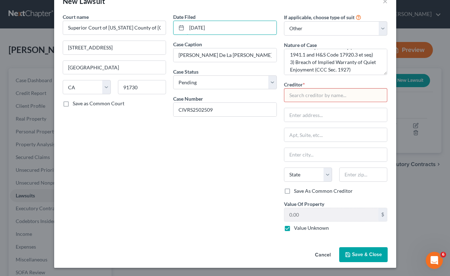
type input "[DATE]"
click at [363, 258] on button "Save & Close" at bounding box center [363, 255] width 48 height 15
click at [305, 95] on input "text" at bounding box center [336, 95] width 104 height 14
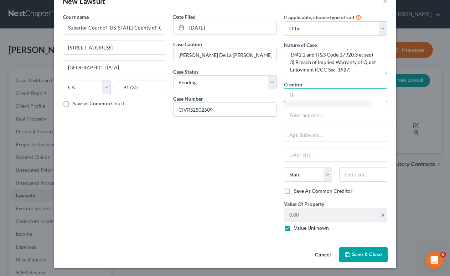
type input "??"
click at [364, 252] on span "Save & Close" at bounding box center [367, 255] width 30 height 6
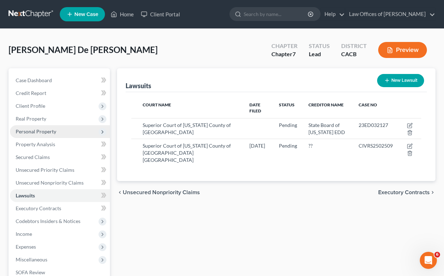
click at [33, 131] on span "Personal Property" at bounding box center [36, 132] width 41 height 6
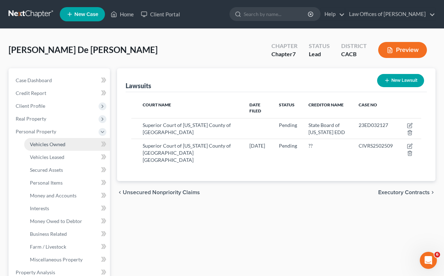
click at [40, 147] on span "Vehicles Owned" at bounding box center [48, 144] width 36 height 6
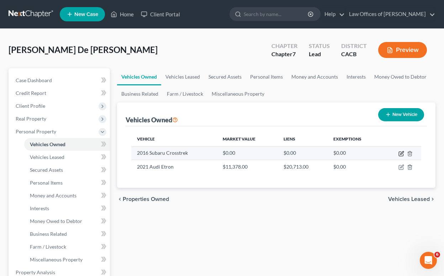
click at [388, 153] on icon "button" at bounding box center [402, 152] width 3 height 3
select select "0"
select select "10"
select select "2"
select select "0"
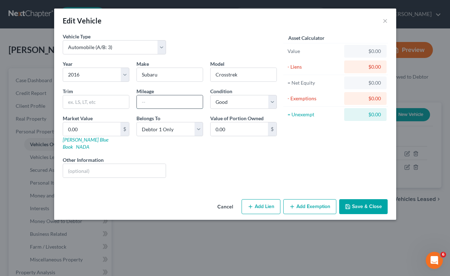
click at [156, 98] on input "text" at bounding box center [170, 102] width 66 height 14
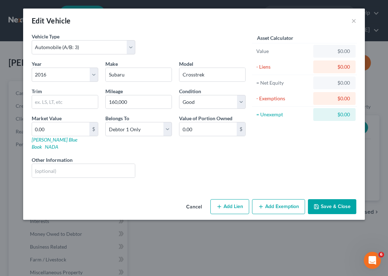
type input "160,000"
click at [47, 132] on input "0.00" at bounding box center [60, 130] width 57 height 14
click at [47, 129] on input "0.00" at bounding box center [60, 130] width 57 height 14
type input "4"
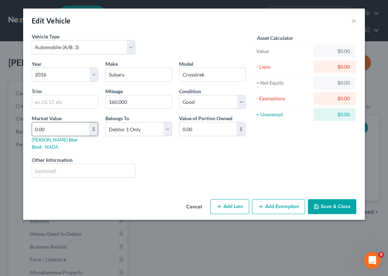
type input "4.00"
type input "49"
type input "49.00"
type input "495"
type input "495.00"
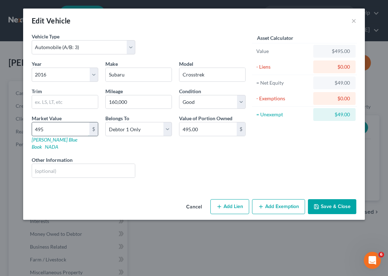
type input "4953"
type input "4,953.00"
type input "4,953"
click at [282, 199] on button "Add Exemption" at bounding box center [278, 206] width 53 height 15
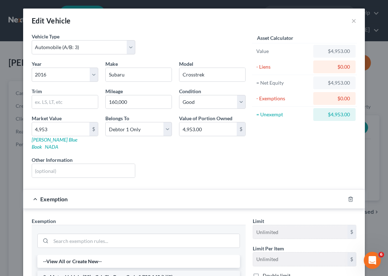
click at [100, 271] on li "3 - Motor Vehicle (S2) - Cal. Civ. Proc. Code § 703.140 (b)(2)" at bounding box center [138, 277] width 203 height 13
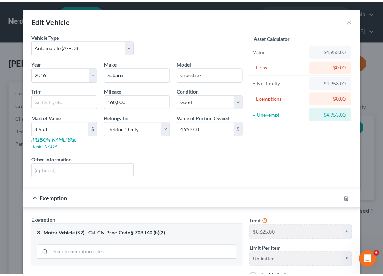
scroll to position [103, 0]
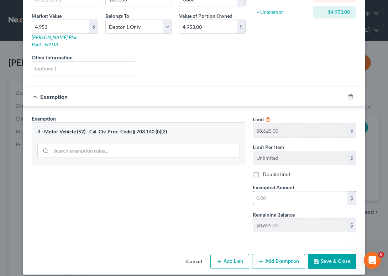
click at [278, 194] on input "text" at bounding box center [300, 199] width 94 height 14
type input "8,625"
click at [337, 255] on button "Save & Close" at bounding box center [332, 261] width 48 height 15
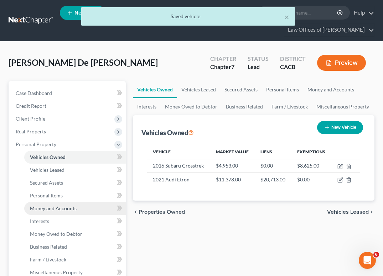
click at [56, 208] on span "Money and Accounts" at bounding box center [53, 208] width 47 height 6
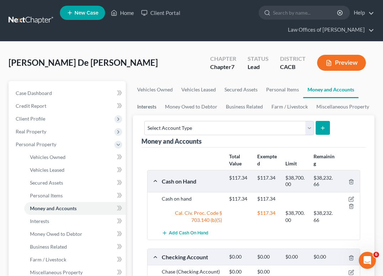
click at [139, 108] on link "Interests" at bounding box center [147, 106] width 28 height 17
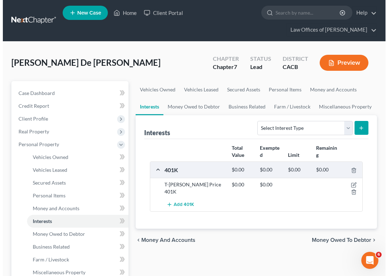
scroll to position [23, 0]
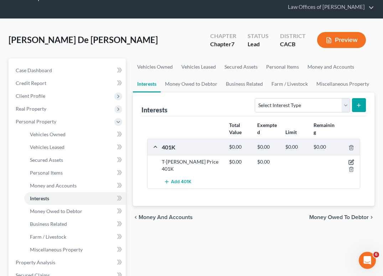
click at [350, 161] on icon "button" at bounding box center [351, 163] width 6 height 6
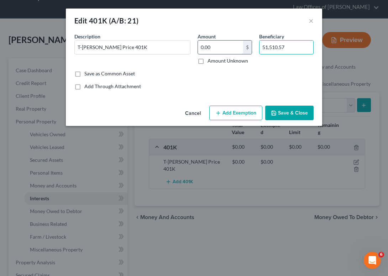
drag, startPoint x: 292, startPoint y: 51, endPoint x: 214, endPoint y: 51, distance: 78.7
click at [214, 51] on div "Description * T-[PERSON_NAME] Price 401K Amount 0.00 $ Amount Unknown Beneficia…" at bounding box center [194, 51] width 246 height 37
drag, startPoint x: 299, startPoint y: 47, endPoint x: 214, endPoint y: 47, distance: 85.5
click at [214, 47] on div "Description * T-[PERSON_NAME] Price 401K Amount 0.00 $ Amount Unknown Beneficia…" at bounding box center [194, 51] width 246 height 37
click at [214, 47] on input "0.00" at bounding box center [220, 48] width 45 height 14
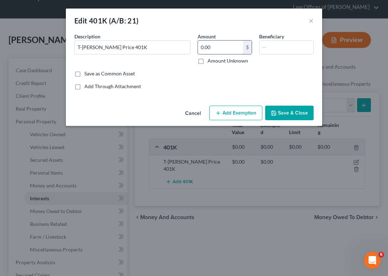
click at [214, 47] on input "0.00" at bounding box center [220, 48] width 45 height 14
paste input "51,510.57"
type input "51,510.57"
click at [227, 116] on button "Add Exemption" at bounding box center [235, 113] width 53 height 15
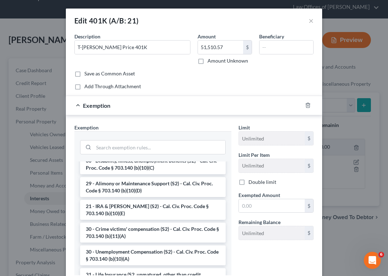
scroll to position [160, 0]
click at [120, 150] on input "search" at bounding box center [160, 148] width 132 height 14
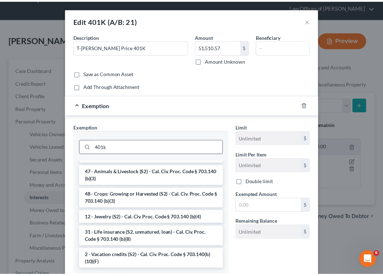
scroll to position [0, 0]
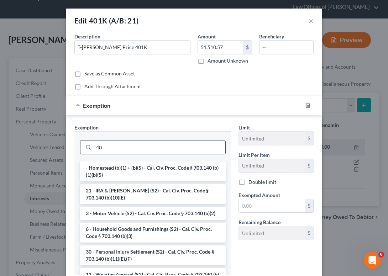
type input "4"
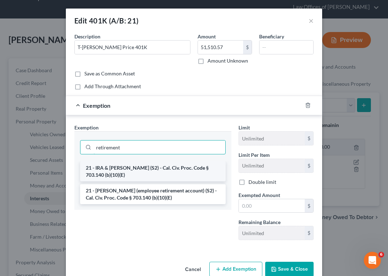
type input "retirement"
click at [126, 170] on li "21 - IRA & [PERSON_NAME] (S2) - Cal. Civ. Proc. Code § 703.140 (b)(10)(E)" at bounding box center [153, 172] width 146 height 20
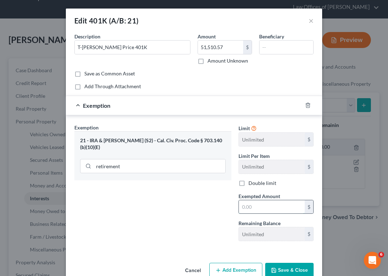
click at [256, 210] on input "text" at bounding box center [272, 208] width 66 height 14
type input "51,510.57"
click at [287, 264] on button "Save & Close" at bounding box center [289, 270] width 48 height 15
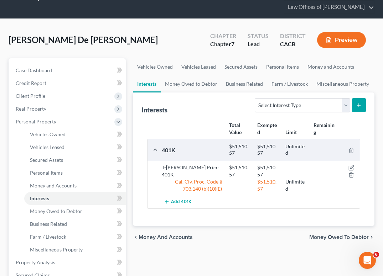
click at [106, 50] on div "[PERSON_NAME] De [PERSON_NAME] Upgraded Chapter Chapter 7 Status Lead District …" at bounding box center [192, 42] width 366 height 31
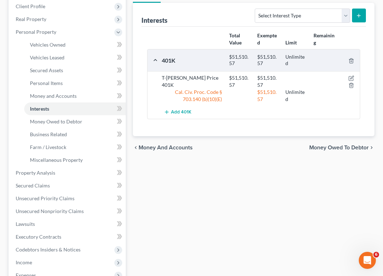
scroll to position [115, 0]
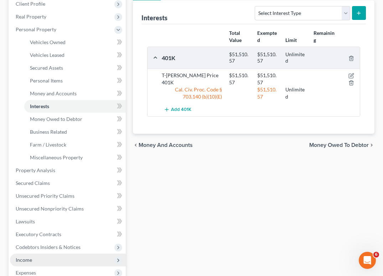
click at [30, 263] on span "Income" at bounding box center [68, 260] width 116 height 13
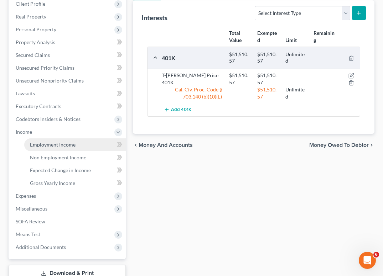
click at [58, 144] on span "Employment Income" at bounding box center [53, 145] width 46 height 6
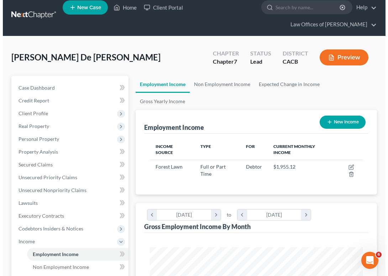
scroll to position [106, 227]
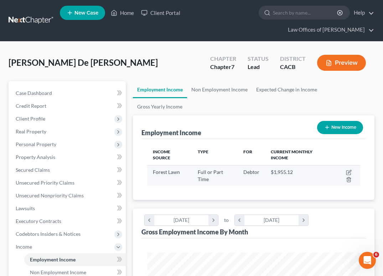
click at [345, 165] on td at bounding box center [346, 175] width 28 height 21
click at [349, 170] on icon "button" at bounding box center [349, 171] width 3 height 3
select select "0"
select select "4"
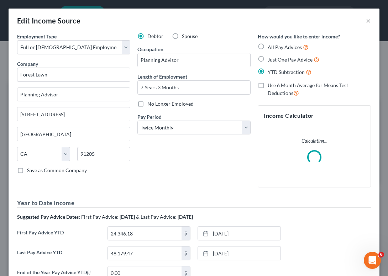
scroll to position [108, 231]
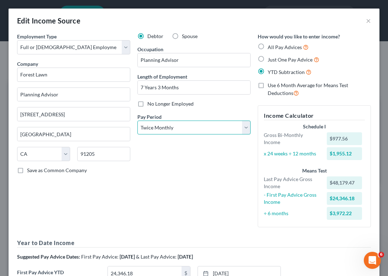
select select "2"
click at [175, 188] on div "Debtor Spouse Occupation Planning Advisor Length of Employment 7 Years 3 Months…" at bounding box center [194, 133] width 120 height 201
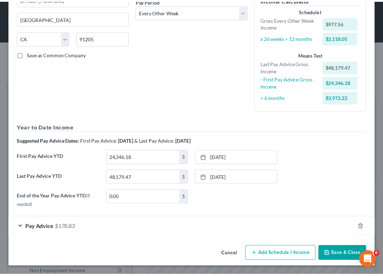
scroll to position [114, 0]
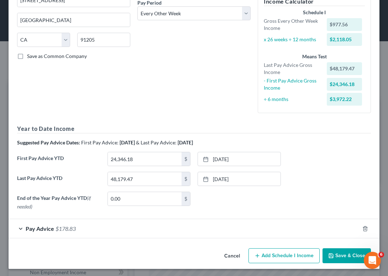
click at [342, 251] on button "Save & Close" at bounding box center [347, 256] width 48 height 15
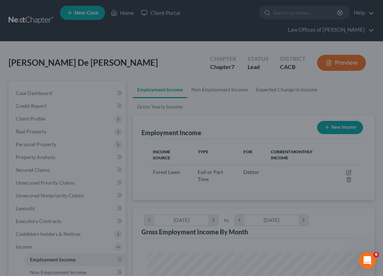
scroll to position [356022, 355901]
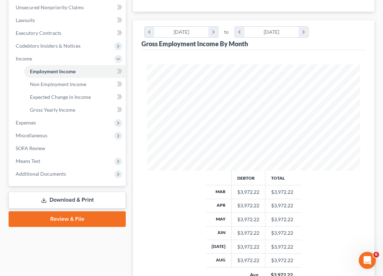
scroll to position [194, 0]
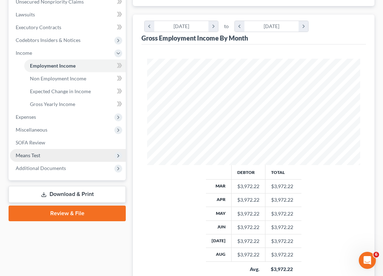
click at [54, 156] on span "Means Test" at bounding box center [68, 155] width 116 height 13
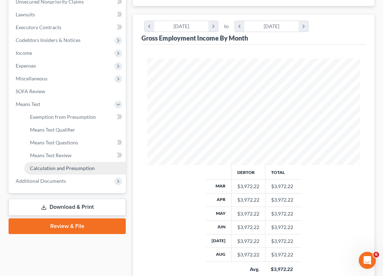
click at [56, 163] on link "Calculation and Presumption" at bounding box center [74, 168] width 101 height 13
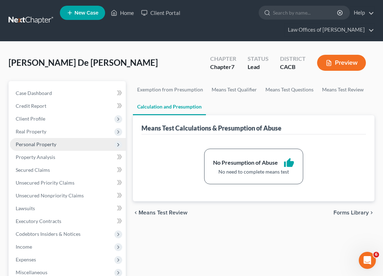
click at [40, 147] on span "Personal Property" at bounding box center [36, 144] width 41 height 6
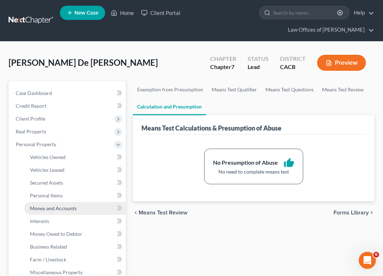
click at [51, 205] on span "Money and Accounts" at bounding box center [53, 208] width 47 height 6
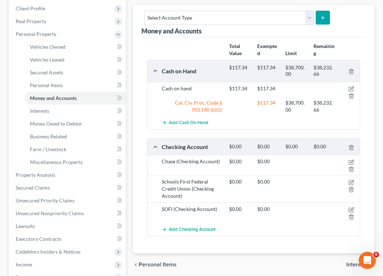
scroll to position [119, 0]
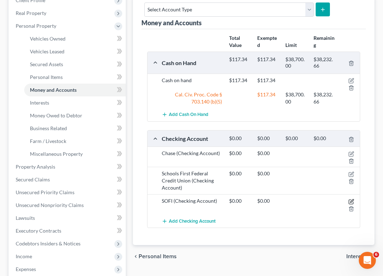
click at [353, 199] on icon "button" at bounding box center [351, 200] width 3 height 3
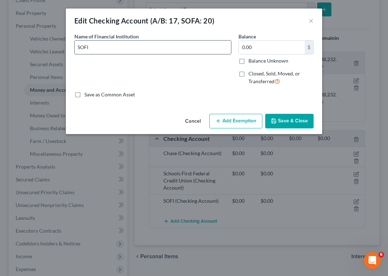
click at [178, 51] on input "SOFI" at bounding box center [153, 48] width 156 height 14
type input "SOFI ending in [DATE]"
click at [294, 121] on button "Save & Close" at bounding box center [289, 121] width 48 height 15
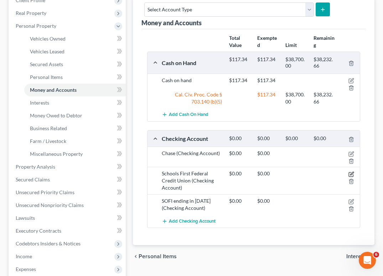
click at [351, 172] on icon "button" at bounding box center [351, 175] width 6 height 6
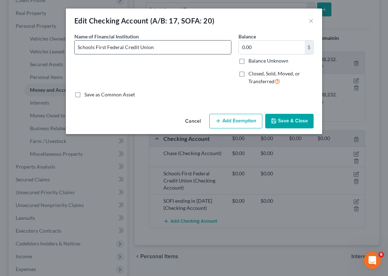
click at [168, 48] on input "Schools First Federal Credit Union" at bounding box center [153, 48] width 156 height 14
type input "Schools First Federal Credit Union ending in 2305"
click at [274, 122] on polyline "button" at bounding box center [274, 122] width 2 height 2
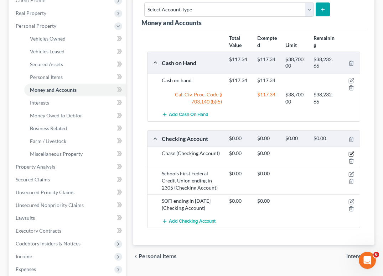
click at [353, 152] on icon "button" at bounding box center [351, 153] width 3 height 3
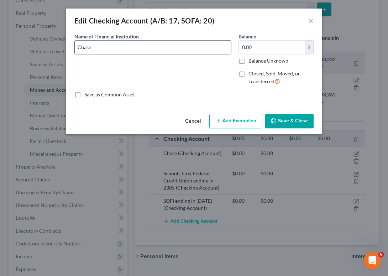
click at [163, 40] on div "Chase" at bounding box center [152, 47] width 157 height 14
click at [163, 48] on input "Chase" at bounding box center [153, 48] width 156 height 14
type input "Chase ending in 8326"
click at [288, 113] on div "Cancel Add Exemption Save & Close" at bounding box center [194, 123] width 256 height 24
click at [290, 123] on button "Save & Close" at bounding box center [289, 121] width 48 height 15
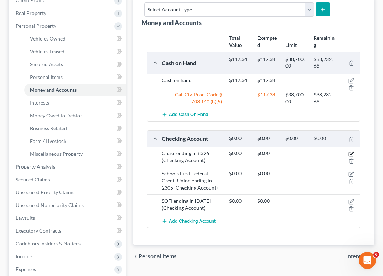
click at [351, 153] on icon "button" at bounding box center [351, 154] width 6 height 6
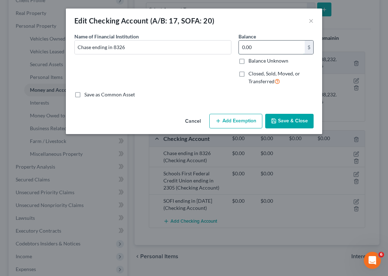
click at [260, 48] on input "0.00" at bounding box center [272, 48] width 66 height 14
type input "1,516"
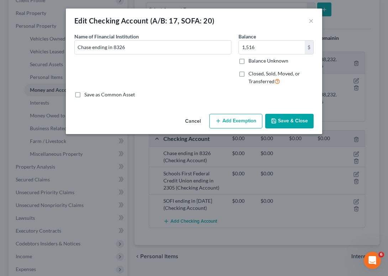
click at [282, 125] on button "Save & Close" at bounding box center [289, 121] width 48 height 15
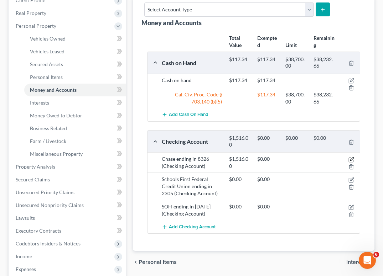
click at [353, 157] on icon "button" at bounding box center [351, 160] width 6 height 6
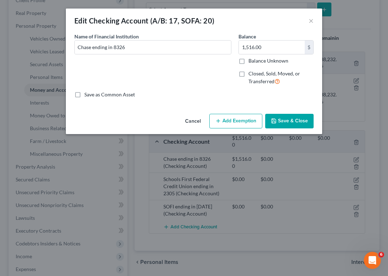
click at [220, 126] on button "Add Exemption" at bounding box center [235, 121] width 53 height 15
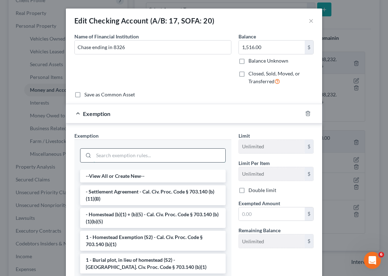
click at [124, 154] on input "search" at bounding box center [160, 156] width 132 height 14
type input "i"
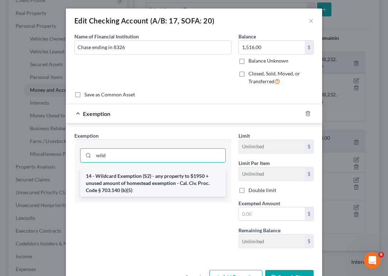
type input "wild"
click at [136, 186] on li "14 - Wildcard Exemption (S2) - any property to $1950 + unused amount of homeste…" at bounding box center [153, 183] width 146 height 27
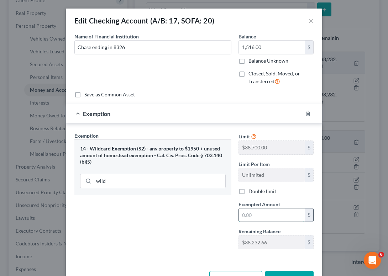
click at [258, 212] on input "text" at bounding box center [272, 216] width 66 height 14
type input "1,516"
click at [298, 273] on button "Save & Close" at bounding box center [289, 278] width 48 height 15
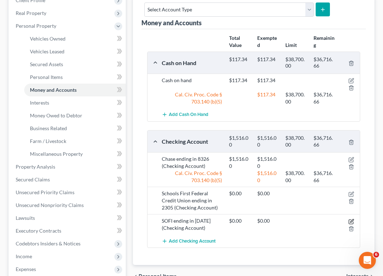
click at [352, 222] on icon "button" at bounding box center [351, 222] width 6 height 6
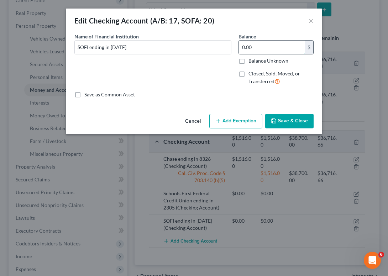
click at [260, 53] on input "0.00" at bounding box center [272, 48] width 66 height 14
type input "2,949.74"
click at [255, 121] on button "Add Exemption" at bounding box center [235, 121] width 53 height 15
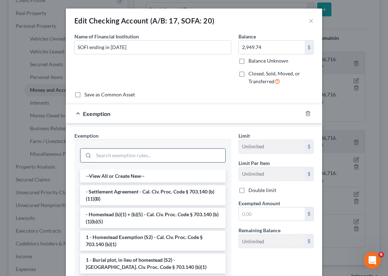
click at [144, 153] on input "search" at bounding box center [160, 156] width 132 height 14
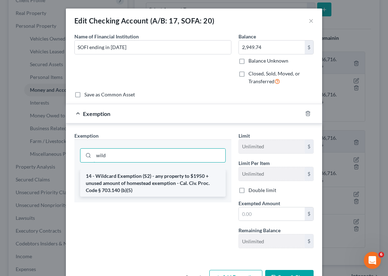
type input "wild"
click at [145, 186] on li "14 - Wildcard Exemption (S2) - any property to $1950 + unused amount of homeste…" at bounding box center [153, 183] width 146 height 27
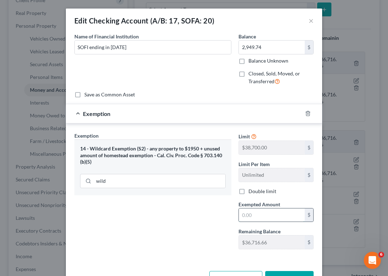
click at [259, 212] on input "text" at bounding box center [272, 216] width 66 height 14
type input "2,949.74"
click at [279, 272] on button "Save & Close" at bounding box center [289, 278] width 48 height 15
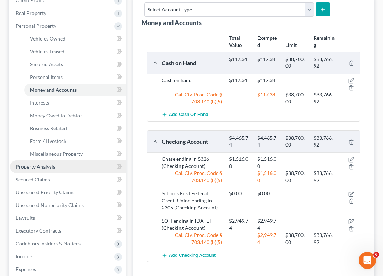
click at [65, 168] on link "Property Analysis" at bounding box center [68, 167] width 116 height 13
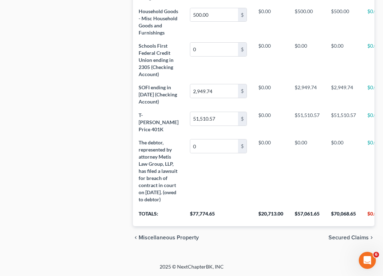
scroll to position [460, 0]
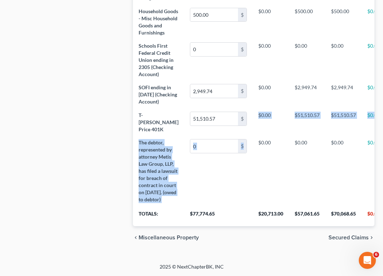
drag, startPoint x: 382, startPoint y: 188, endPoint x: 383, endPoint y: 219, distance: 30.6
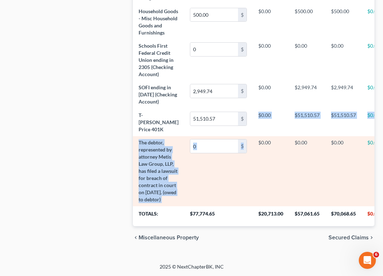
click at [366, 207] on td "$0.00" at bounding box center [381, 171] width 40 height 70
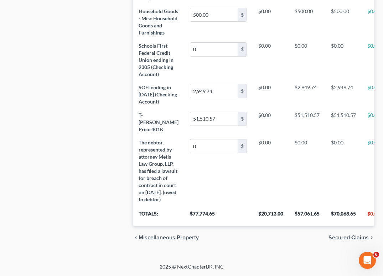
scroll to position [432, 0]
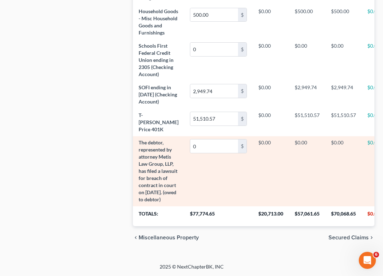
scroll to position [112, 0]
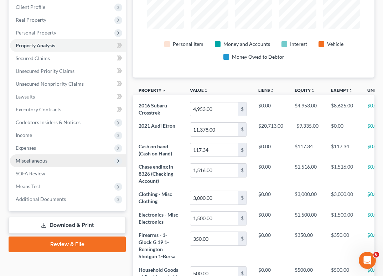
click at [35, 160] on span "Miscellaneous" at bounding box center [32, 161] width 32 height 6
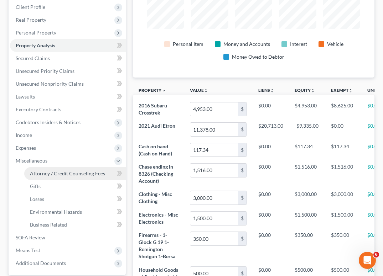
click at [50, 178] on link "Attorney / Credit Counseling Fees" at bounding box center [74, 173] width 101 height 13
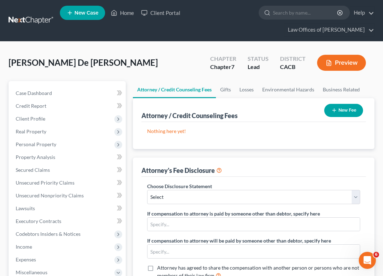
click at [351, 109] on button "New Fee" at bounding box center [343, 110] width 39 height 13
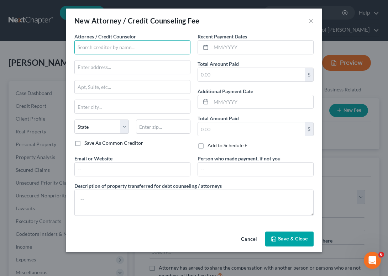
click at [156, 45] on input "text" at bounding box center [132, 47] width 116 height 14
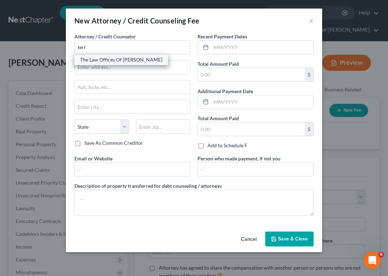
click at [162, 61] on div "The Law Offices Of [PERSON_NAME]" at bounding box center [121, 59] width 82 height 7
type input "The Law Offices Of [PERSON_NAME]"
type input "[STREET_ADDRESS]"
type input "[GEOGRAPHIC_DATA]"
select select "4"
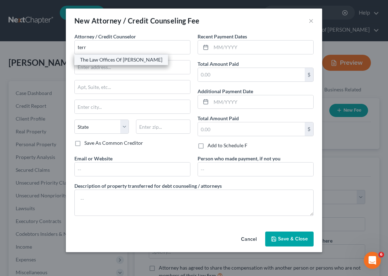
type input "91730"
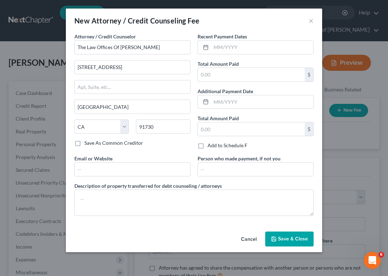
click at [290, 239] on span "Save & Close" at bounding box center [293, 239] width 30 height 6
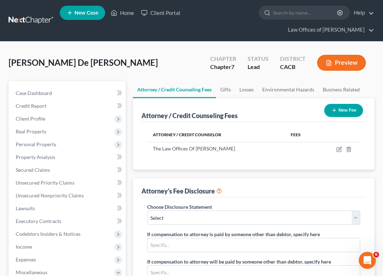
click at [338, 114] on button "New Fee" at bounding box center [343, 110] width 39 height 13
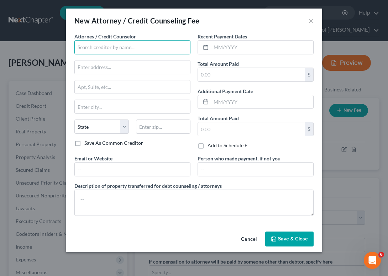
click at [156, 52] on input "text" at bounding box center [132, 47] width 116 height 14
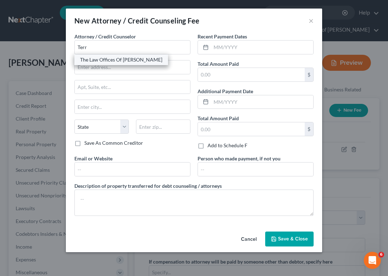
click at [124, 59] on div "The Law Offices Of [PERSON_NAME]" at bounding box center [121, 59] width 82 height 7
type input "The Law Offices Of [PERSON_NAME]"
type input "[STREET_ADDRESS]"
type input "[GEOGRAPHIC_DATA]"
select select "4"
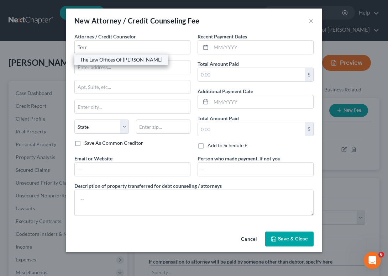
type input "91730"
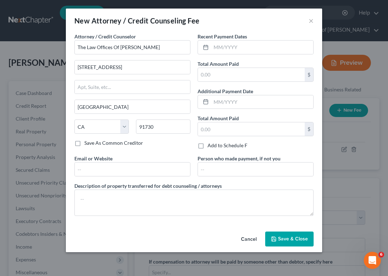
click at [298, 240] on span "Save & Close" at bounding box center [293, 239] width 30 height 6
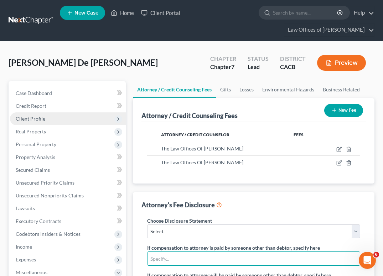
click at [34, 123] on span "Client Profile" at bounding box center [68, 119] width 116 height 13
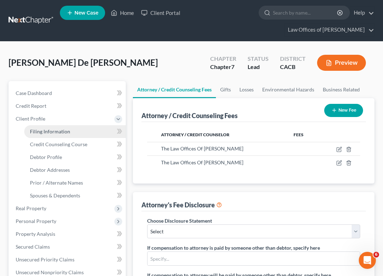
click at [39, 132] on span "Filing Information" at bounding box center [50, 132] width 40 height 6
select select "1"
select select "0"
select select "7"
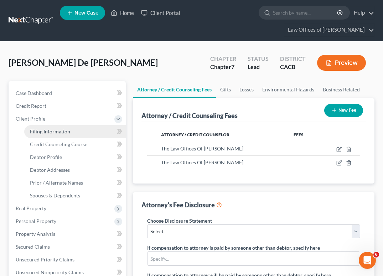
select select "0"
select select "4"
select select "0"
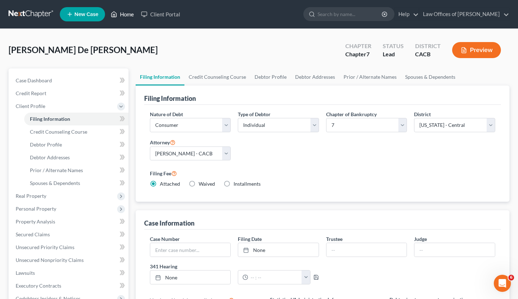
click at [125, 15] on link "Home" at bounding box center [122, 14] width 30 height 13
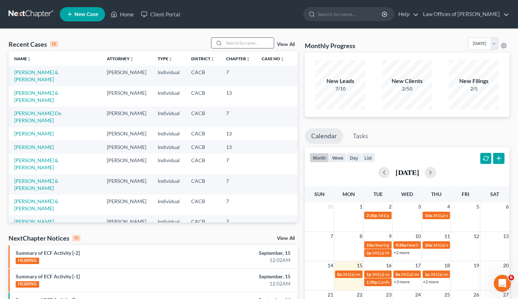
click at [229, 43] on input "search" at bounding box center [249, 43] width 50 height 10
type input "[PERSON_NAME]"
